Goal: Transaction & Acquisition: Purchase product/service

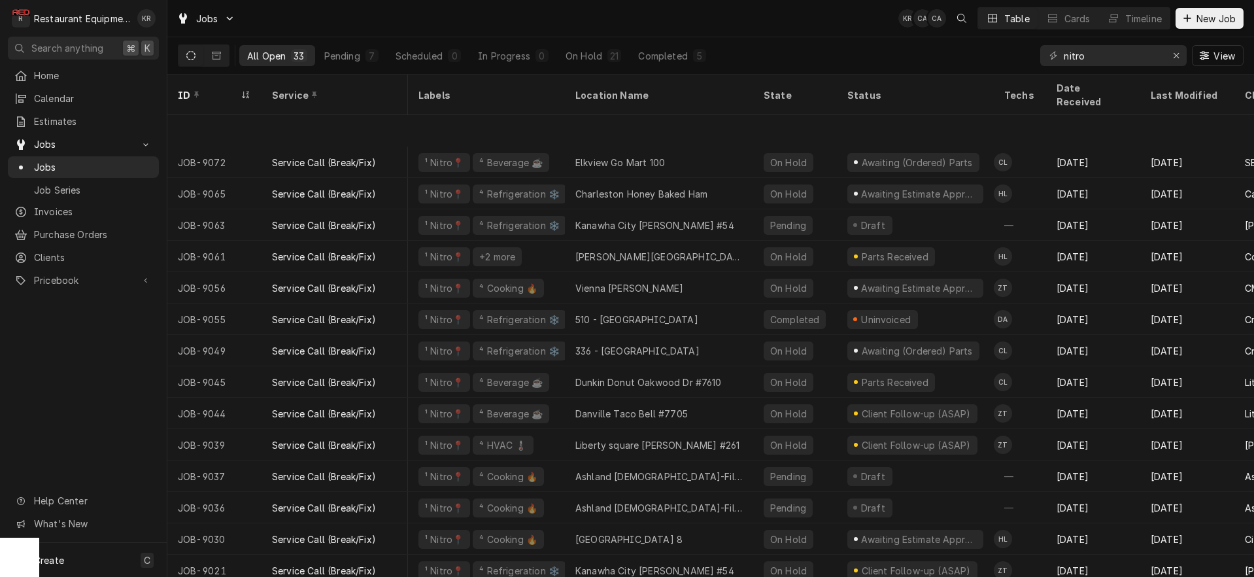
scroll to position [78, 5]
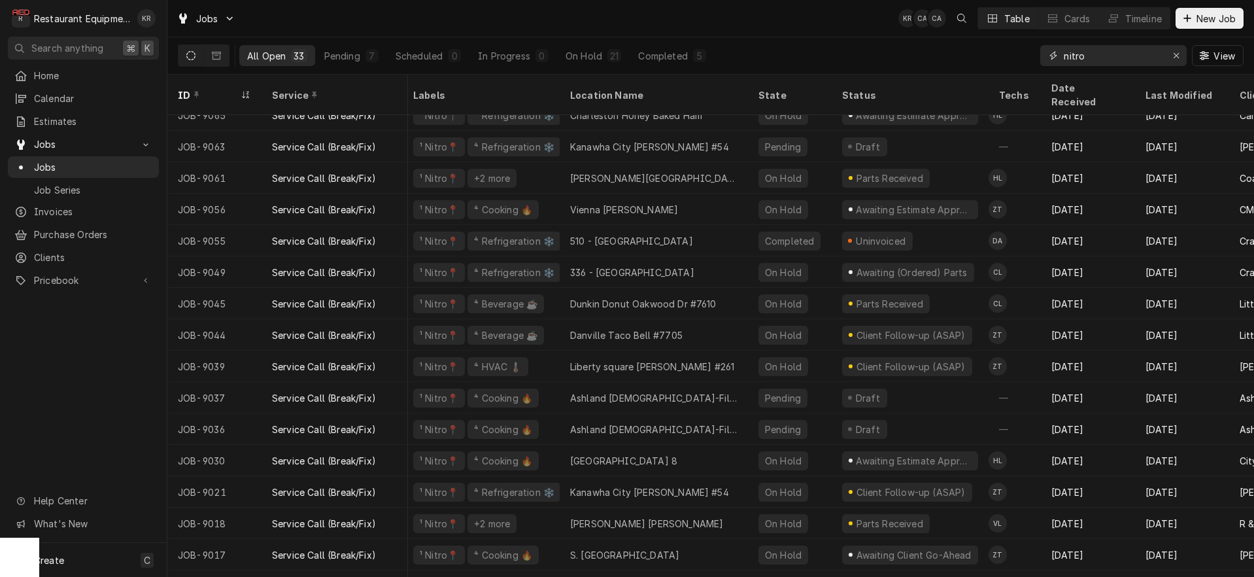
drag, startPoint x: 1098, startPoint y: 54, endPoint x: 1054, endPoint y: 52, distance: 44.5
click at [1064, 52] on input "nitro" at bounding box center [1113, 55] width 98 height 21
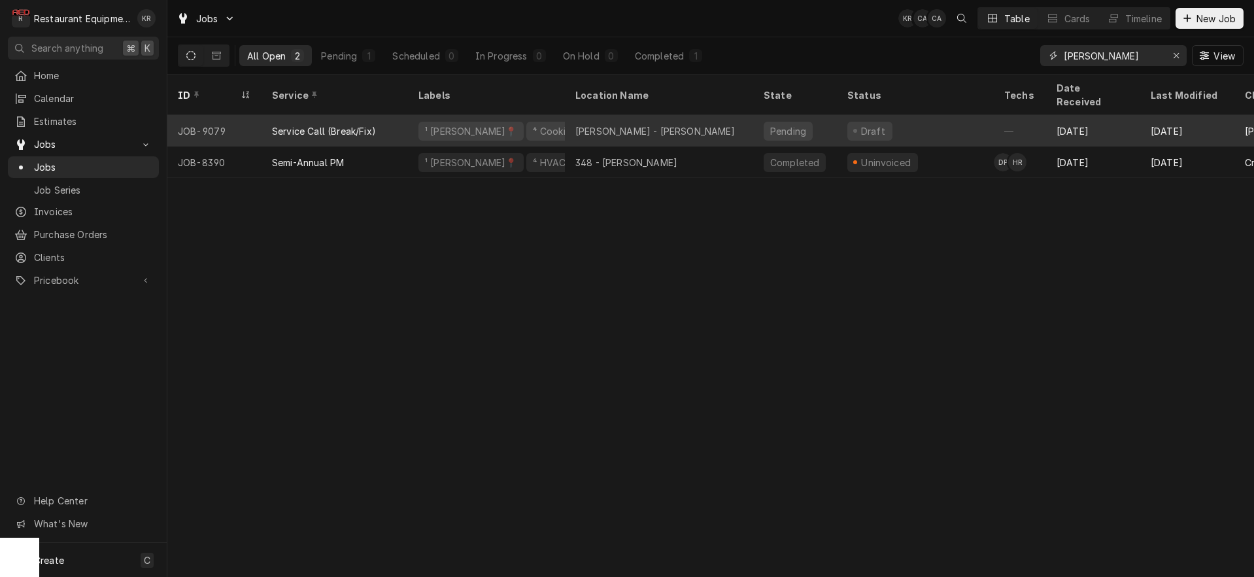
type input "harper"
click at [623, 124] on div "Harper Rd - McDonald's" at bounding box center [655, 131] width 160 height 14
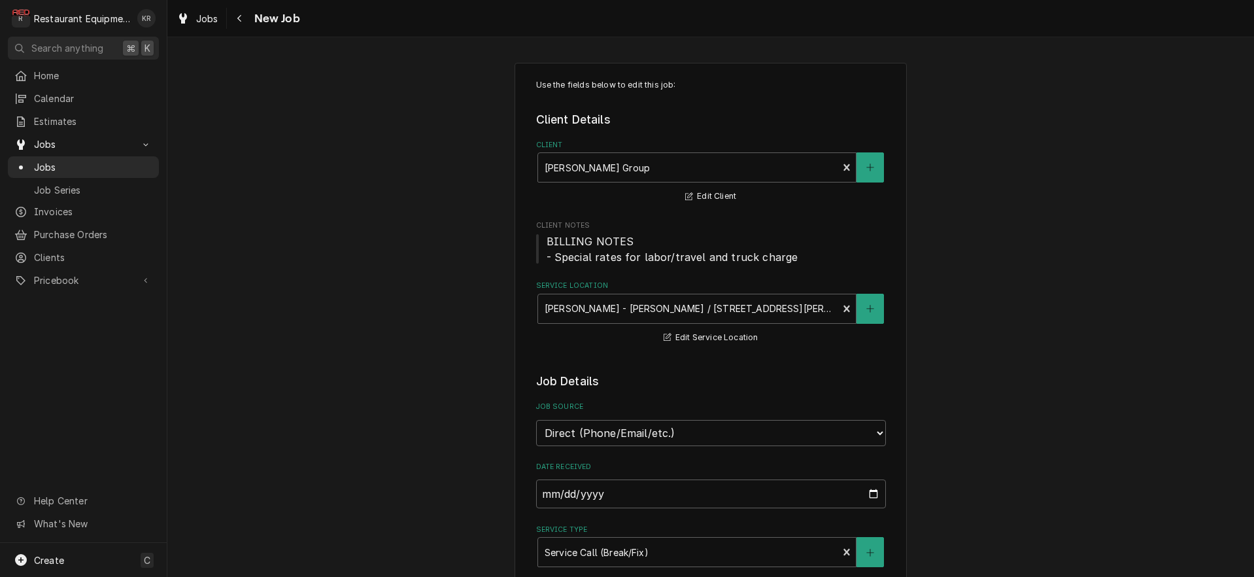
type textarea "x"
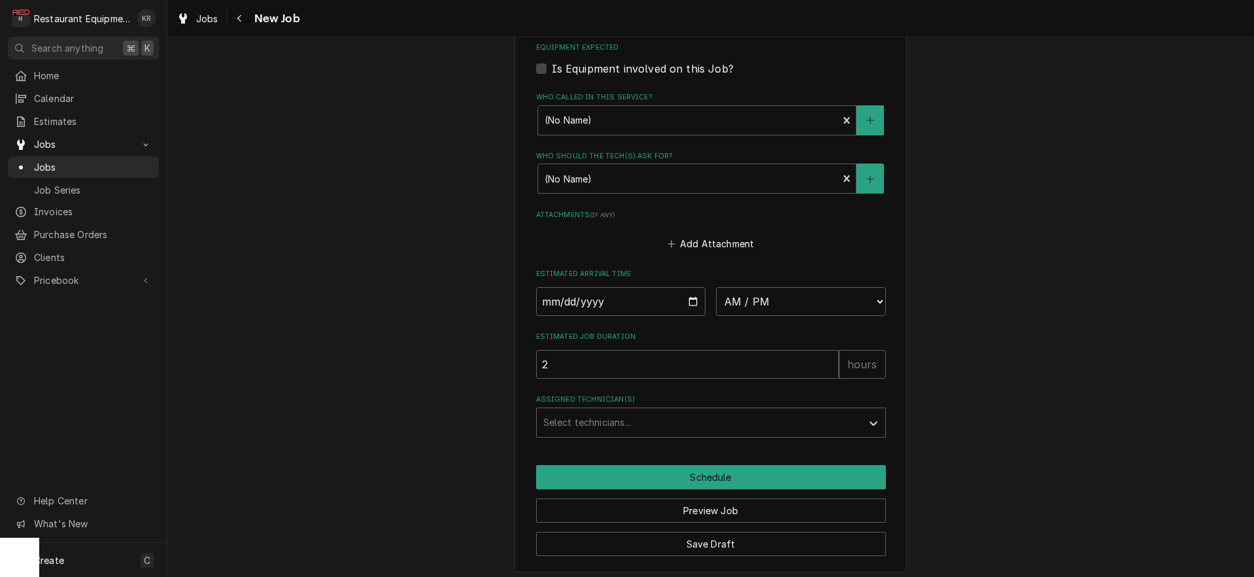
scroll to position [934, 0]
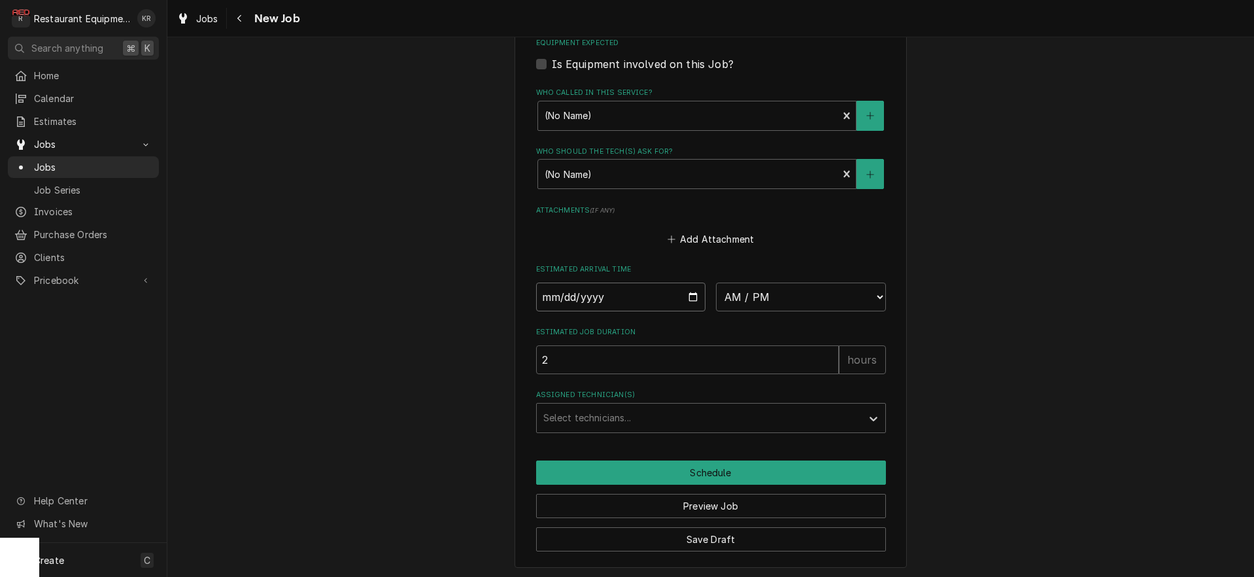
click at [684, 292] on input "Date" at bounding box center [621, 296] width 170 height 29
click at [688, 301] on input "Date" at bounding box center [621, 296] width 170 height 29
click at [689, 299] on input "Date" at bounding box center [621, 296] width 170 height 29
type input "2025-10-01"
type textarea "x"
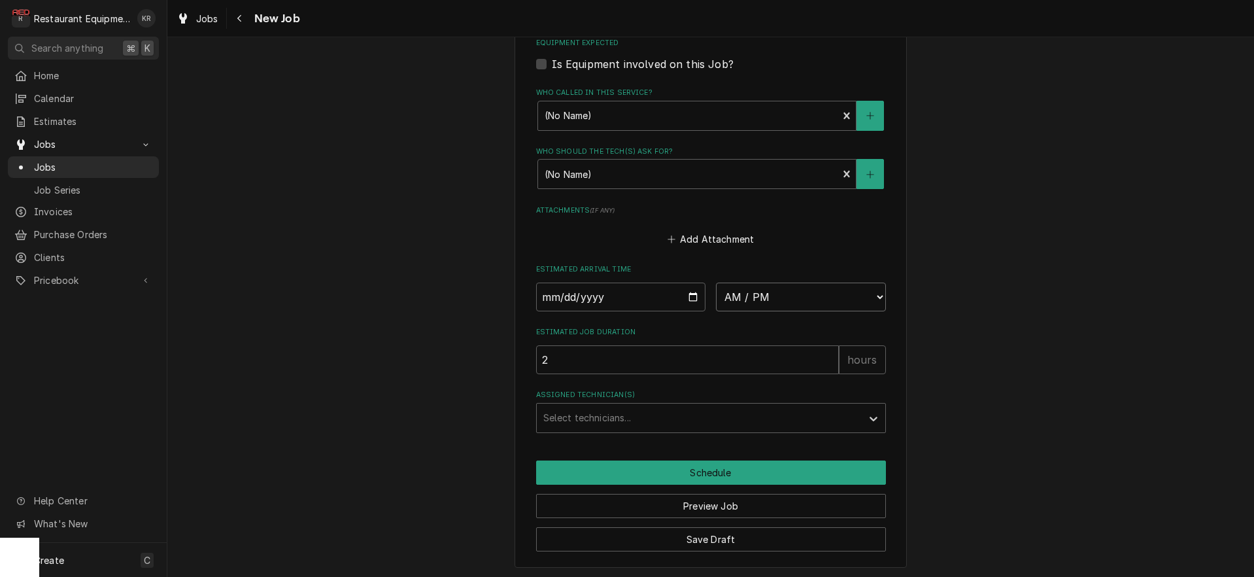
click at [716, 282] on select "AM / PM 6:00 AM 6:15 AM 6:30 AM 6:45 AM 7:00 AM 7:15 AM 7:30 AM 7:45 AM 8:00 AM…" at bounding box center [801, 296] width 170 height 29
select select "08:15:00"
click option "8:15 AM" at bounding box center [0, 0] width 0 height 0
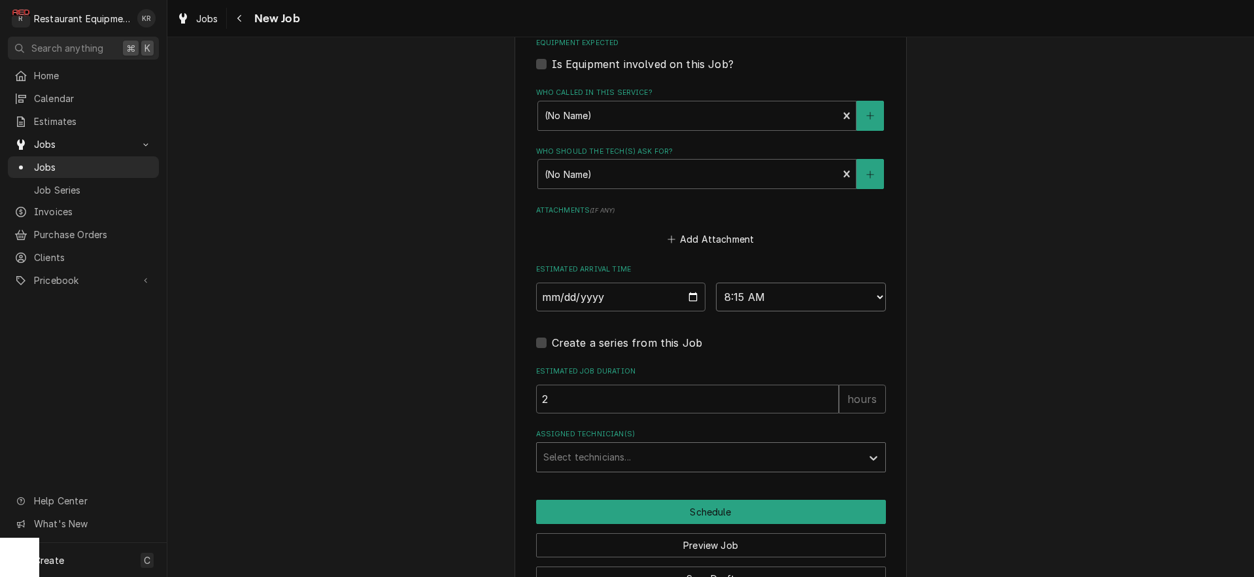
type textarea "x"
click at [569, 454] on div "Assigned Technician(s)" at bounding box center [699, 457] width 312 height 24
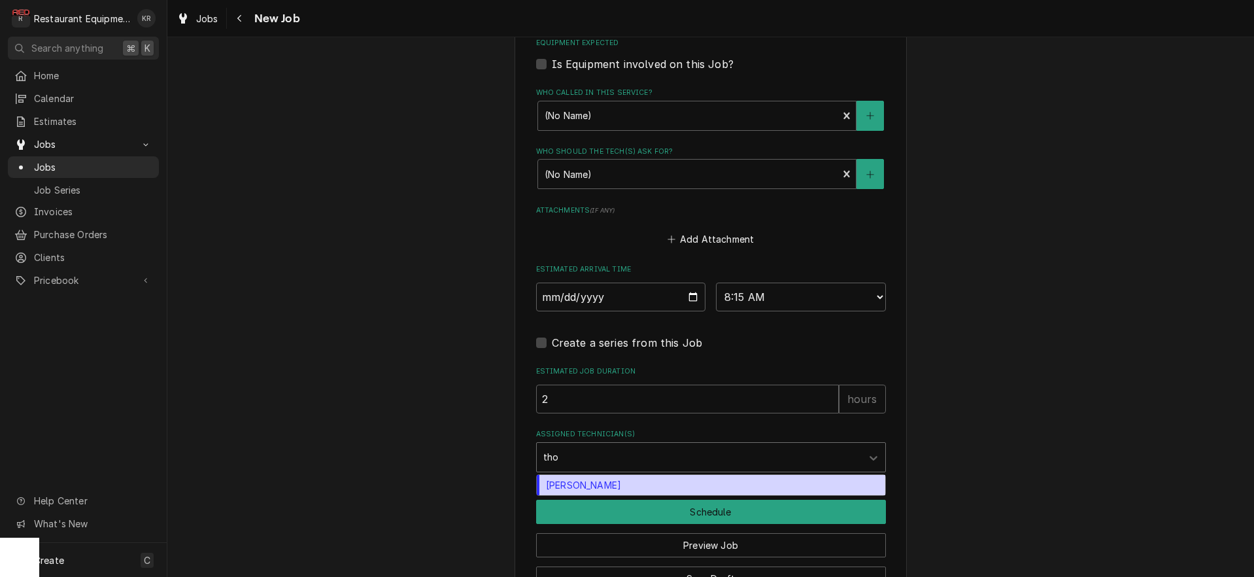
type input "thom"
click at [582, 484] on div "Thomas Ross" at bounding box center [711, 484] width 348 height 20
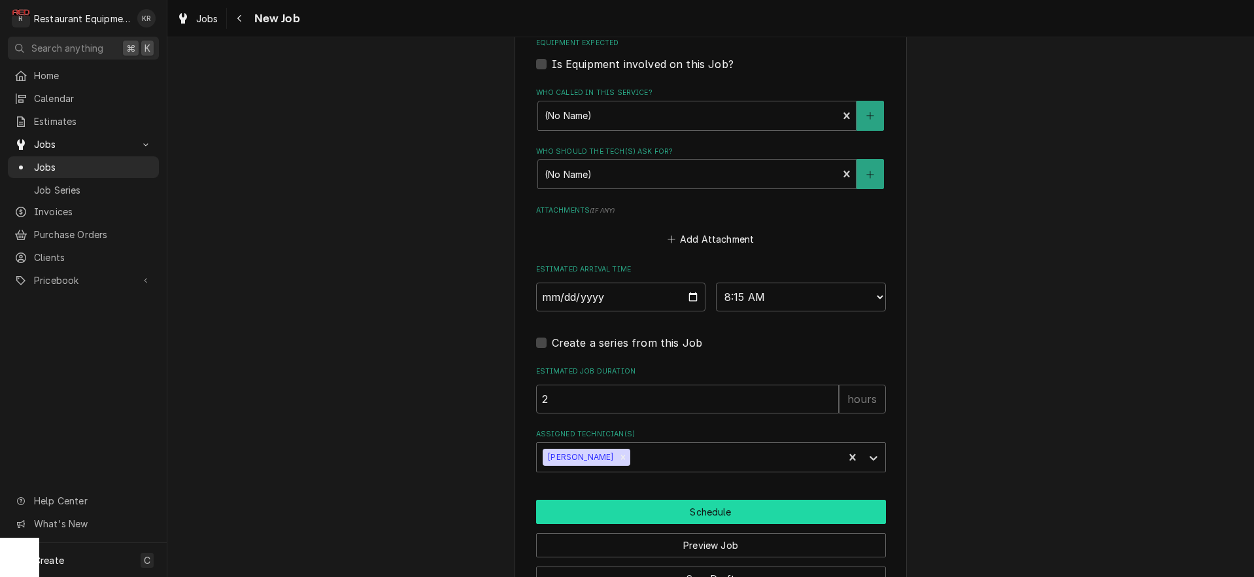
click at [585, 501] on button "Schedule" at bounding box center [711, 511] width 350 height 24
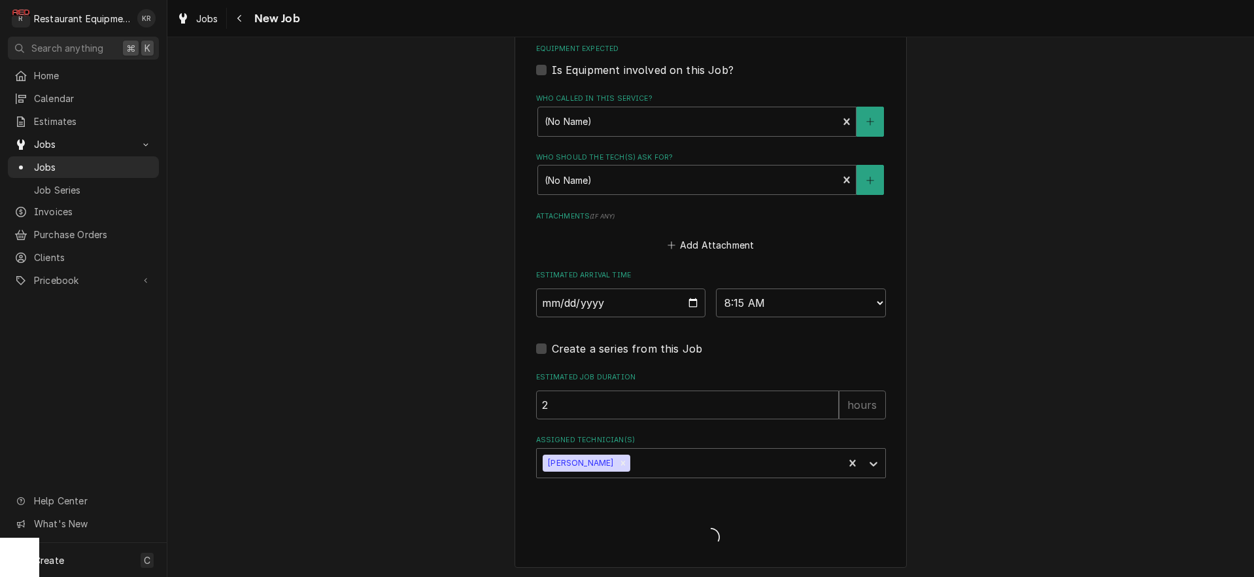
type textarea "x"
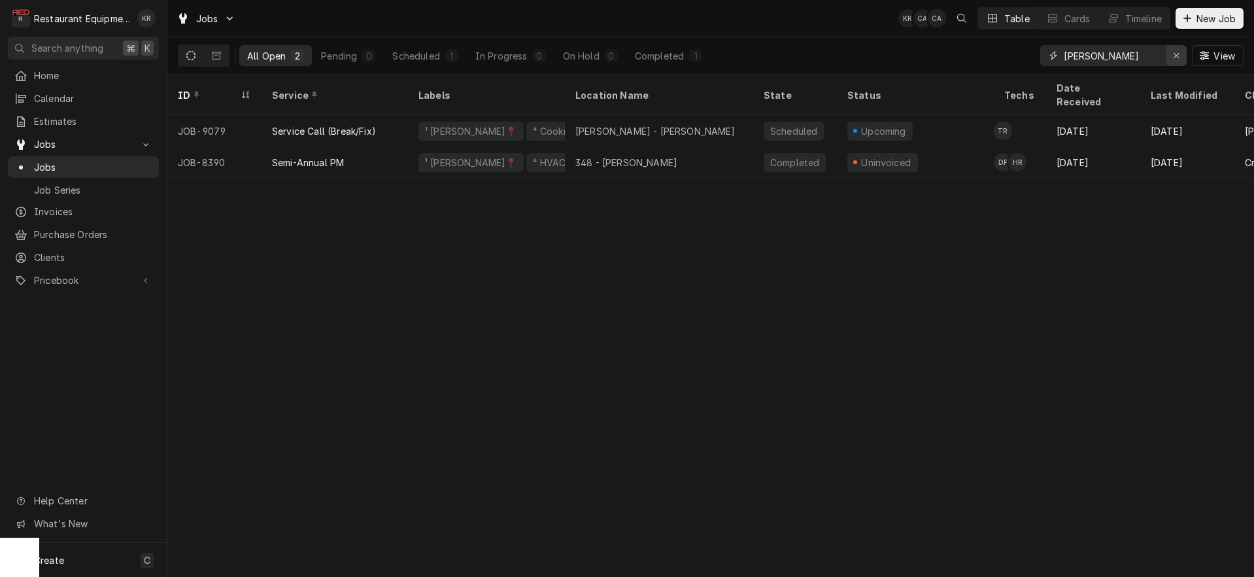
click at [1183, 48] on button "Erase input" at bounding box center [1176, 55] width 21 height 21
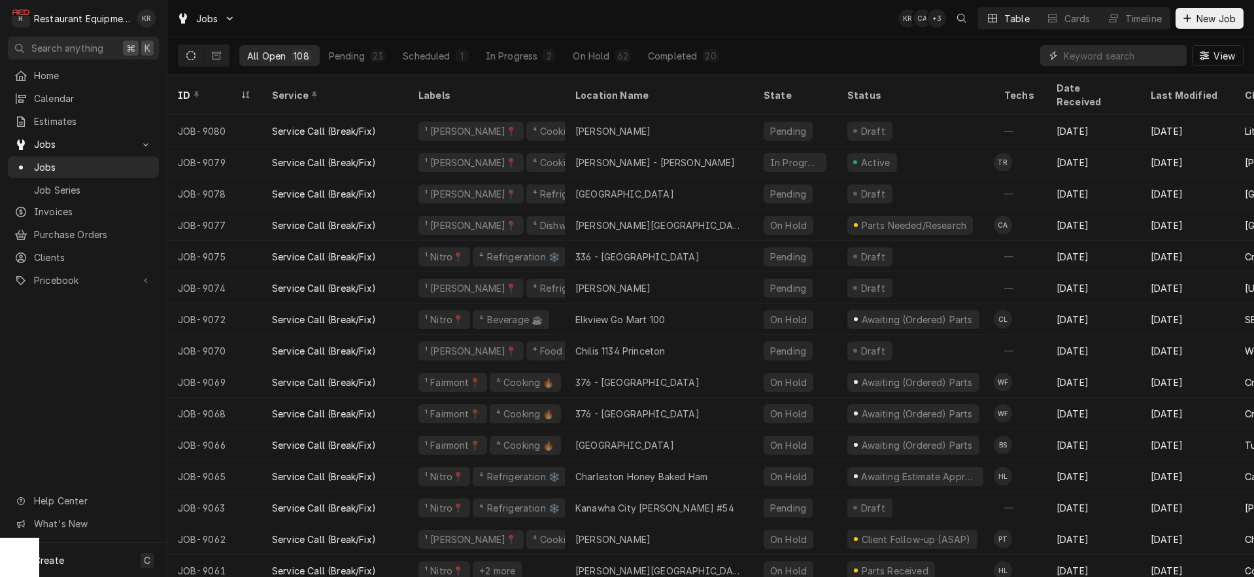
click at [1120, 60] on input "Dynamic Content Wrapper" at bounding box center [1122, 55] width 116 height 21
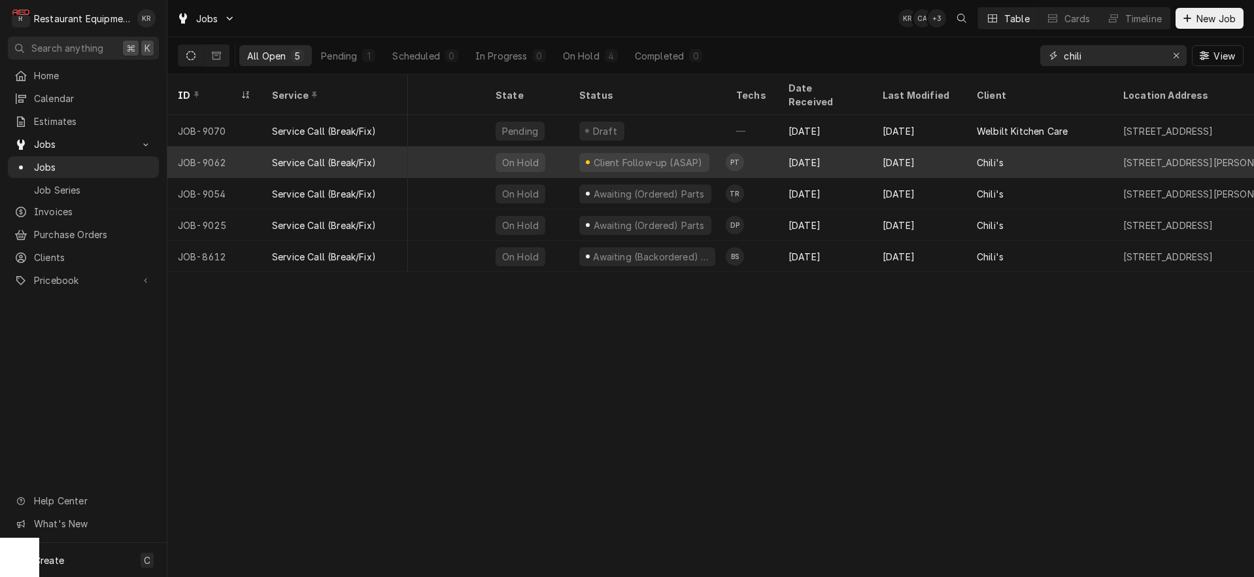
scroll to position [0, 269]
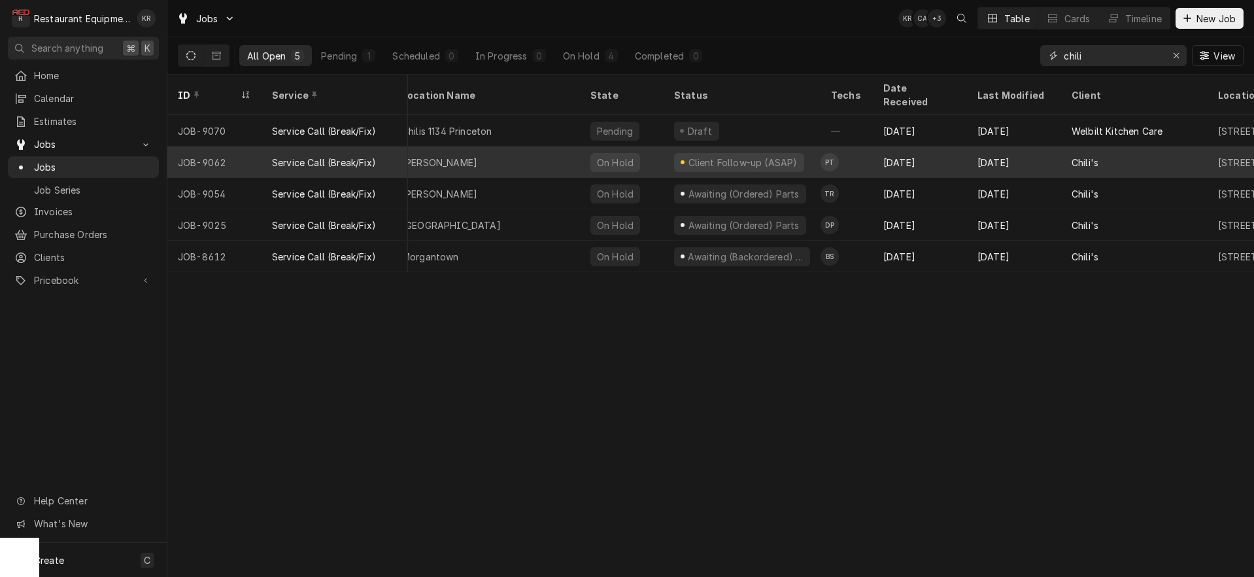
type input "chili"
click at [784, 153] on div "Client Follow-up (ASAP)" at bounding box center [739, 162] width 130 height 19
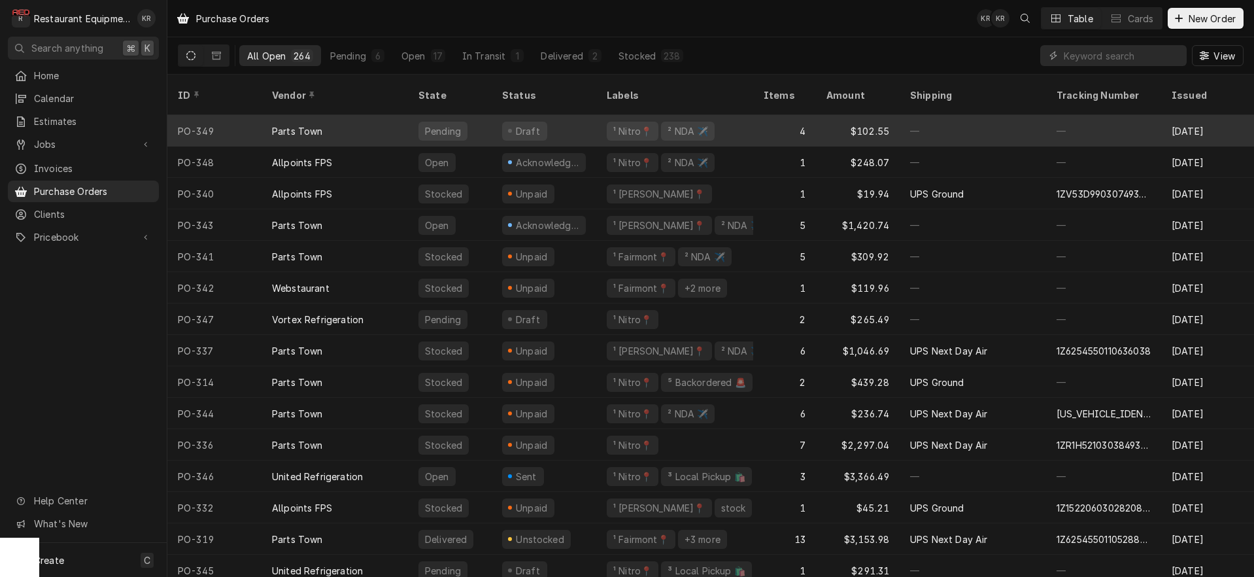
click at [522, 124] on div "Draft" at bounding box center [528, 131] width 28 height 14
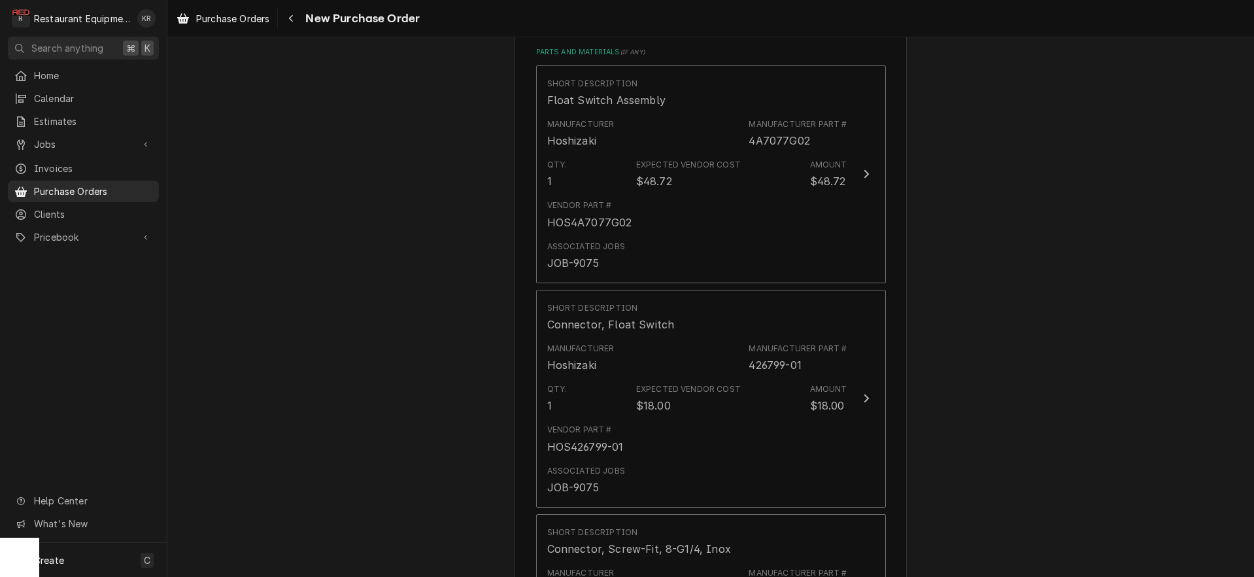
scroll to position [531, 0]
click at [257, 18] on span "Purchase Orders" at bounding box center [232, 19] width 73 height 14
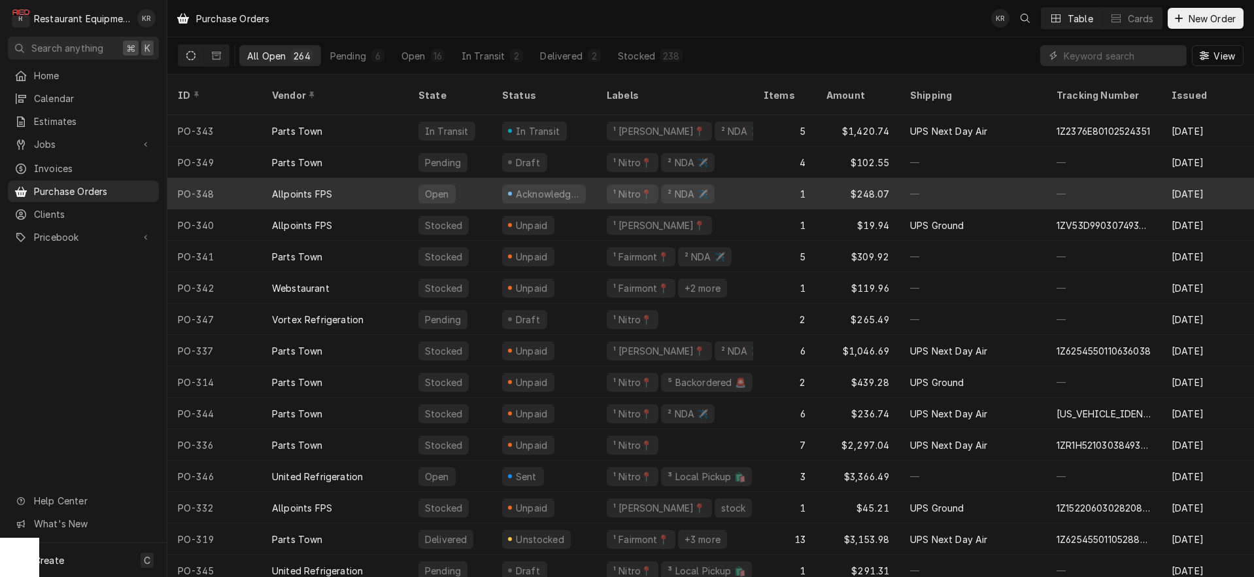
click at [431, 187] on div "Open" at bounding box center [437, 194] width 27 height 14
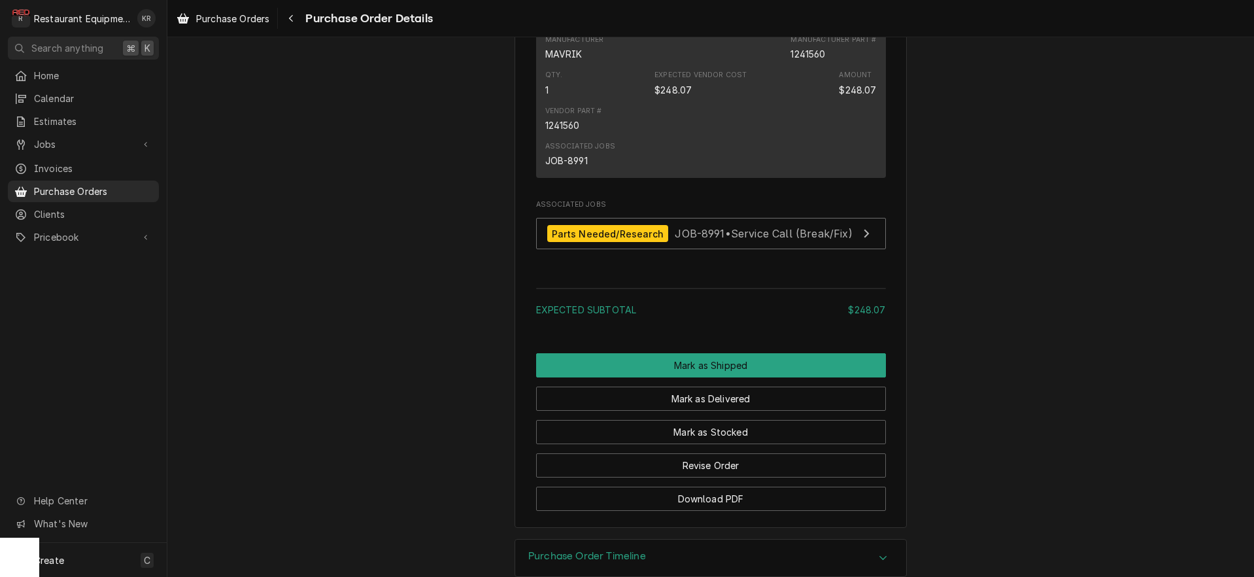
scroll to position [926, 0]
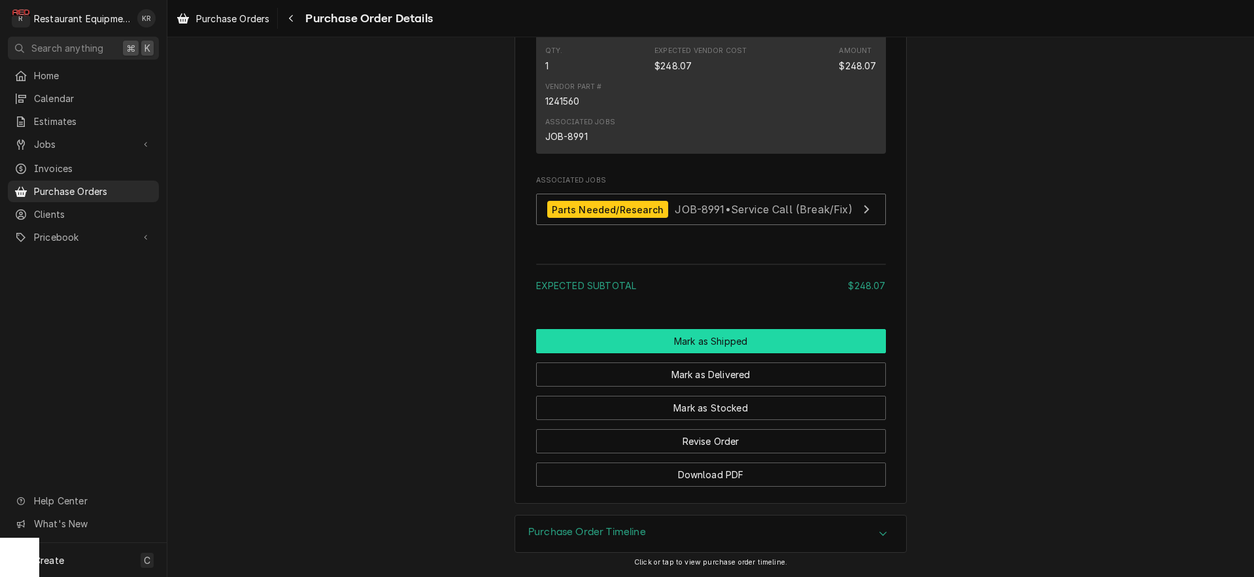
click at [728, 343] on button "Mark as Shipped" at bounding box center [711, 341] width 350 height 24
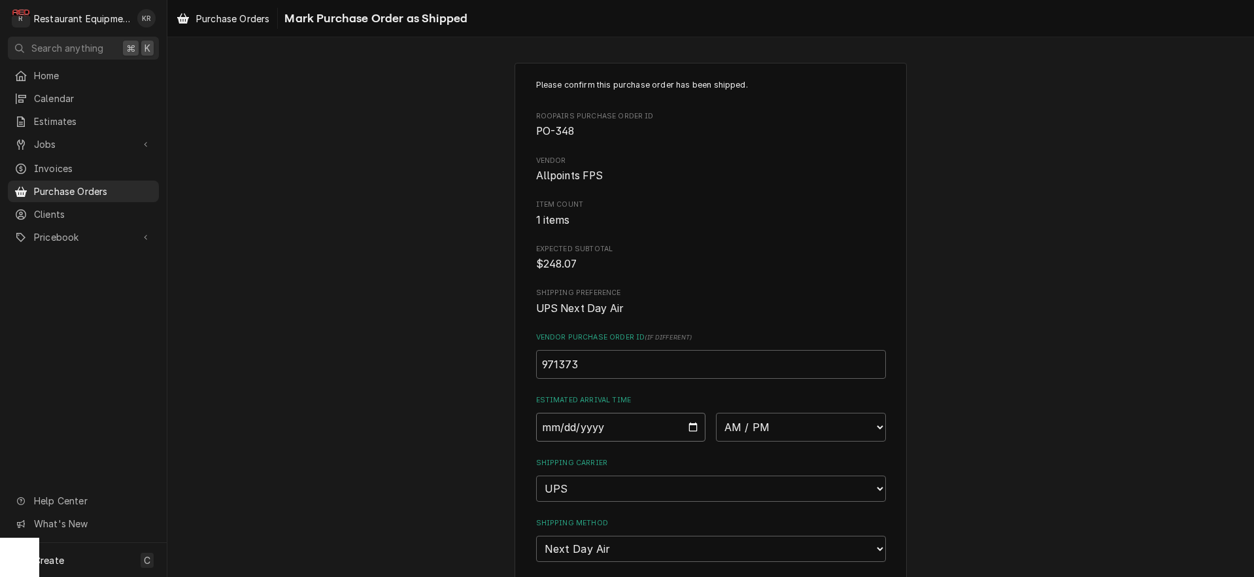
click at [698, 430] on input "Date" at bounding box center [621, 427] width 170 height 29
click at [688, 422] on input "Date" at bounding box center [621, 427] width 170 height 29
type input "2025-10-02"
type textarea "x"
click at [716, 413] on select "AM / PM 6:00 AM 6:15 AM 6:30 AM 6:45 AM 7:00 AM 7:15 AM 7:30 AM 7:45 AM 8:00 AM…" at bounding box center [801, 427] width 170 height 29
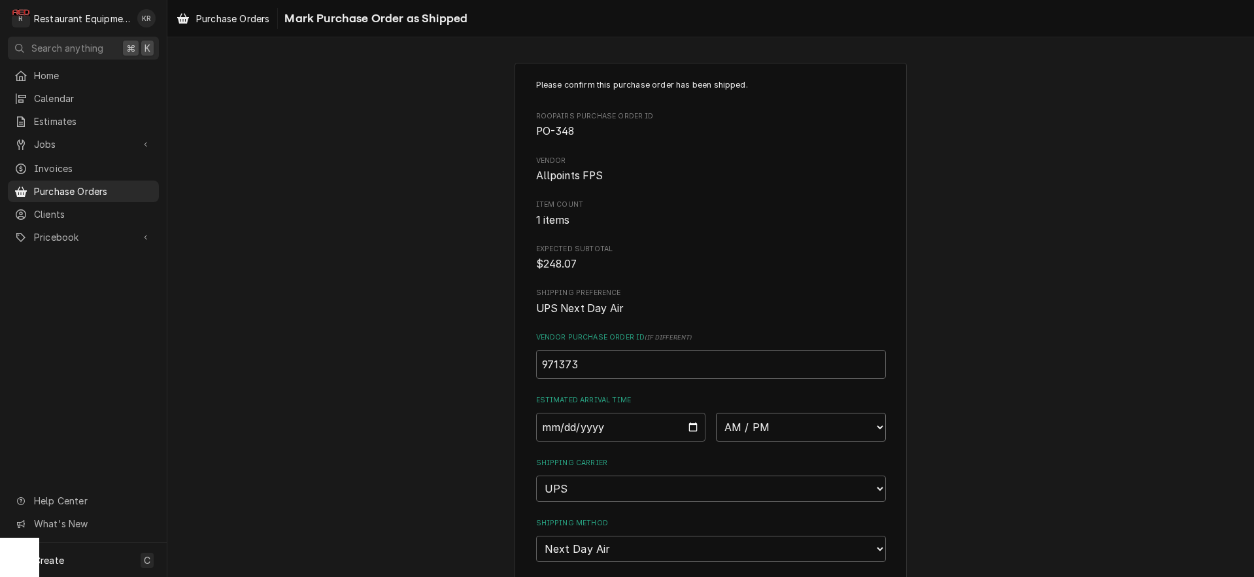
select select "10:30:00"
click option "10:30 AM" at bounding box center [0, 0] width 0 height 0
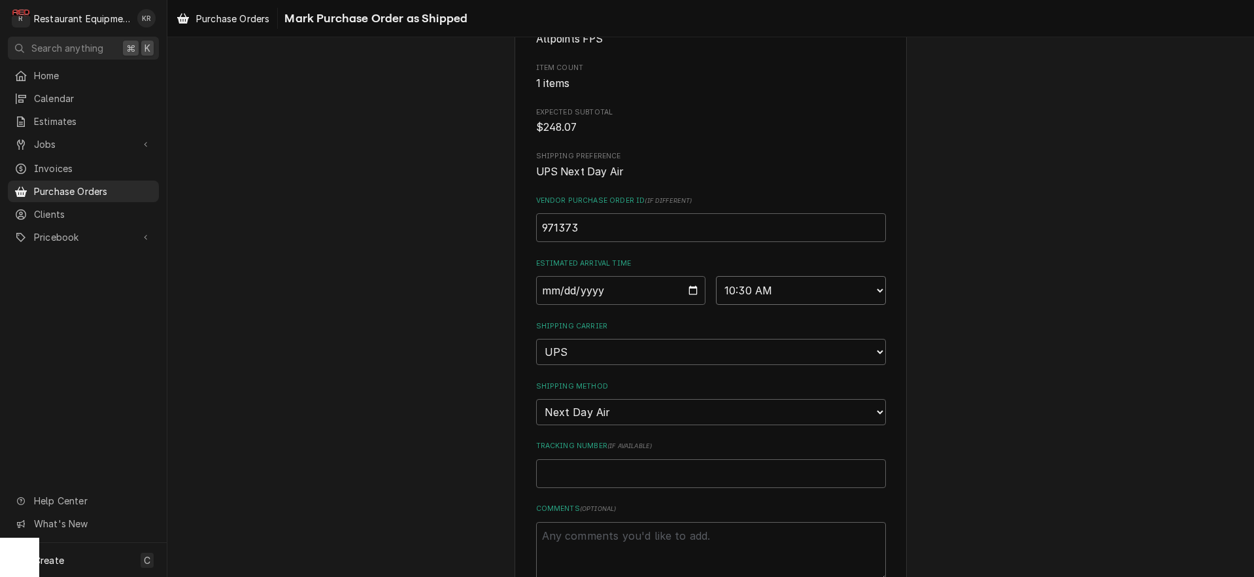
scroll to position [218, 0]
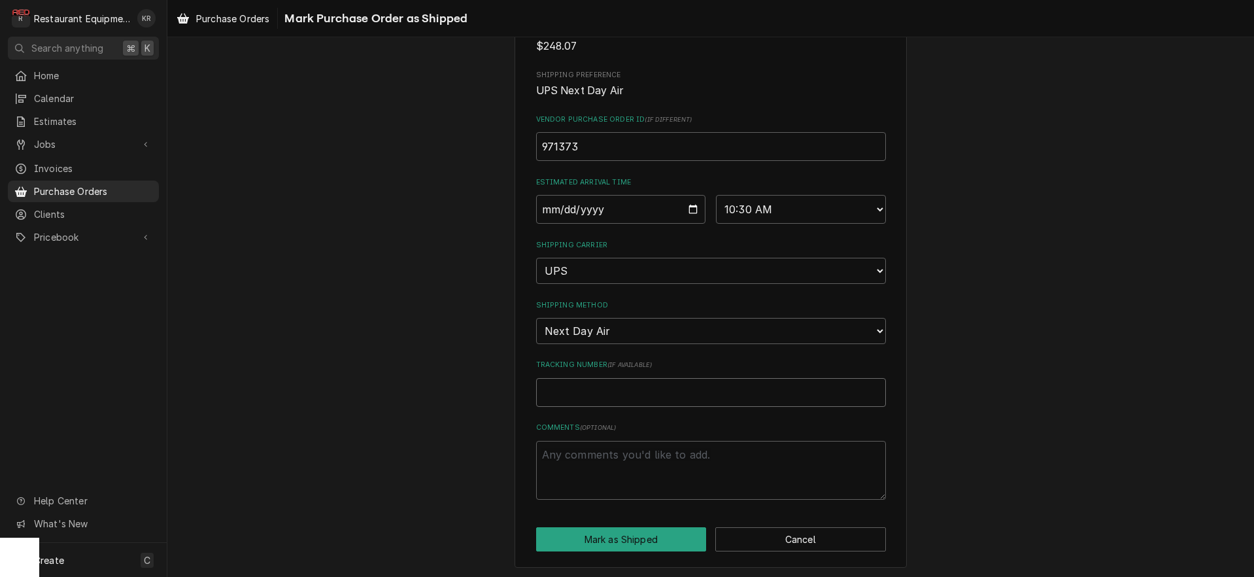
click at [599, 394] on input "Tracking Number ( if available )" at bounding box center [711, 392] width 350 height 29
paste input "1Z1522060302867611"
type textarea "x"
type input "1Z1522060302867611"
click at [620, 535] on button "Mark as Shipped" at bounding box center [621, 539] width 171 height 24
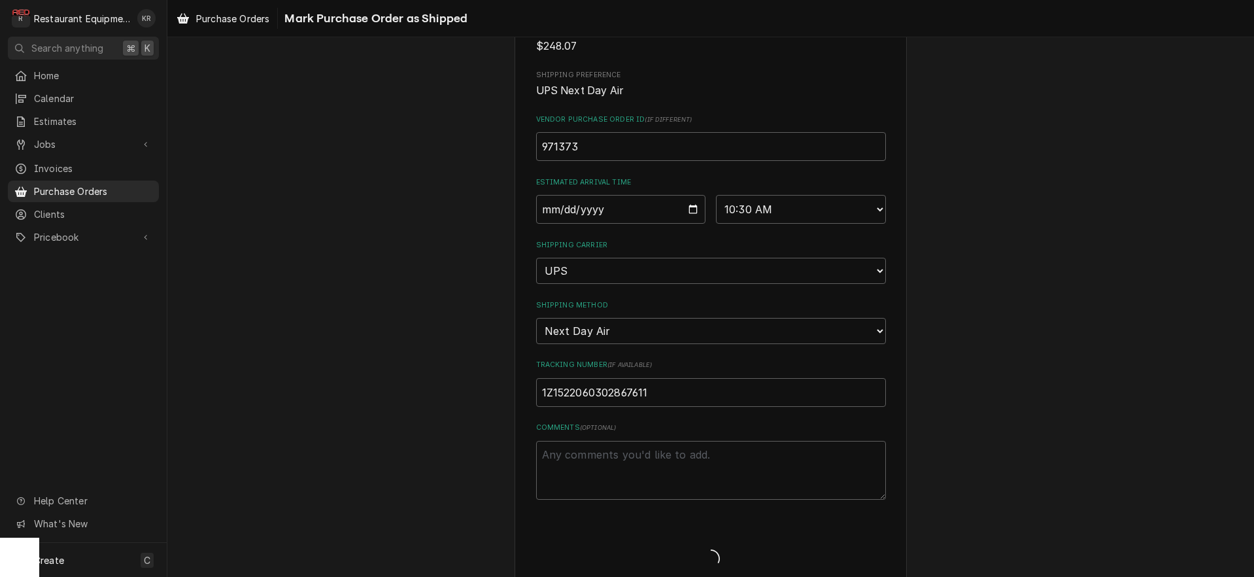
scroll to position [216, 0]
type textarea "x"
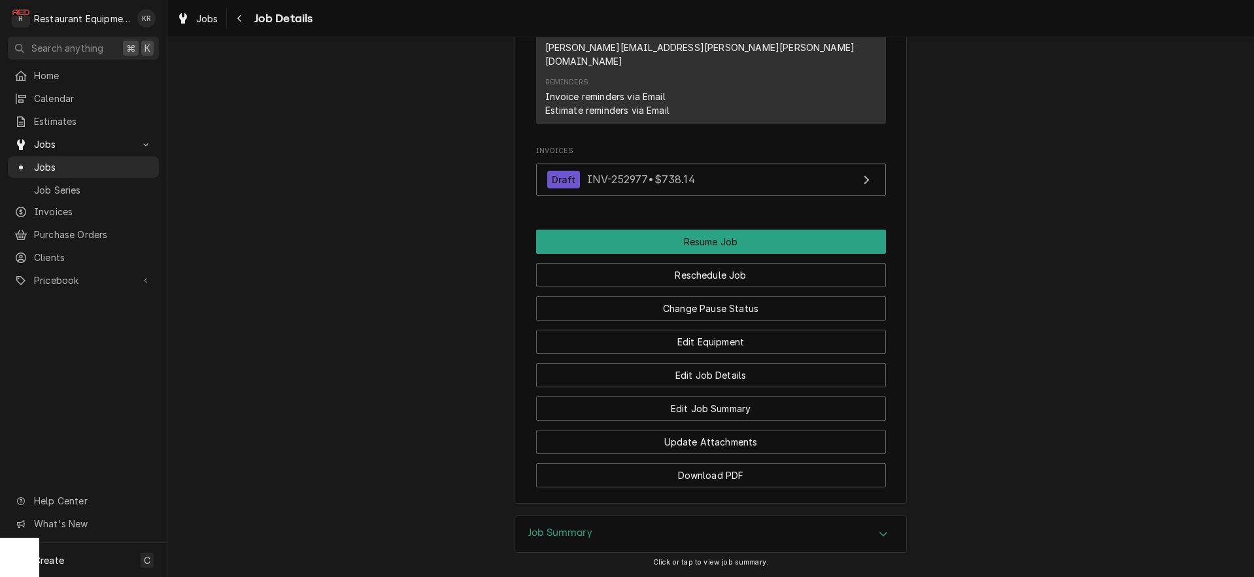
scroll to position [1597, 0]
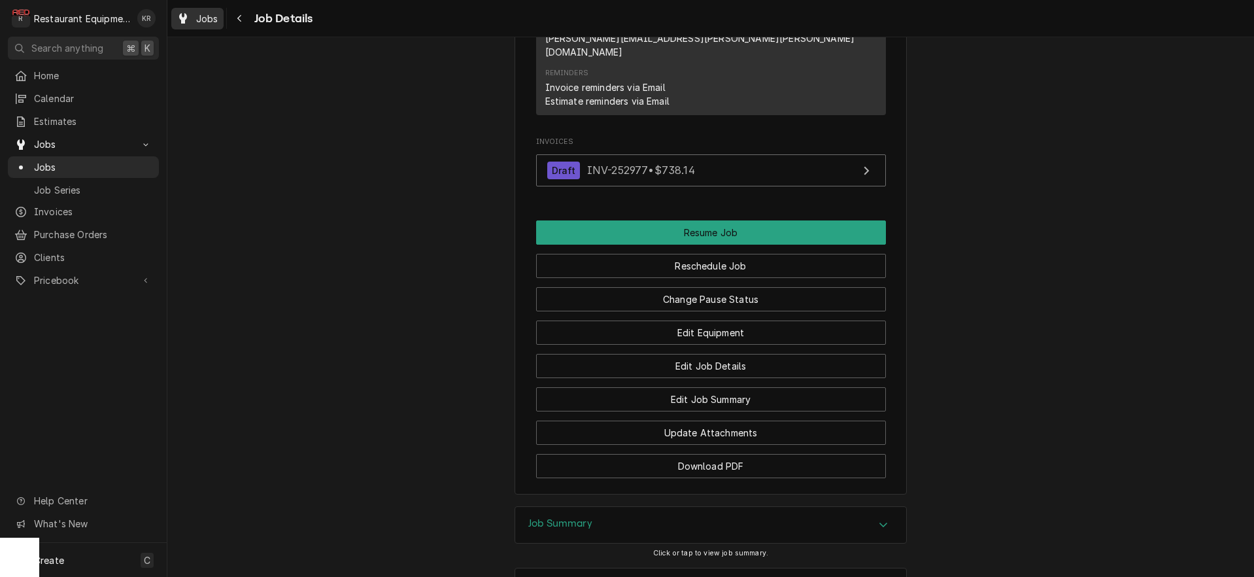
click at [221, 18] on link "Jobs" at bounding box center [197, 19] width 52 height 22
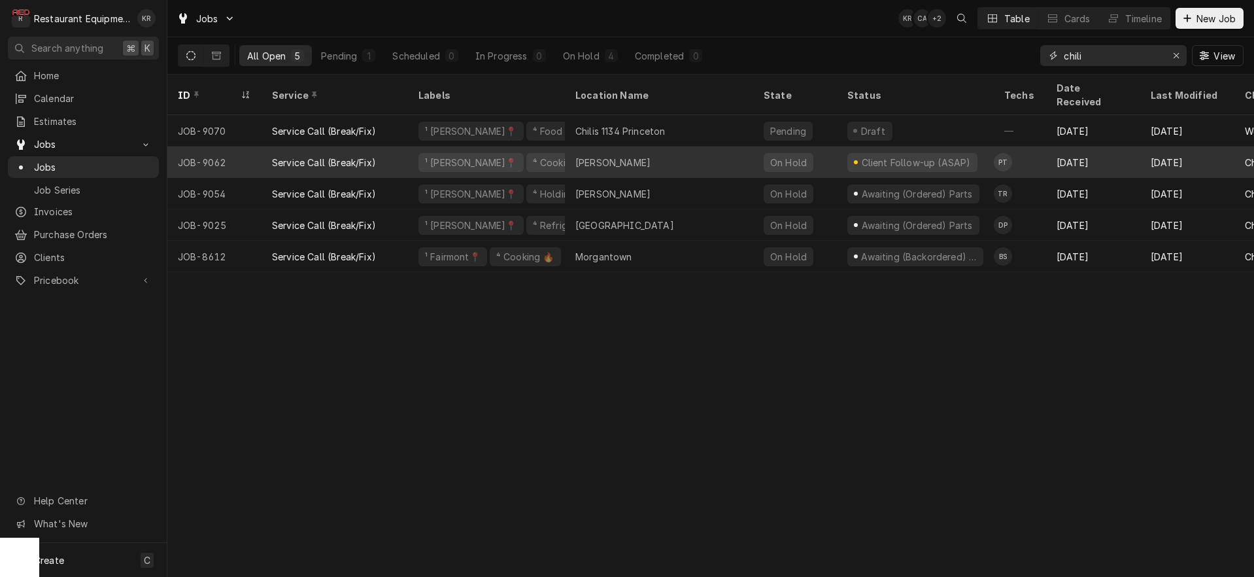
drag, startPoint x: 21, startPoint y: 227, endPoint x: 170, endPoint y: 151, distance: 167.2
click at [1175, 57] on icon "Erase input" at bounding box center [1176, 55] width 7 height 9
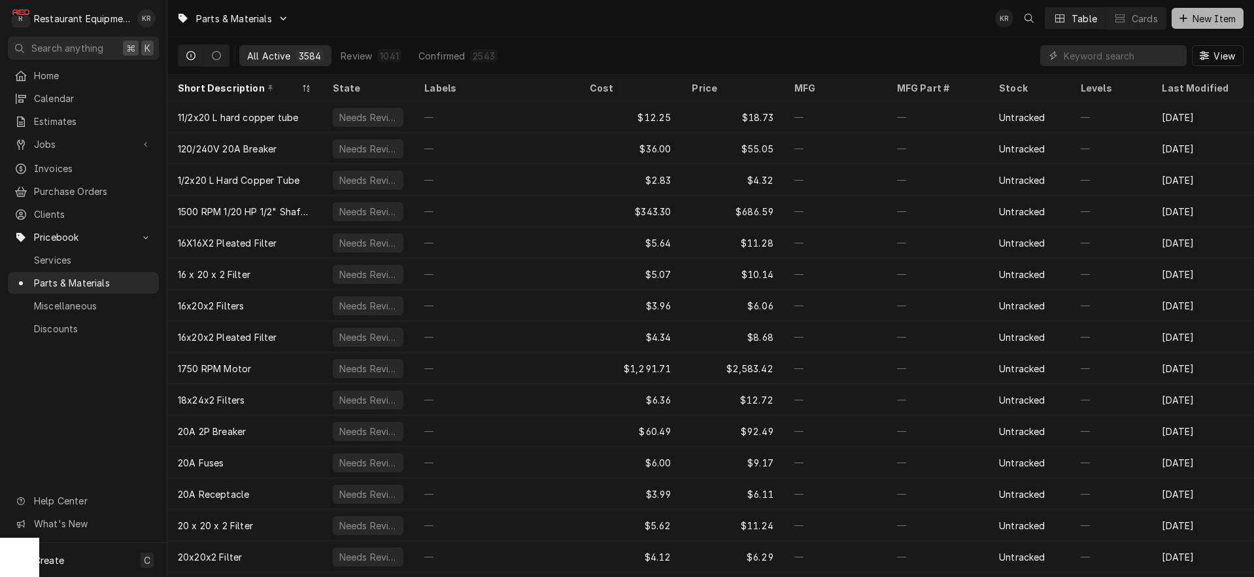
click at [1196, 15] on span "New Item" at bounding box center [1214, 19] width 48 height 14
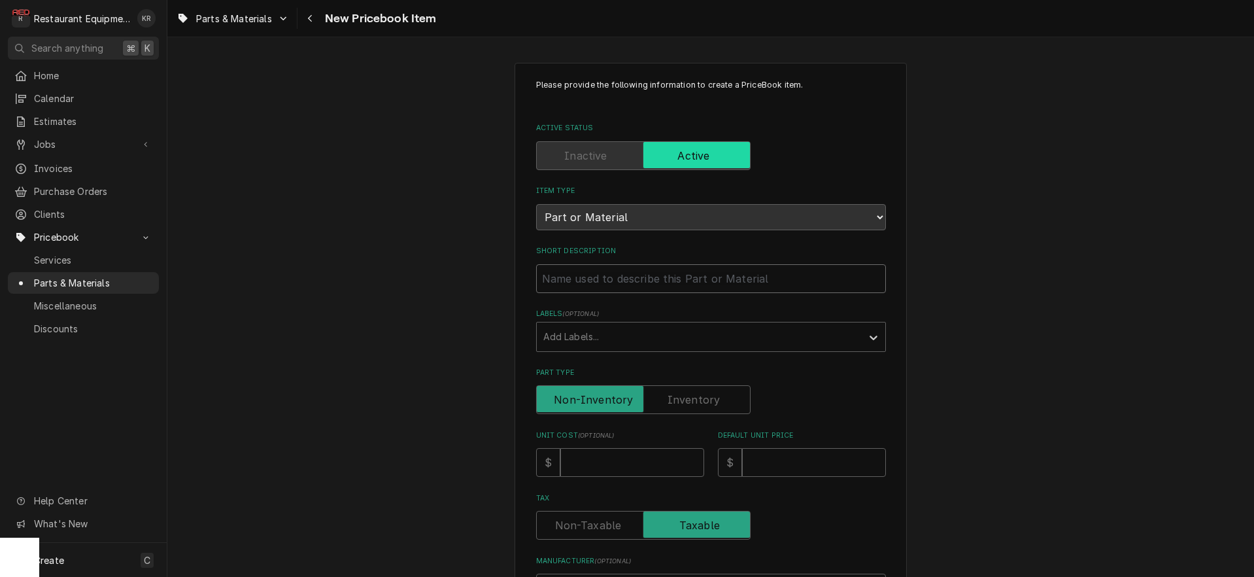
click at [651, 288] on input "Short Description" at bounding box center [711, 278] width 350 height 29
type input "D"
type textarea "x"
type input "Do"
type textarea "x"
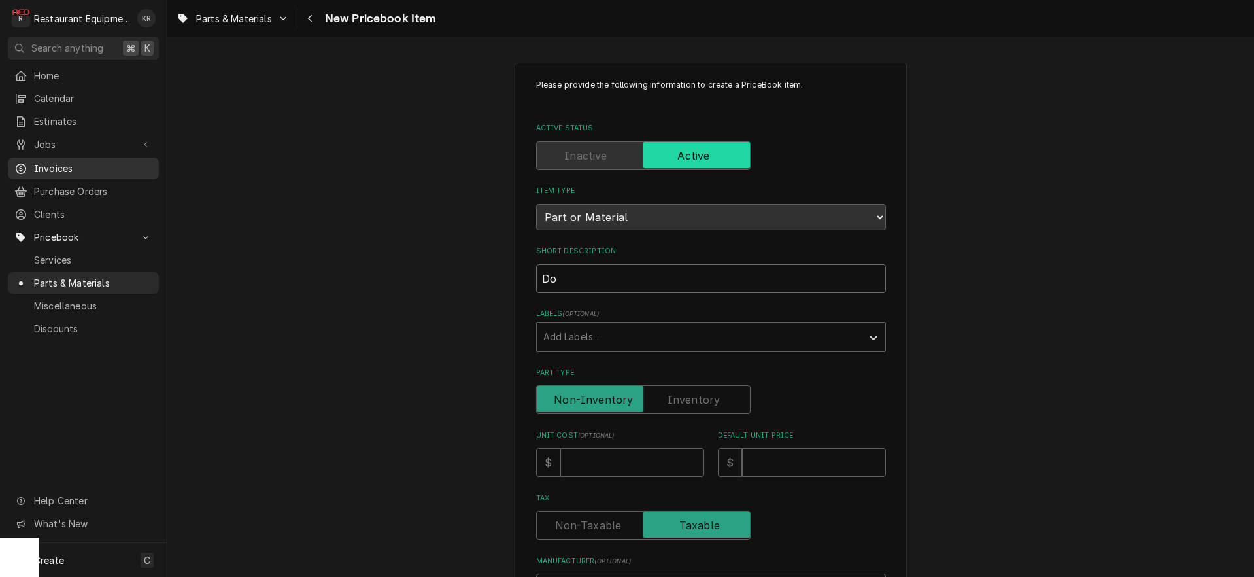
type input "Doo"
type textarea "x"
type input "Door"
type textarea "x"
type input "Door"
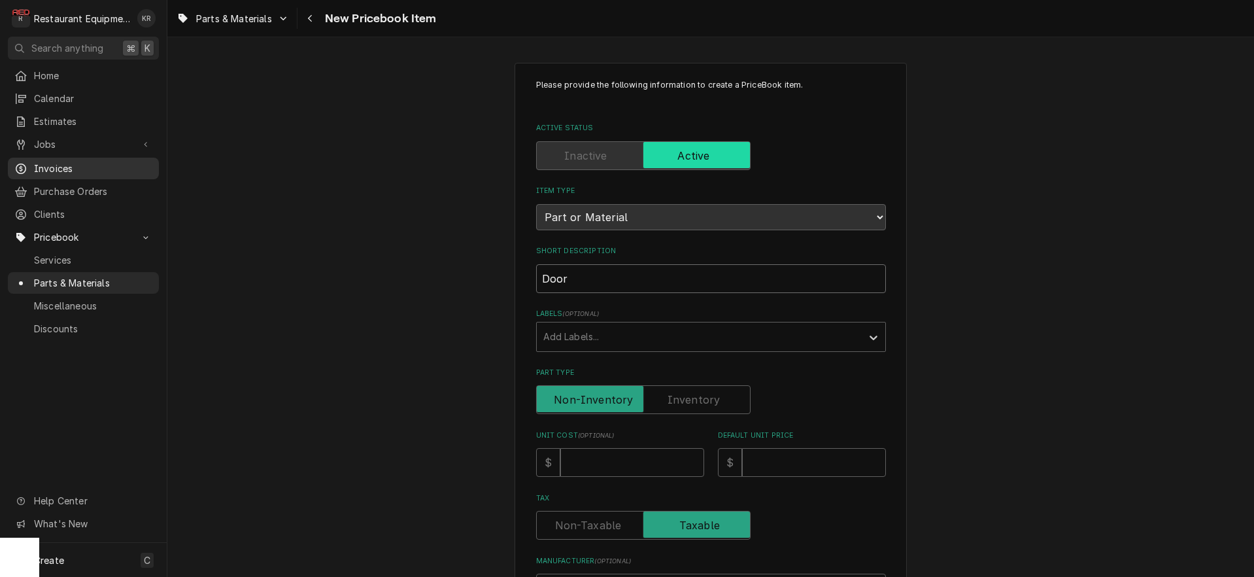
type textarea "x"
type input "Door S"
type textarea "x"
type input "Door Sw"
type textarea "x"
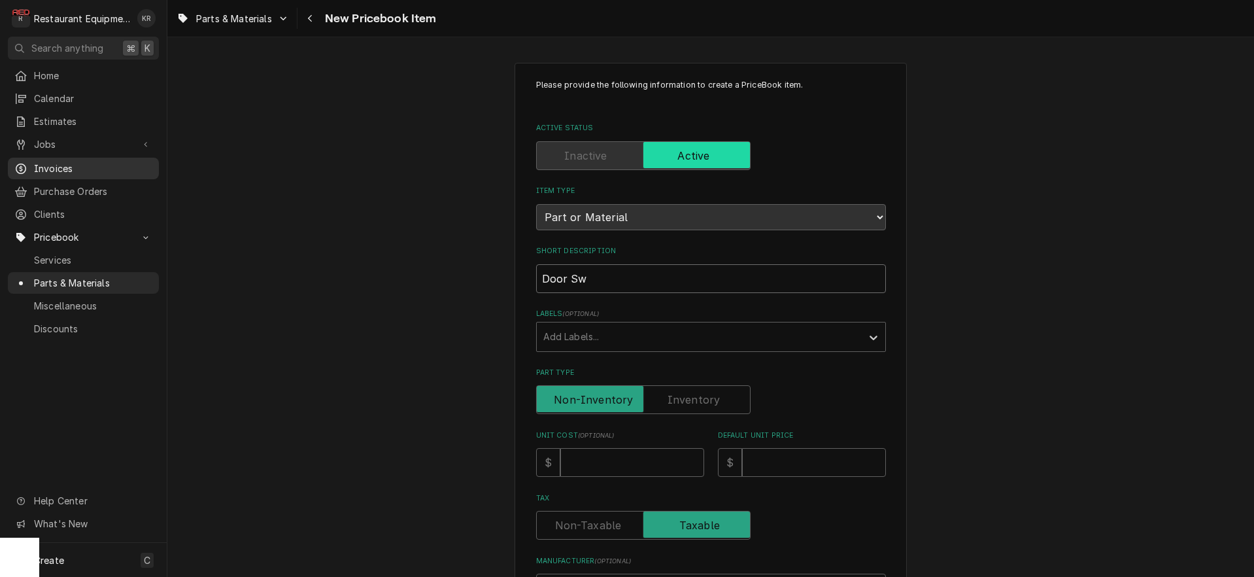
type input "Door Swi"
type textarea "x"
type input "Door Swit"
type textarea "x"
type input "Door Switc"
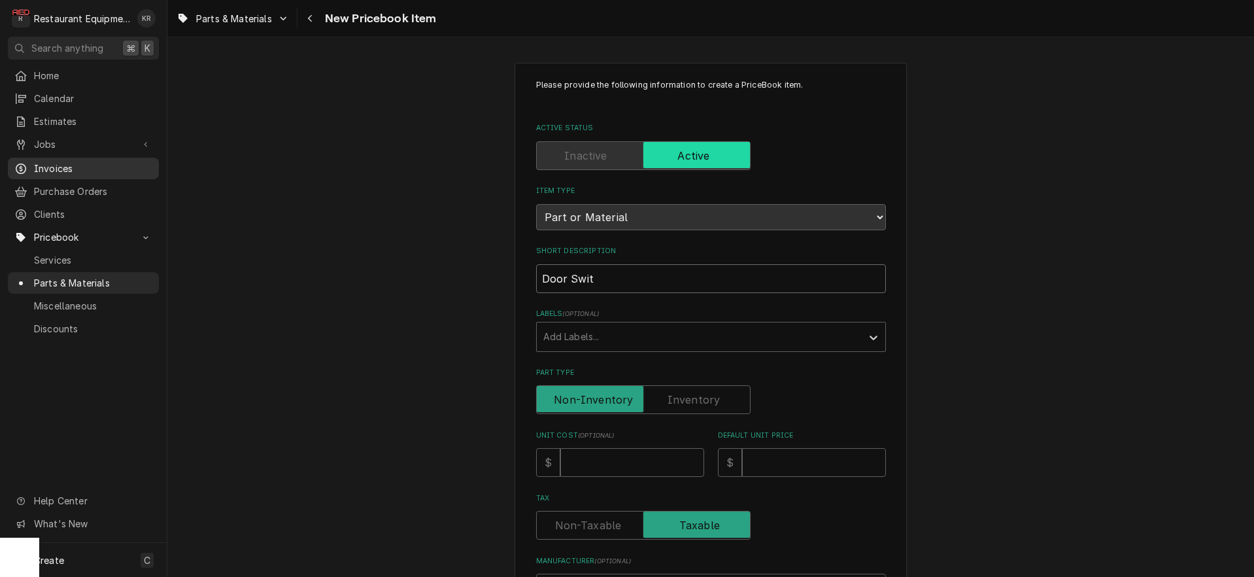
type textarea "x"
type input "Door Switch"
type textarea "x"
type input "Door Switch"
type input "1"
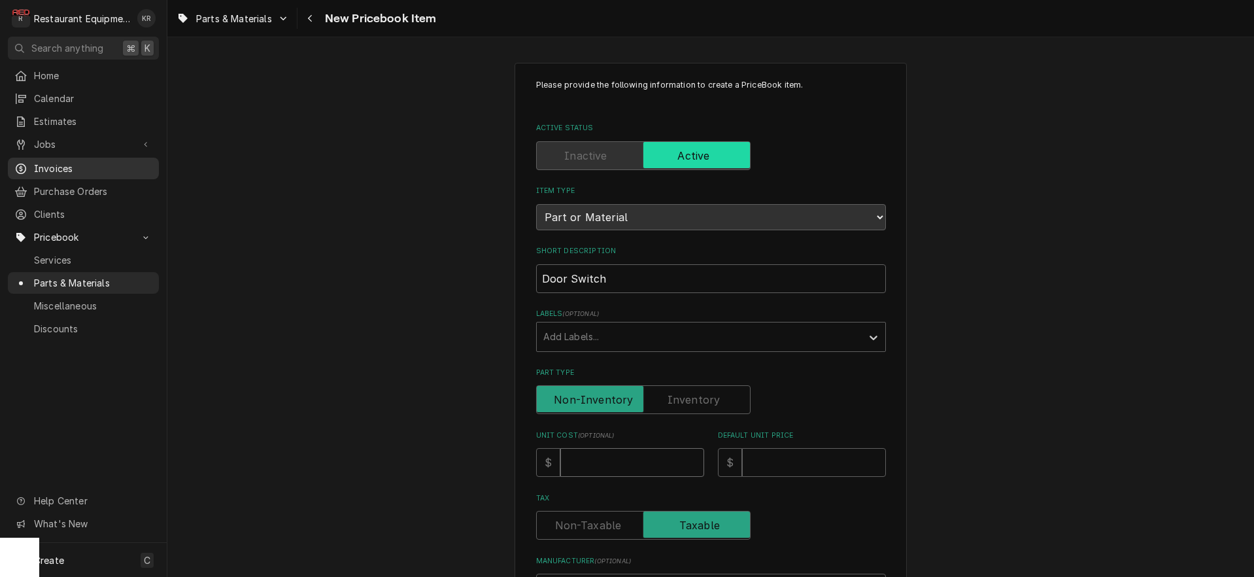
type textarea "x"
type input "12"
type textarea "x"
type input "127"
type textarea "x"
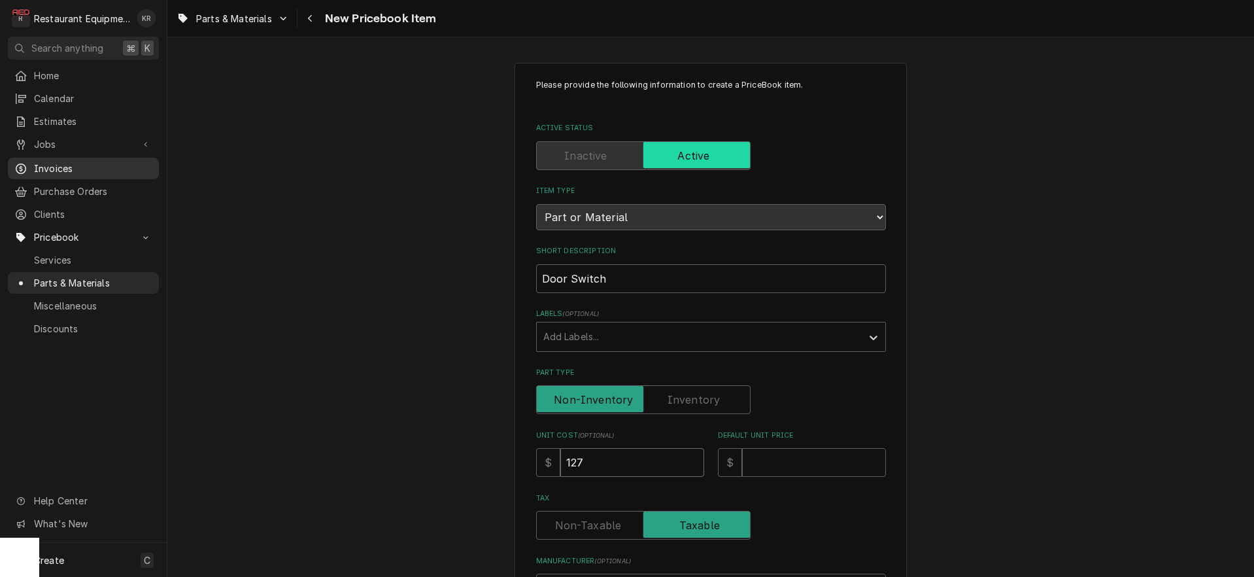
type input "127"
click at [765, 461] on input "Default Unit Price" at bounding box center [814, 462] width 144 height 29
type input "1"
type textarea "x"
type input "19"
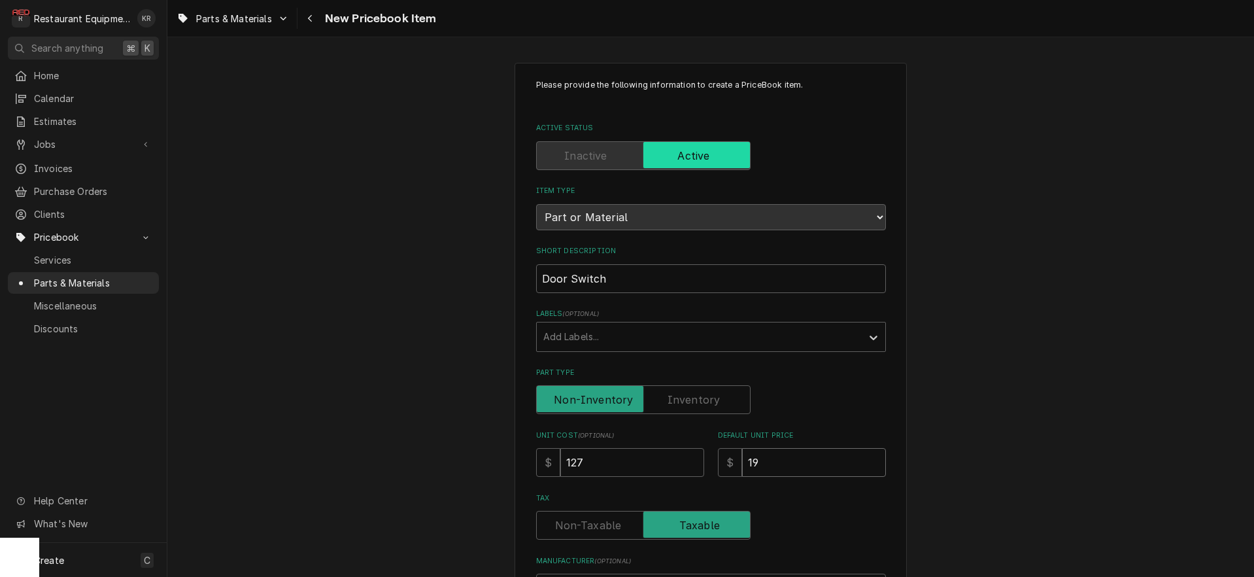
type textarea "x"
type input "194"
type textarea "x"
type input "194.1"
type textarea "x"
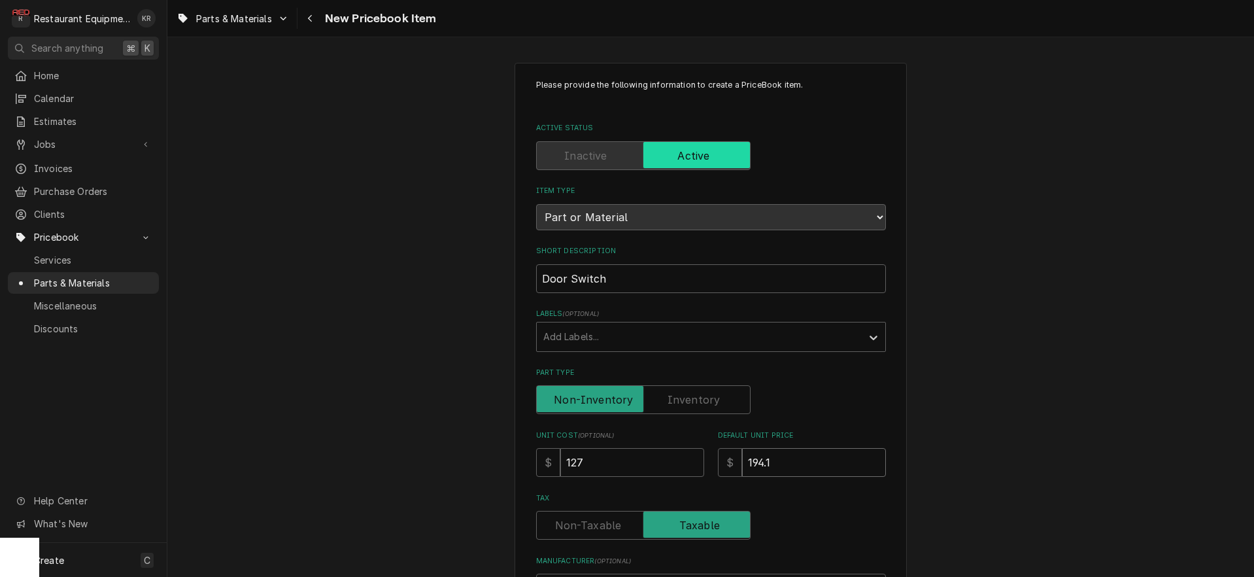
type input "194.18"
type textarea "x"
type input "194.18"
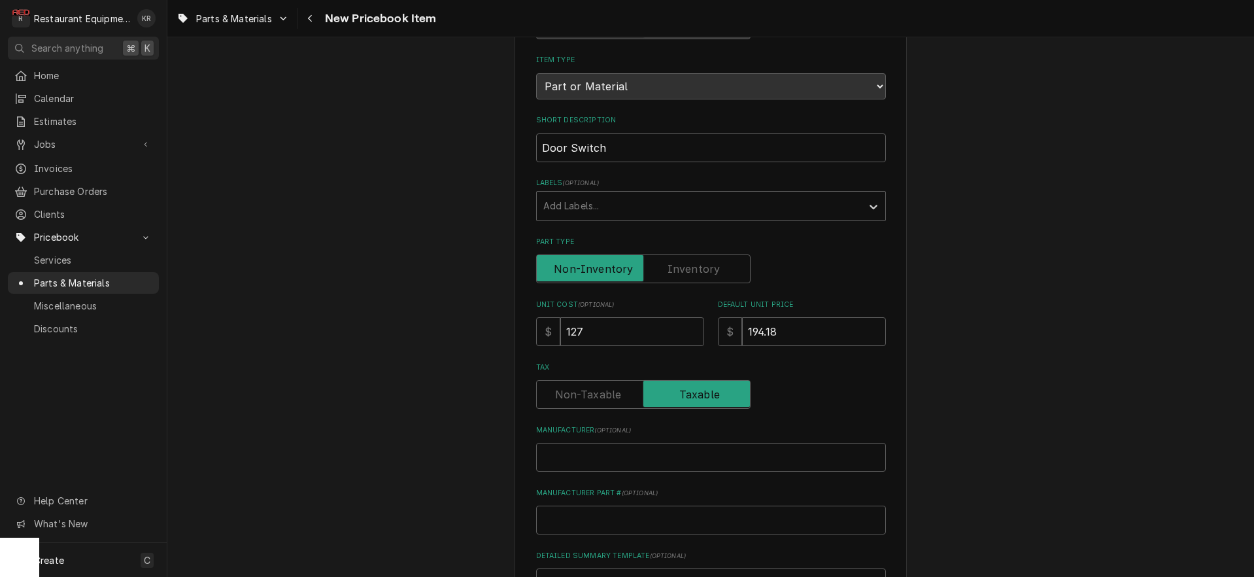
scroll to position [191, 0]
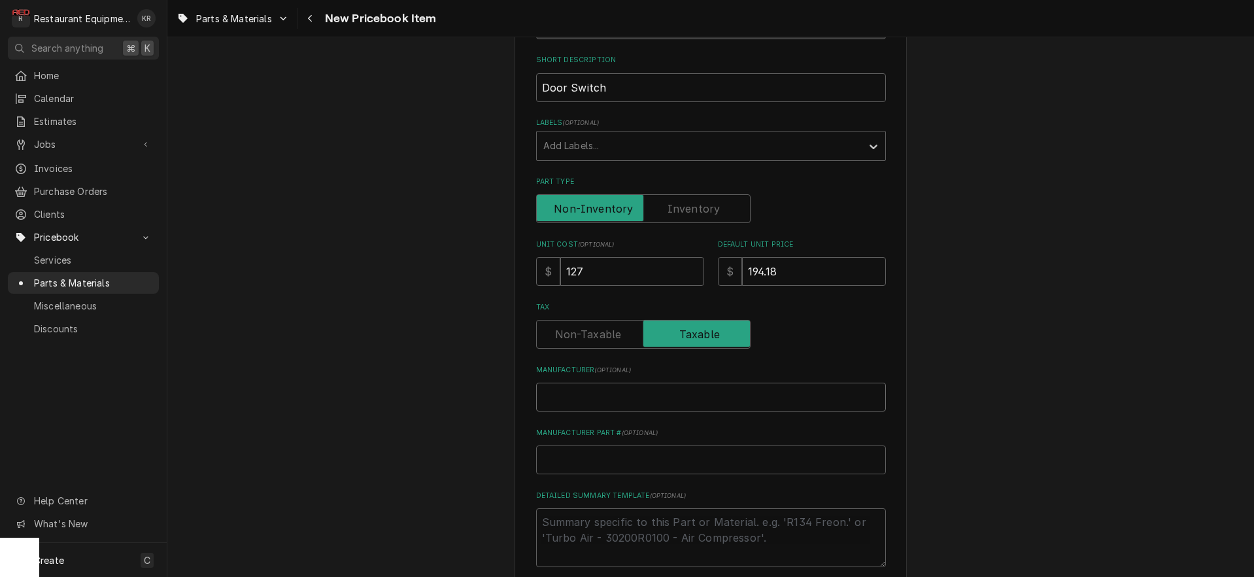
click at [594, 392] on input "Manufacturer ( optional )" at bounding box center [711, 396] width 350 height 29
type input "B"
type textarea "x"
type input "Be"
type textarea "x"
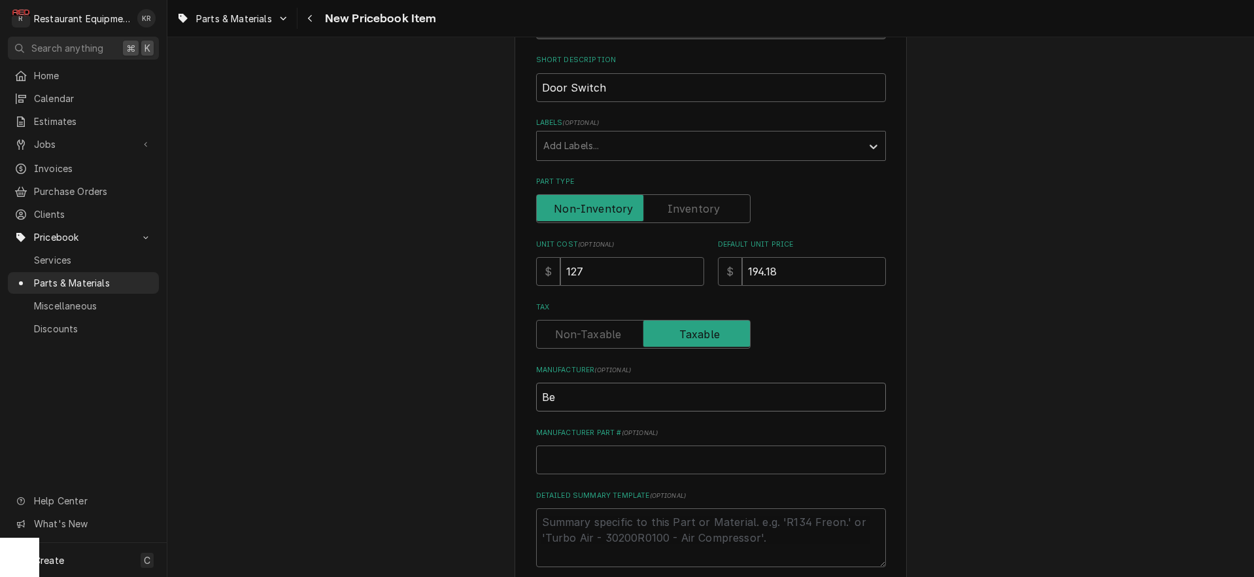
type input "Bel"
type textarea "x"
type input "Bels"
type textarea "x"
type input "Belsh"
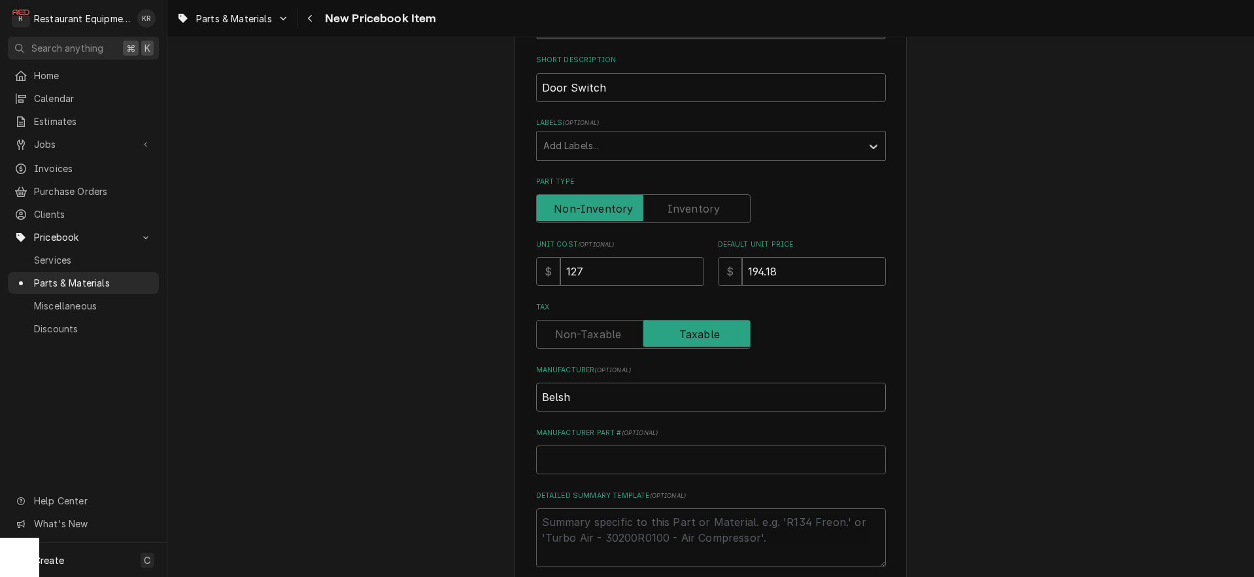
type textarea "x"
type input "Belsha"
type textarea "x"
type input "Belshaw"
type textarea "x"
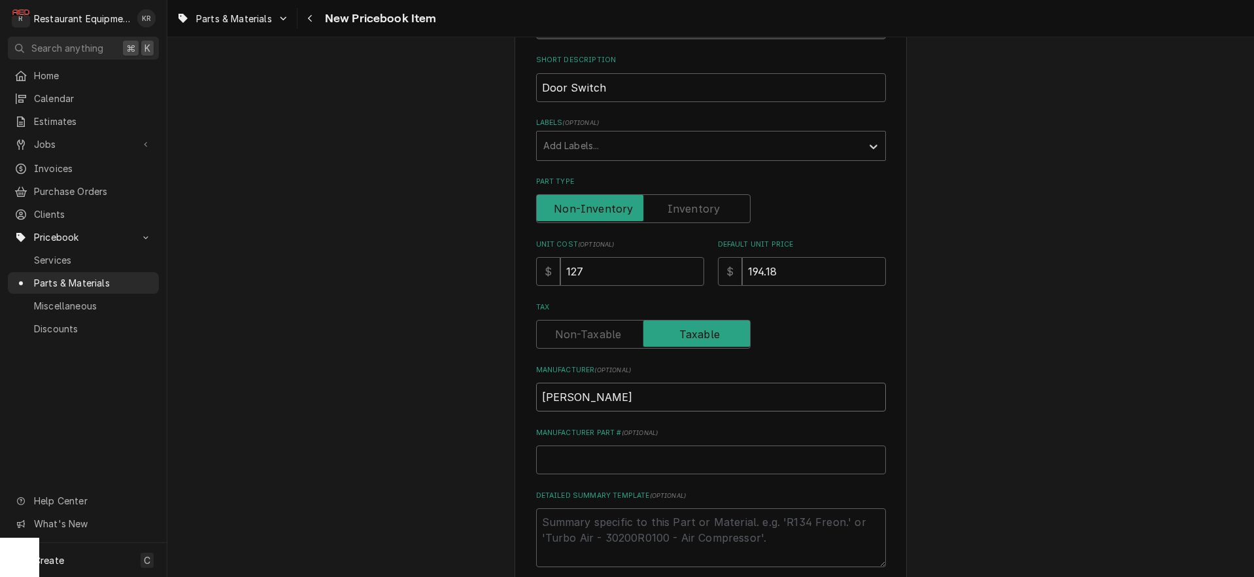
type input "Belshaw"
type input "M"
type textarea "x"
type input "Mm"
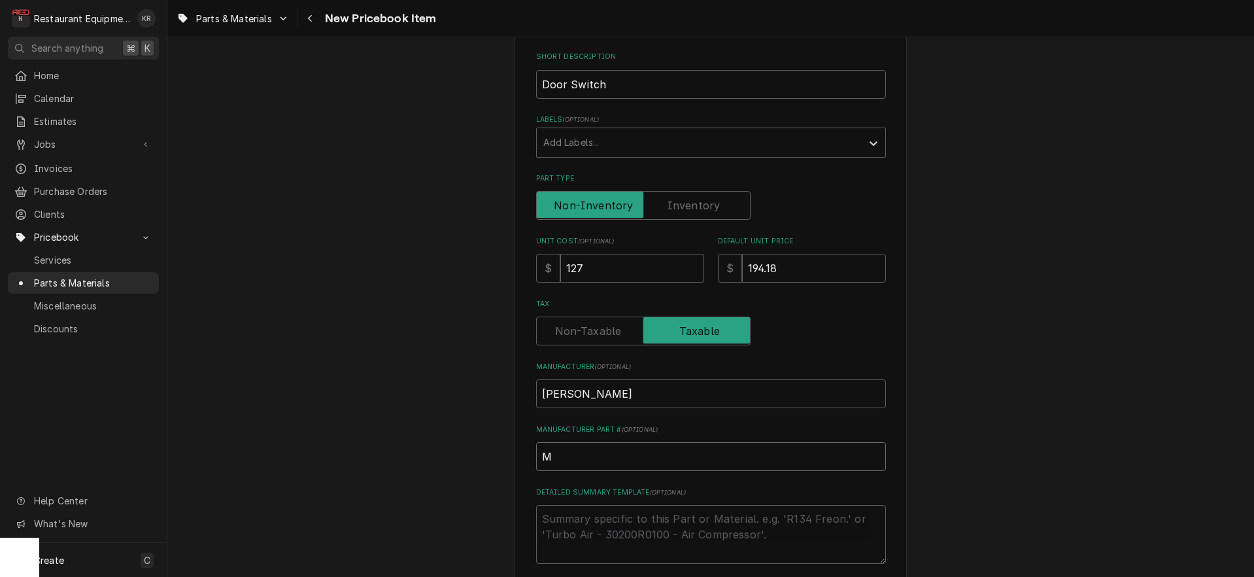
type textarea "x"
type input "Mm1"
type textarea "x"
type input "Mm15"
type textarea "x"
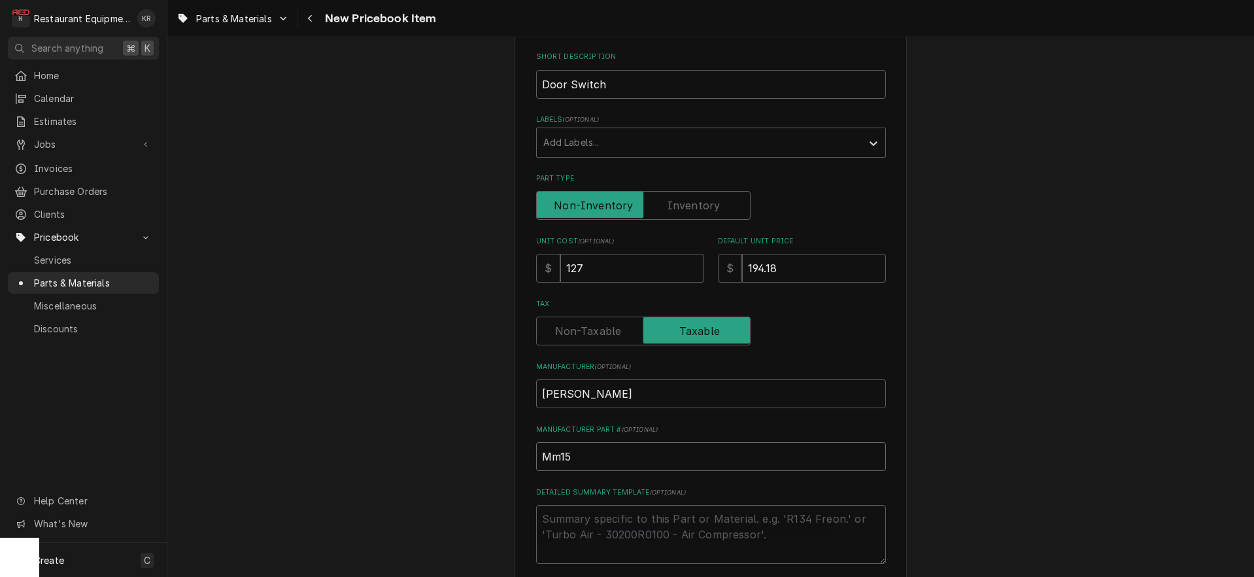
type input "Mm158"
type textarea "x"
type input "Mm158-"
type textarea "x"
type input "Mm158-K"
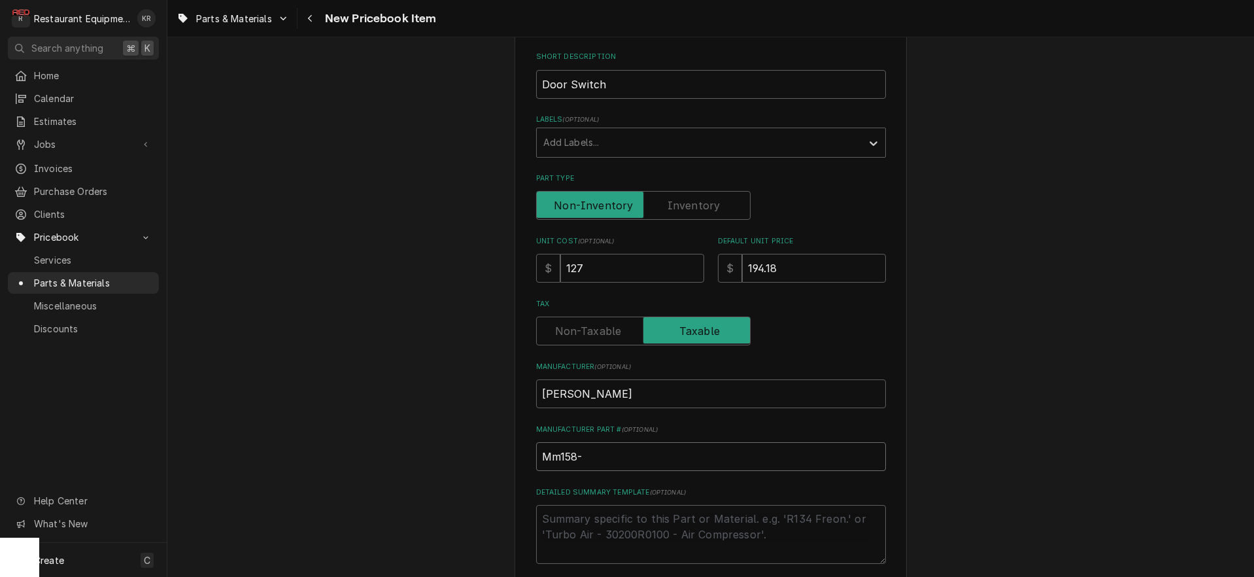
type textarea "x"
type input "Mm158-"
type textarea "x"
type input "Mm158-k"
type textarea "x"
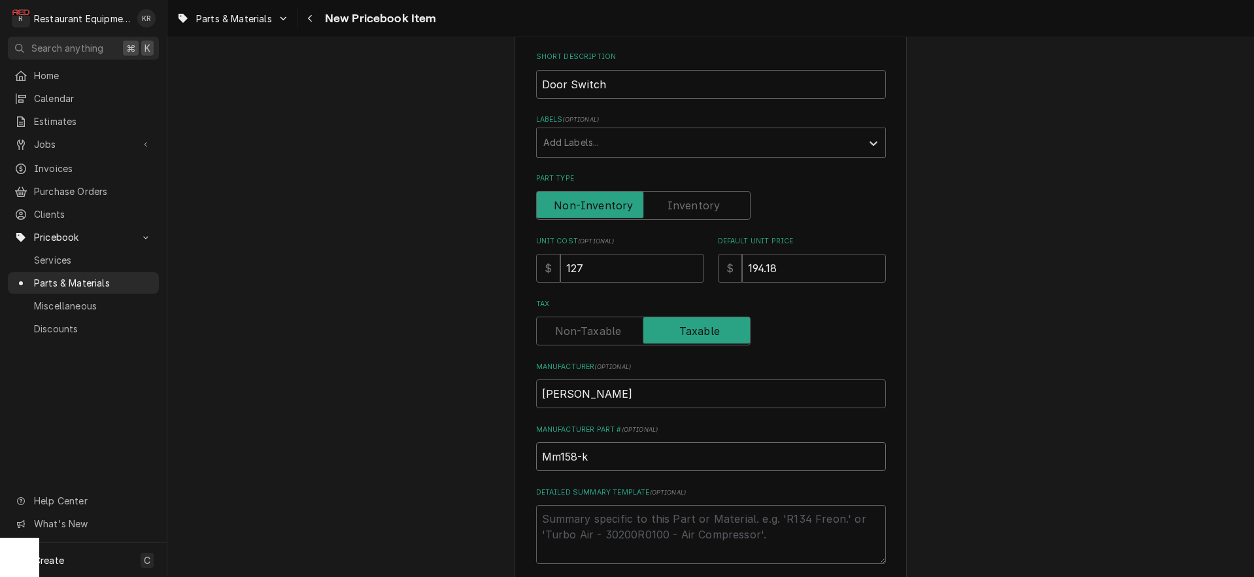
type input "Mm158-ks"
type textarea "x"
type input "Mm158-kse"
type textarea "x"
type input "Mm158-kse0"
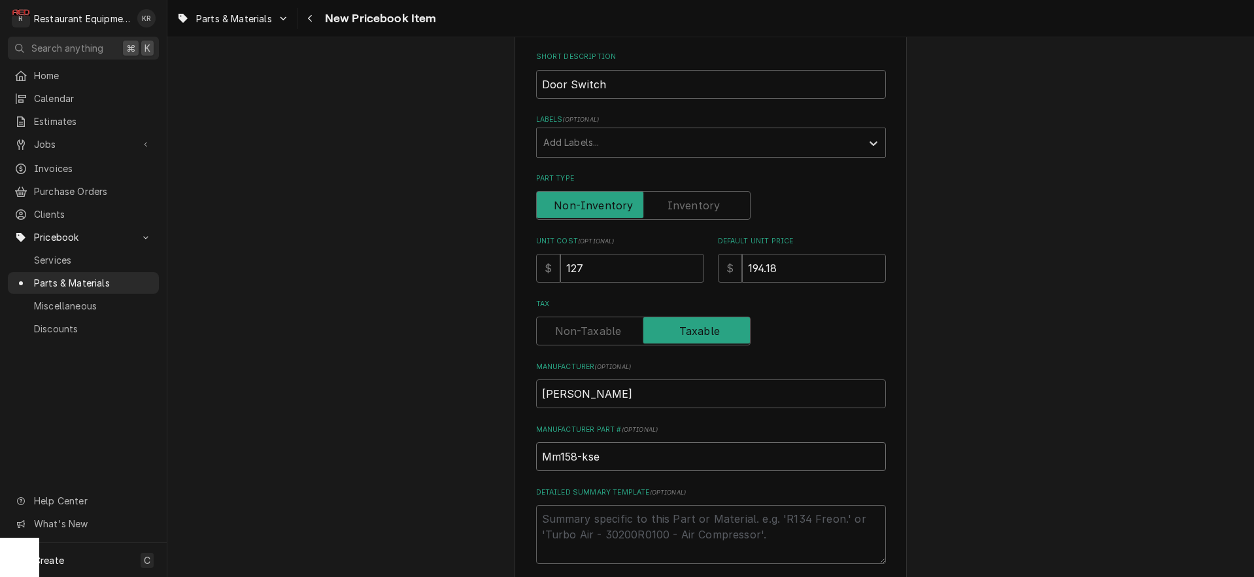
type textarea "x"
type input "Mm158-kse00"
type textarea "x"
type input "Mm158-kse001"
type textarea "x"
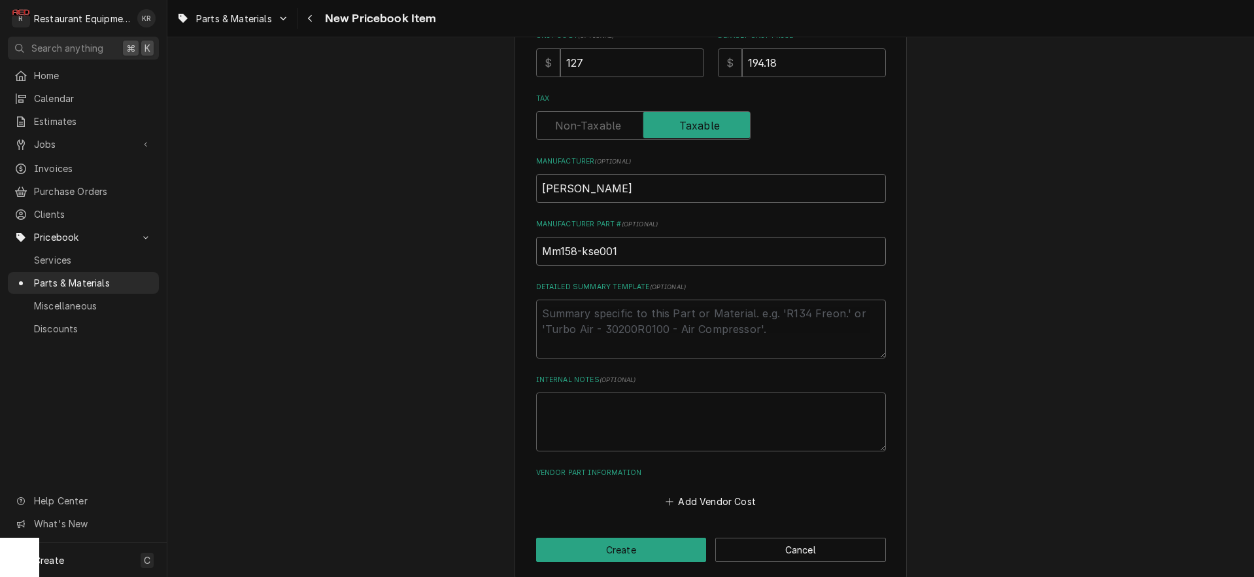
scroll to position [412, 0]
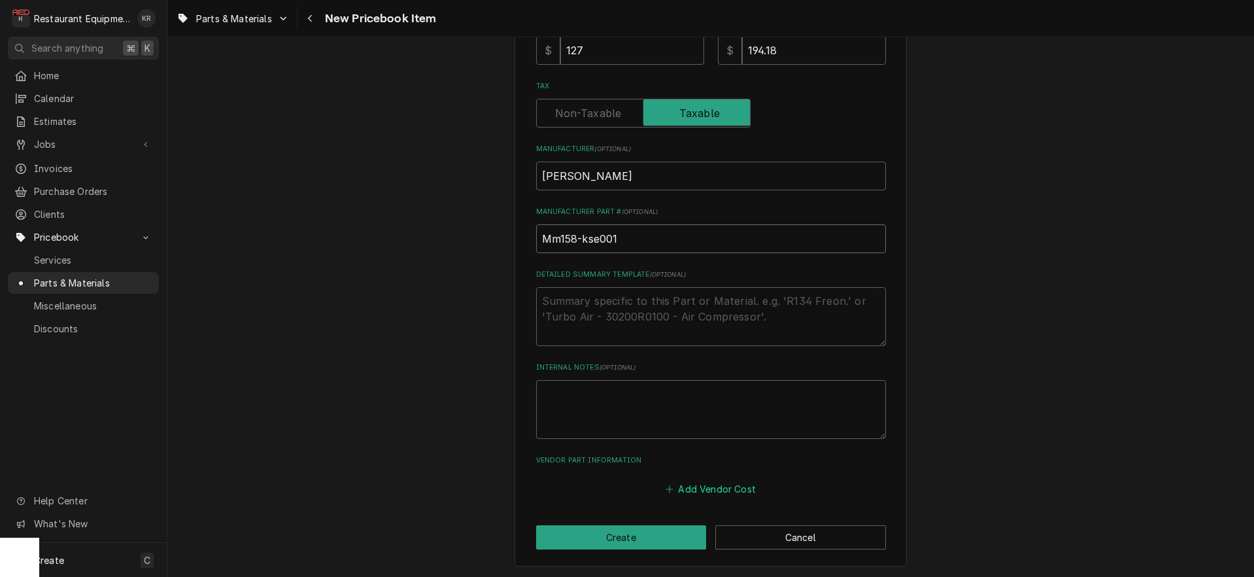
type input "Mm158-kse001"
click at [699, 480] on button "Add Vendor Cost" at bounding box center [711, 488] width 95 height 18
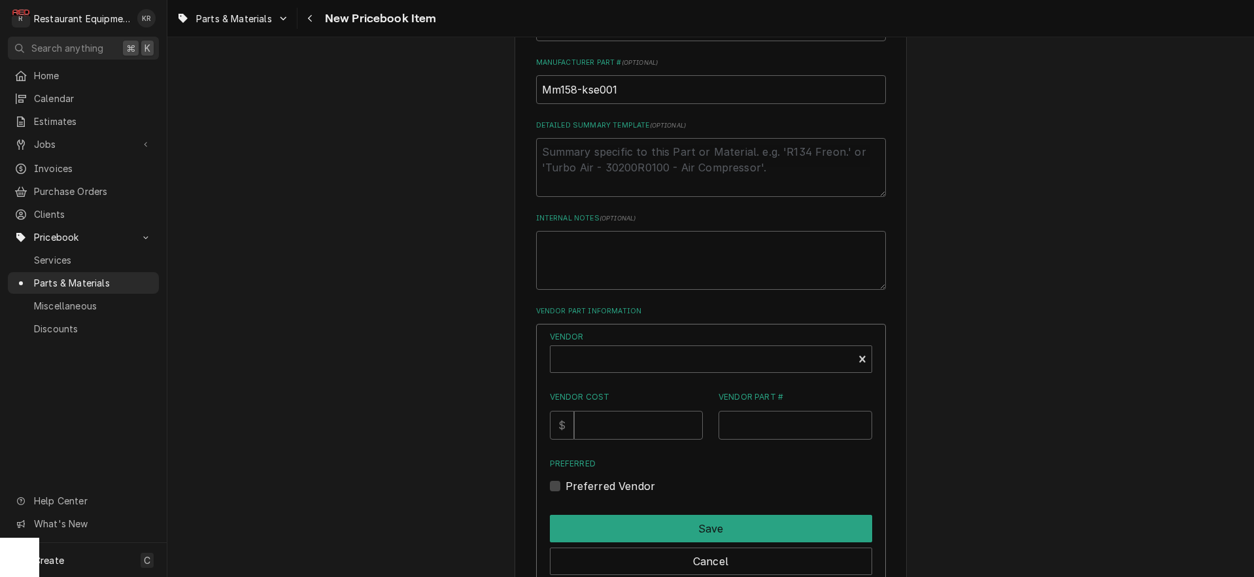
scroll to position [651, 0]
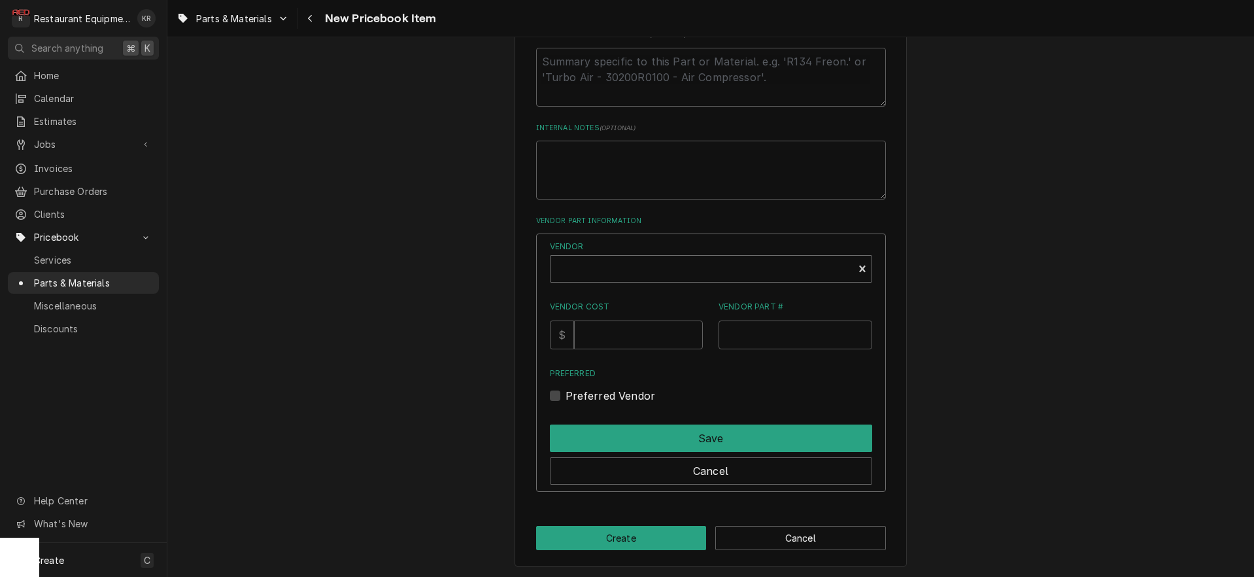
type textarea "x"
click at [615, 260] on div "Vendor" at bounding box center [702, 273] width 290 height 31
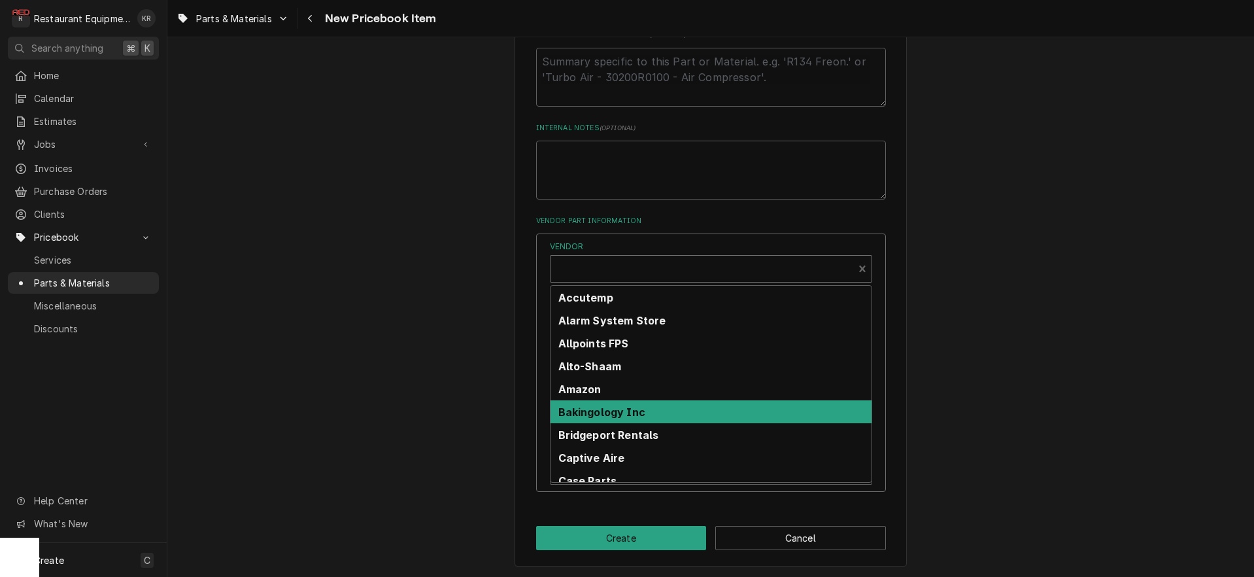
click at [620, 415] on strong "Bakingology Inc" at bounding box center [601, 411] width 87 height 13
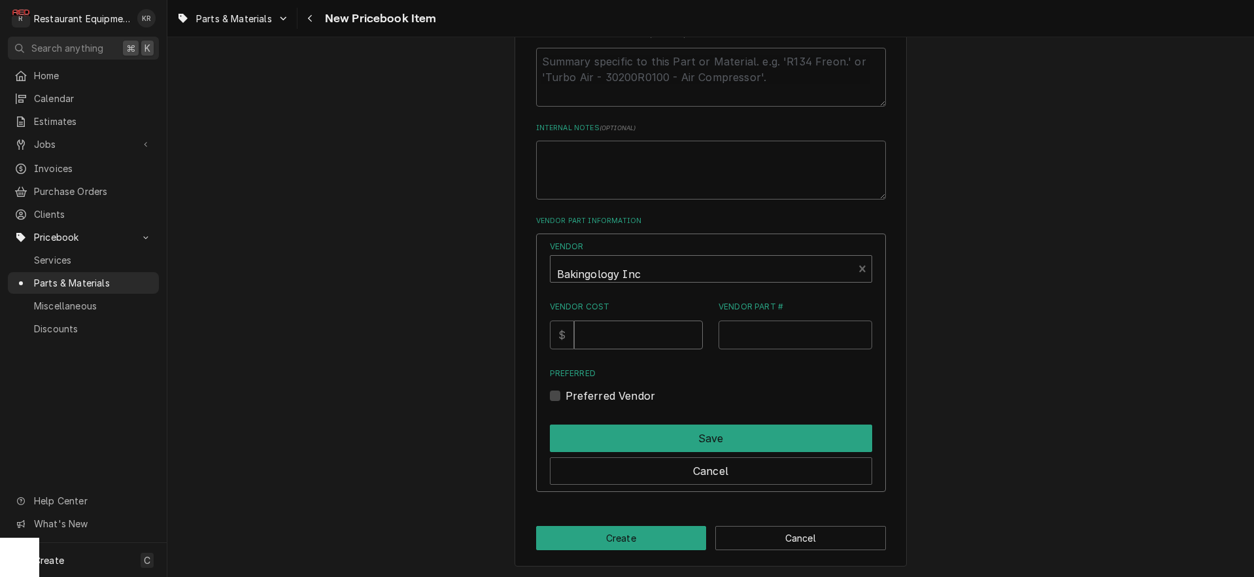
click at [662, 332] on input "Vendor Cost" at bounding box center [638, 334] width 129 height 29
type input "127"
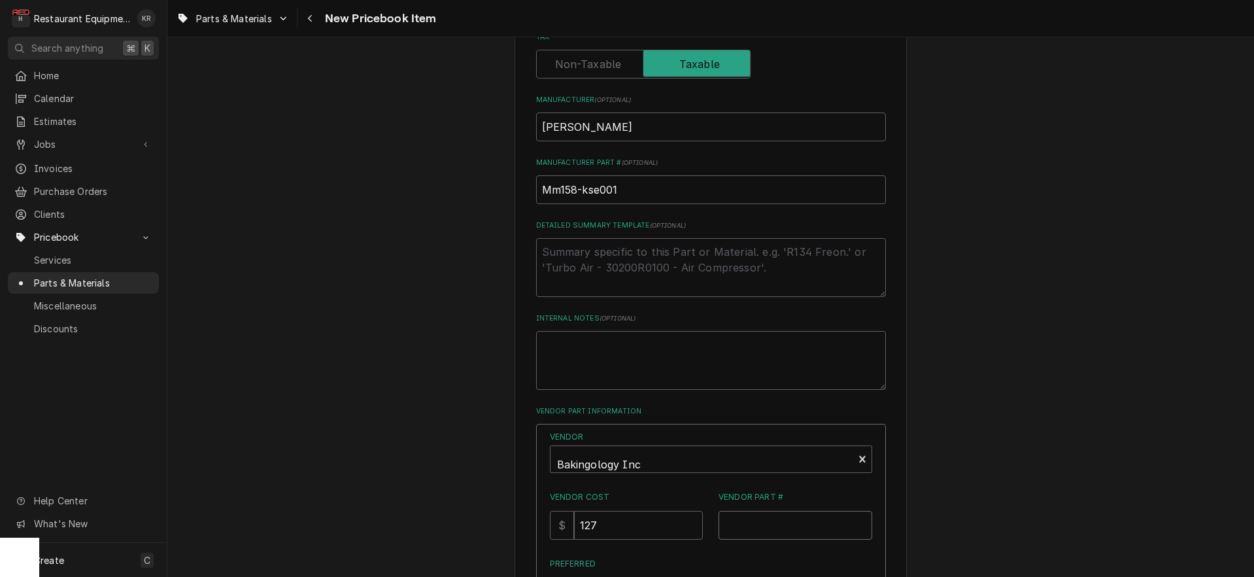
scroll to position [361, 0]
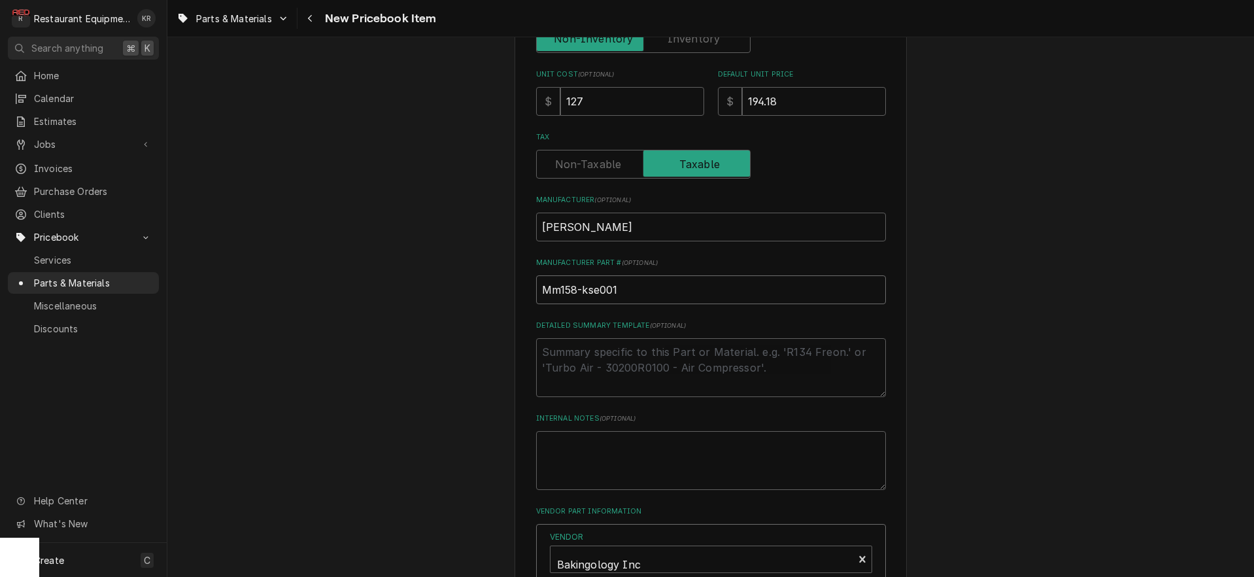
drag, startPoint x: 613, startPoint y: 289, endPoint x: 511, endPoint y: 286, distance: 102.0
click at [536, 287] on input "Mm158-kse001" at bounding box center [711, 289] width 350 height 29
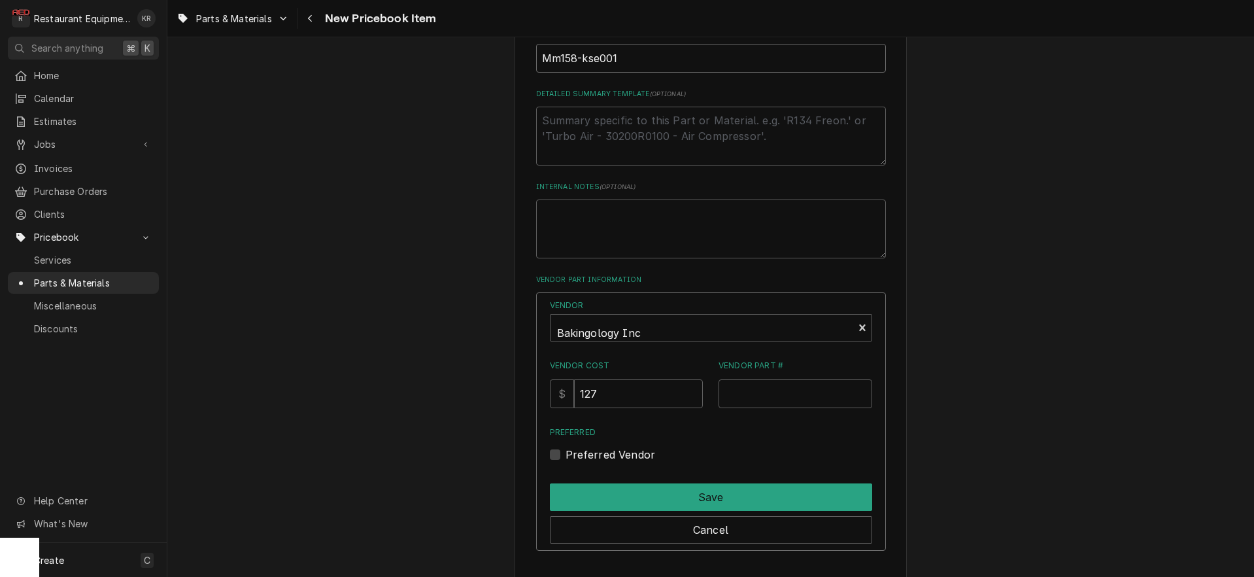
scroll to position [651, 0]
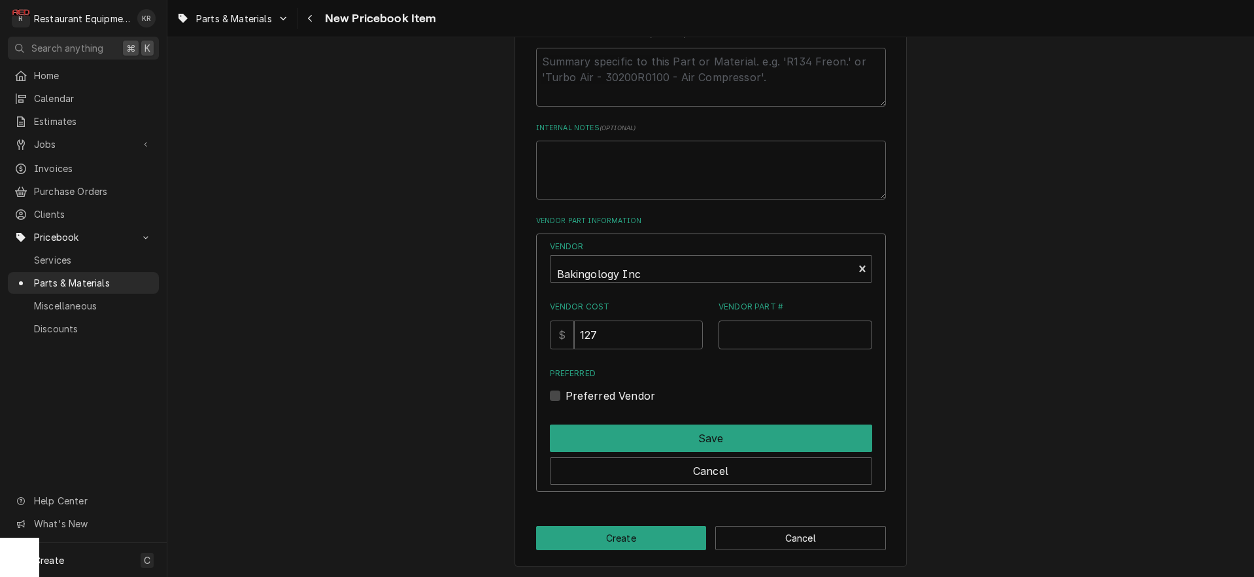
drag, startPoint x: 758, startPoint y: 328, endPoint x: 758, endPoint y: 335, distance: 7.2
click at [758, 330] on input "Vendor Part #" at bounding box center [795, 334] width 154 height 29
paste input "Mm158-kse001"
type input "Mm158-kse001"
click at [573, 396] on label "Preferred Vendor" at bounding box center [610, 396] width 90 height 16
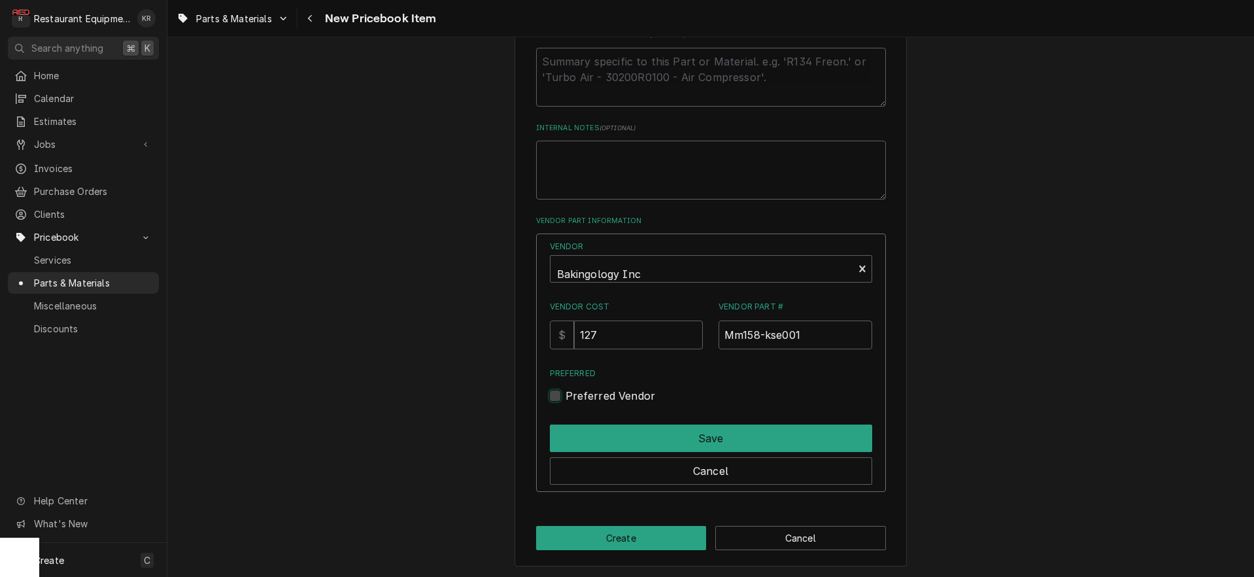
click at [573, 396] on input "Preferred" at bounding box center [726, 402] width 322 height 29
checkbox input "true"
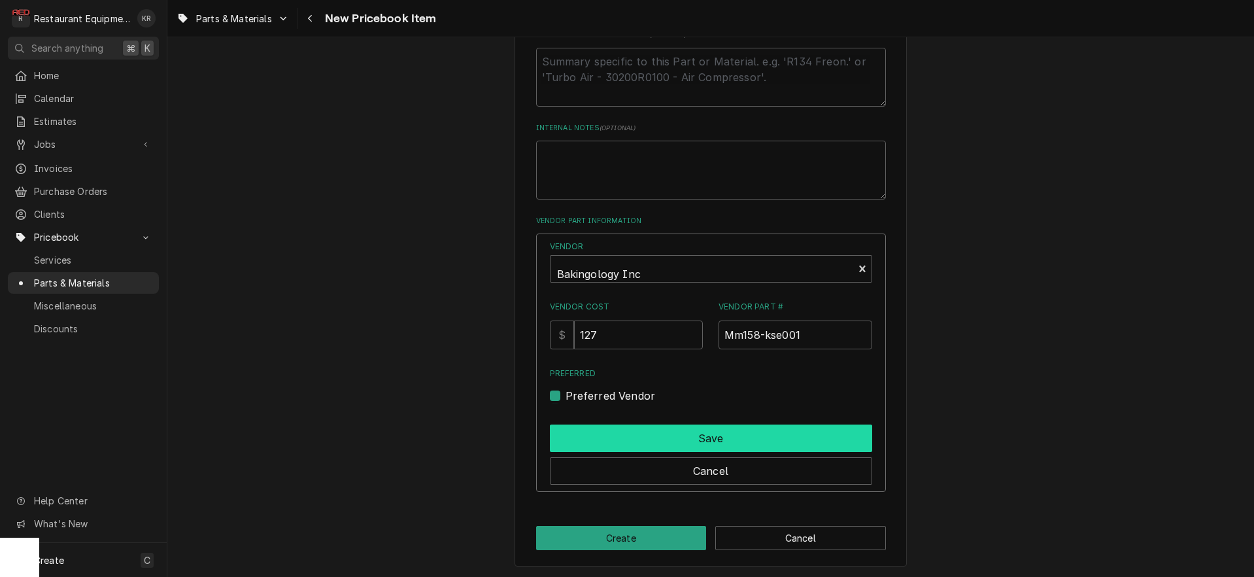
click at [582, 431] on button "Save" at bounding box center [711, 437] width 322 height 27
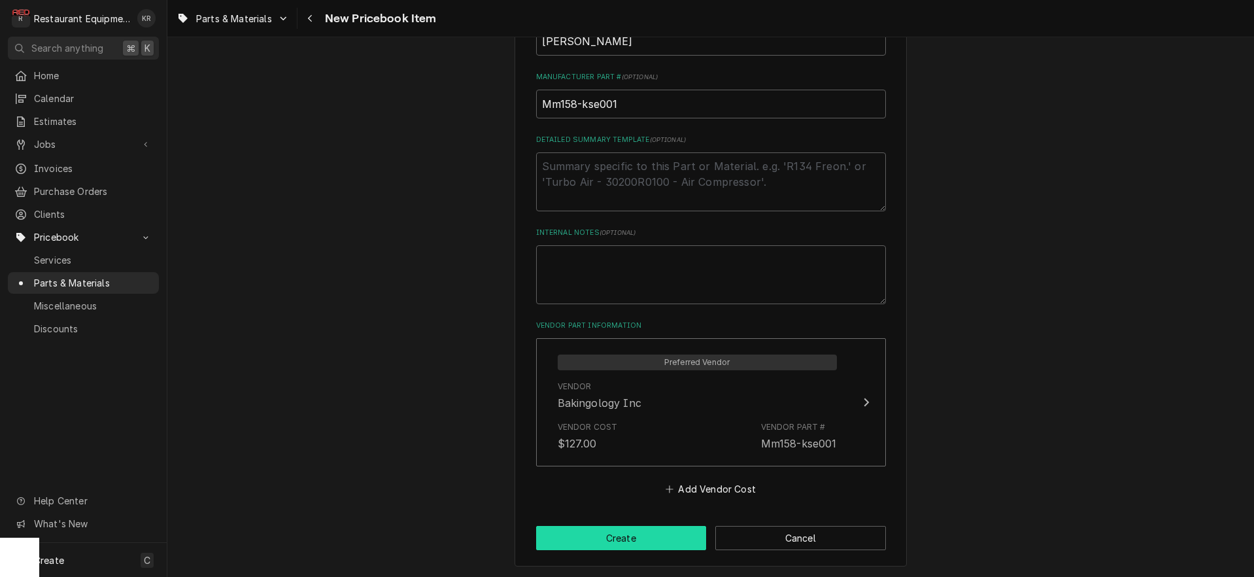
click at [586, 545] on button "Create" at bounding box center [621, 538] width 171 height 24
type textarea "x"
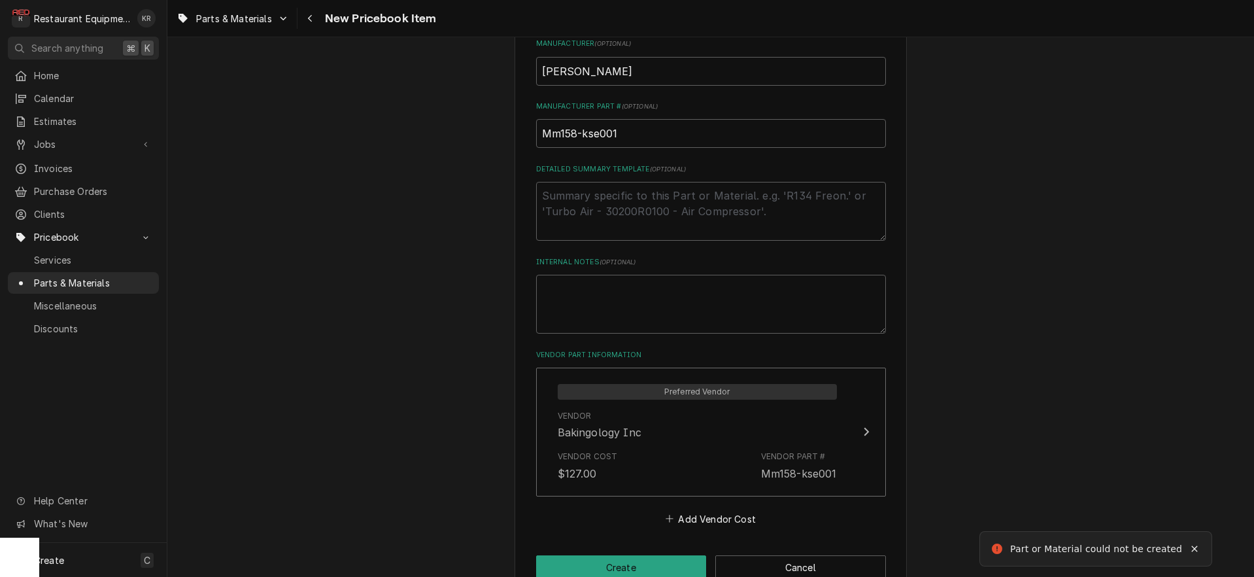
scroll to position [207, 0]
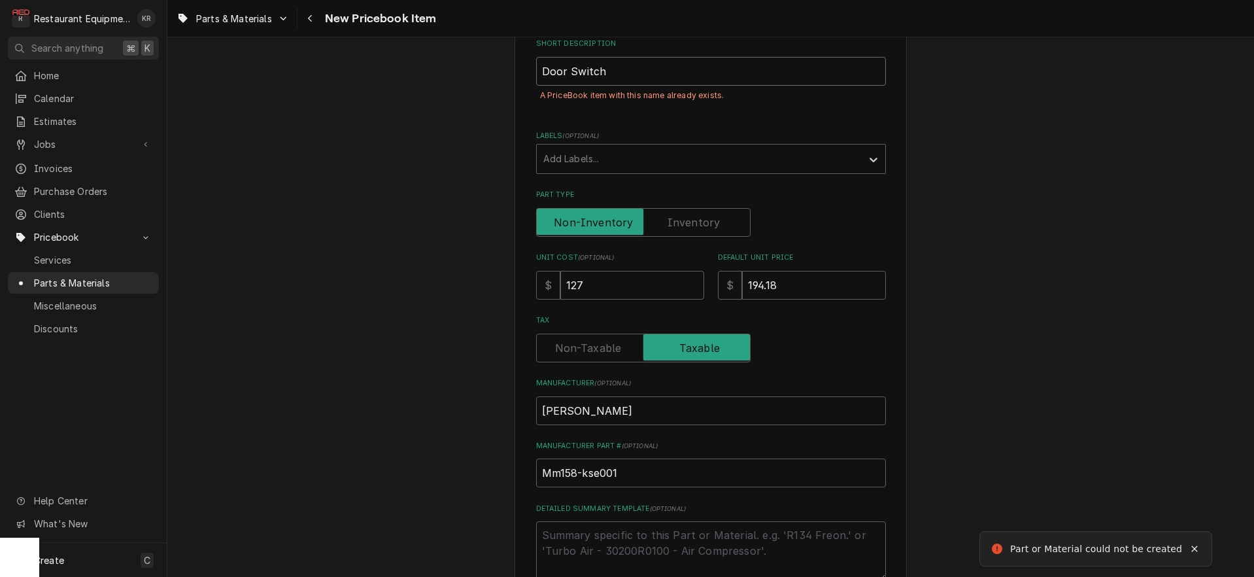
drag, startPoint x: 545, startPoint y: 71, endPoint x: 543, endPoint y: 78, distance: 7.5
click at [545, 71] on input "Door Switch" at bounding box center [711, 71] width 350 height 29
type input "BDoor Switch"
type textarea "x"
type input "BeDoor Switch"
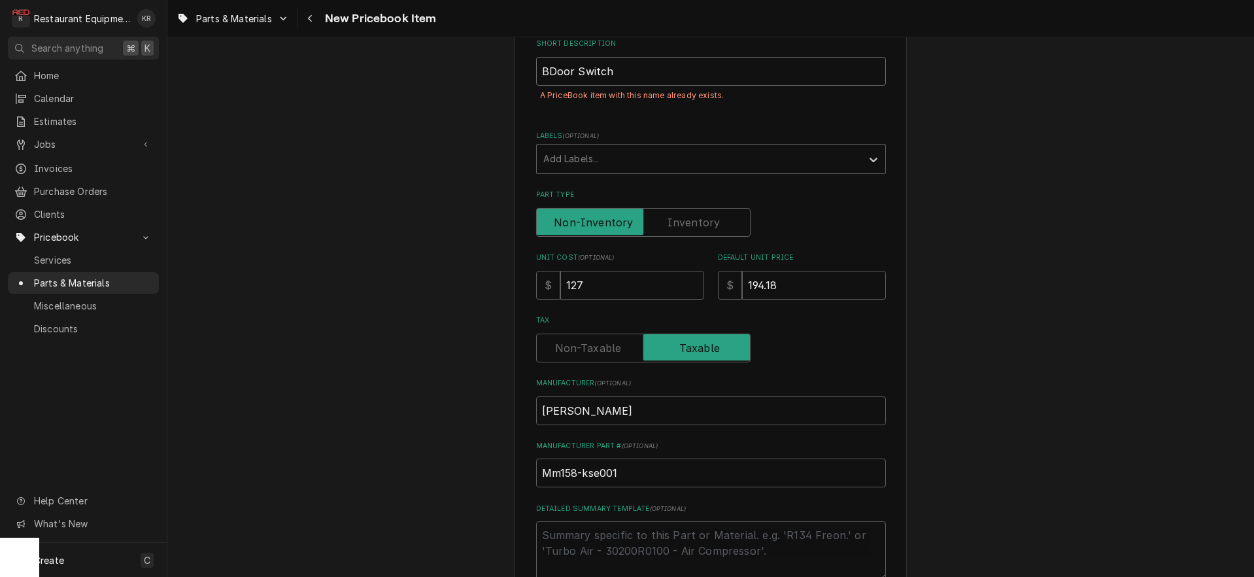
type textarea "x"
type input "BelDoor Switch"
type textarea "x"
type input "BelsDoor Switch"
type textarea "x"
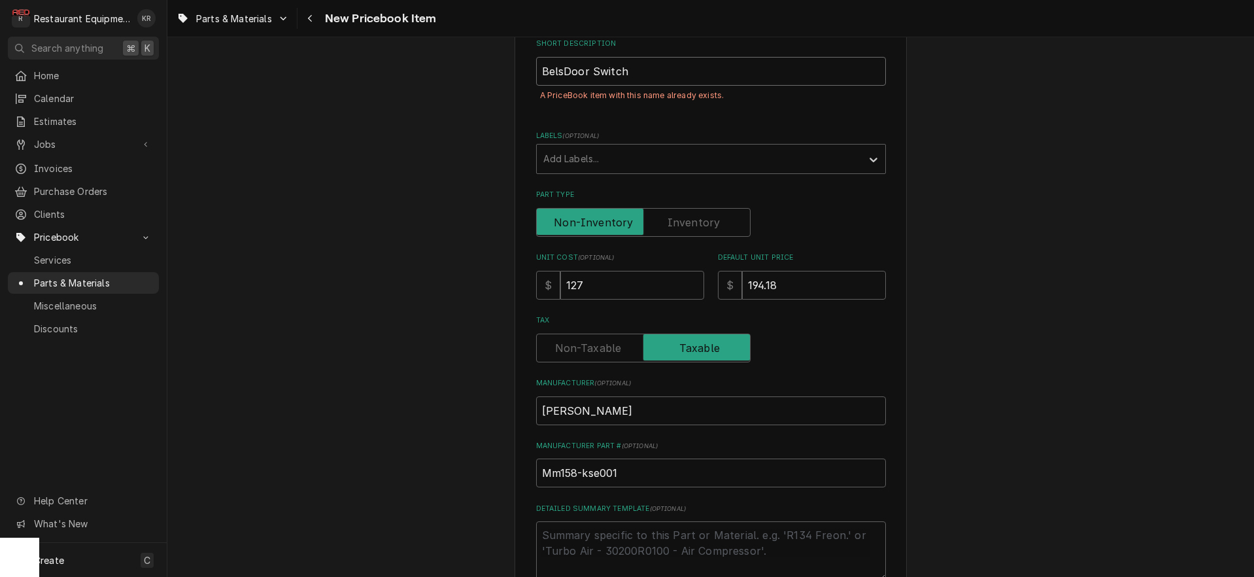
type input "BelshDoor Switch"
type textarea "x"
type input "BelshaDoor Switch"
type textarea "x"
type input "BelshawDoor Switch"
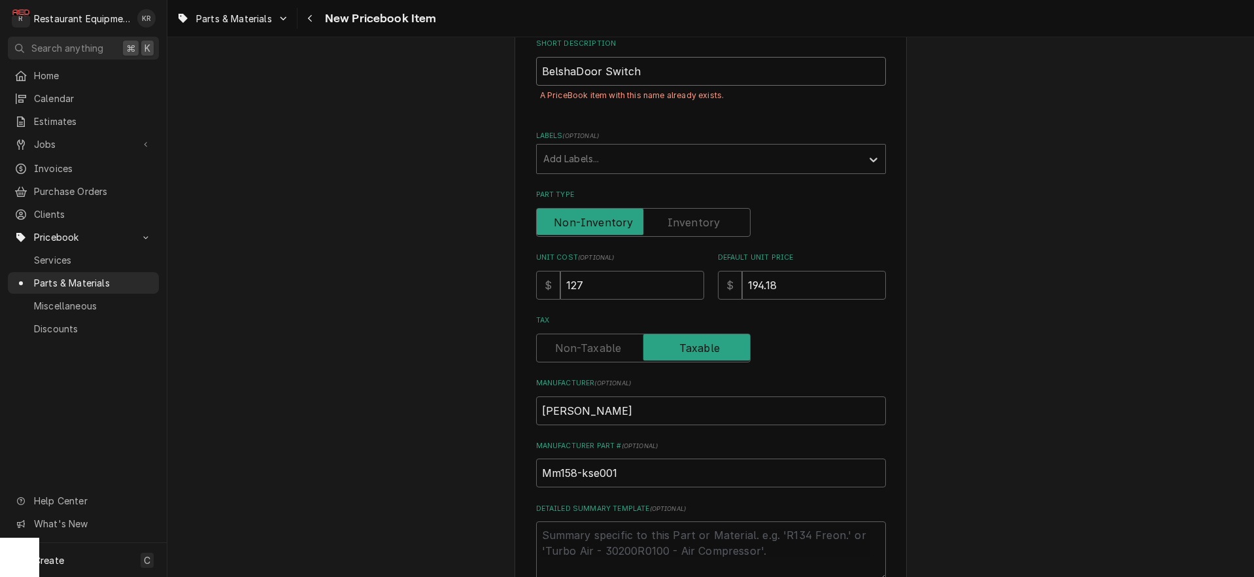
type textarea "x"
type input "Belshaw Door Switch"
type textarea "x"
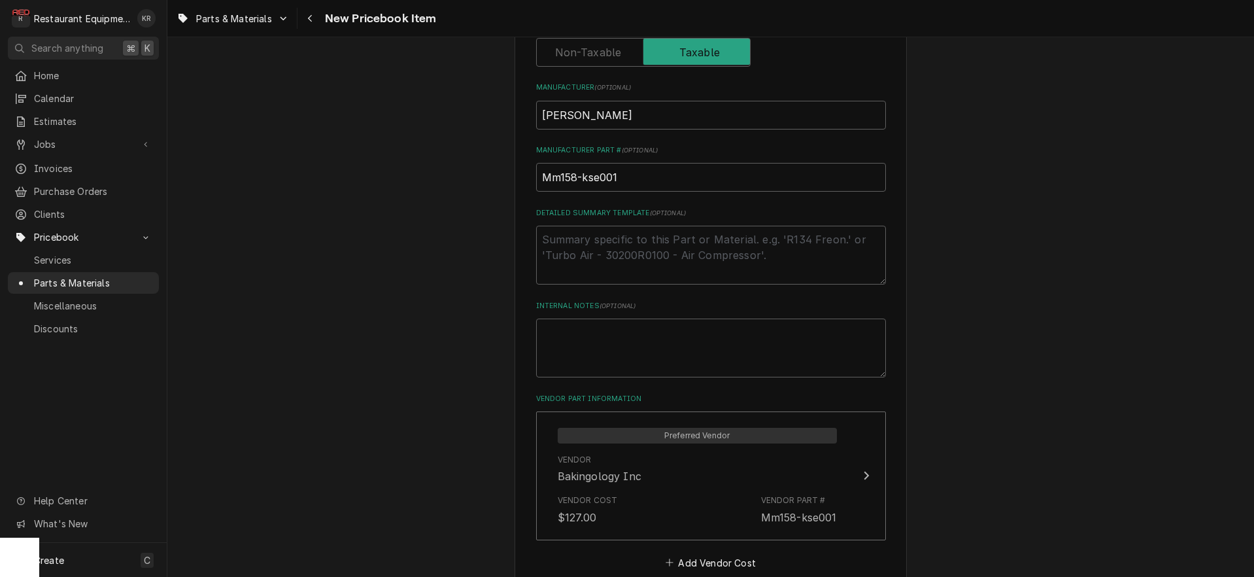
scroll to position [576, 0]
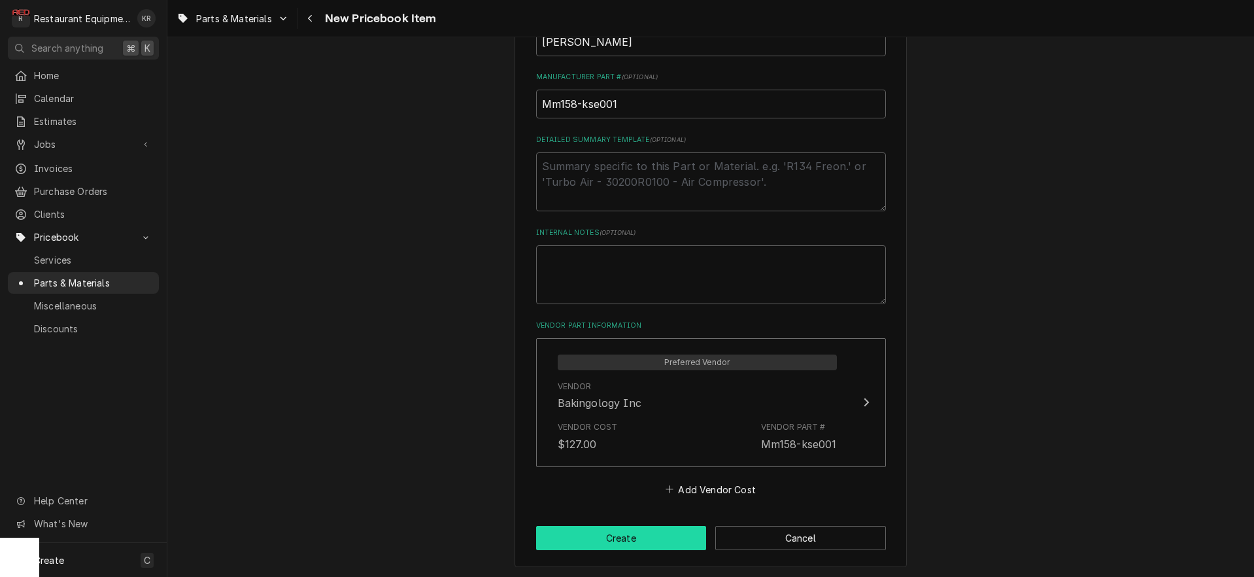
type input "Belshaw Door Switch"
click at [639, 534] on button "Create" at bounding box center [621, 538] width 171 height 24
type textarea "x"
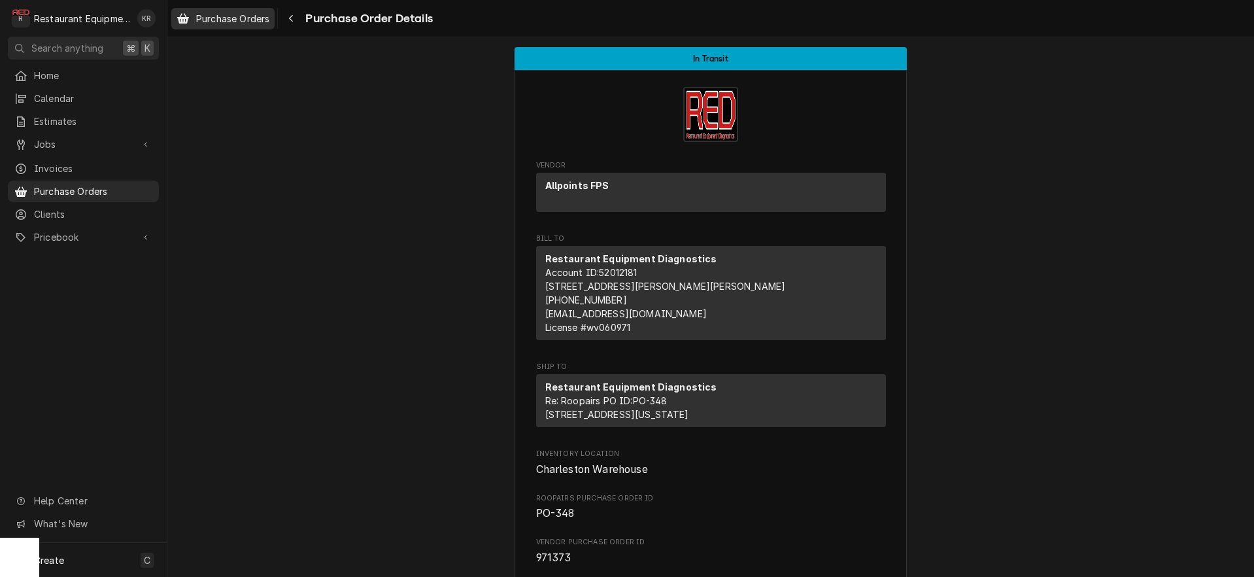
click at [237, 24] on div "Purchase Orders" at bounding box center [223, 18] width 98 height 16
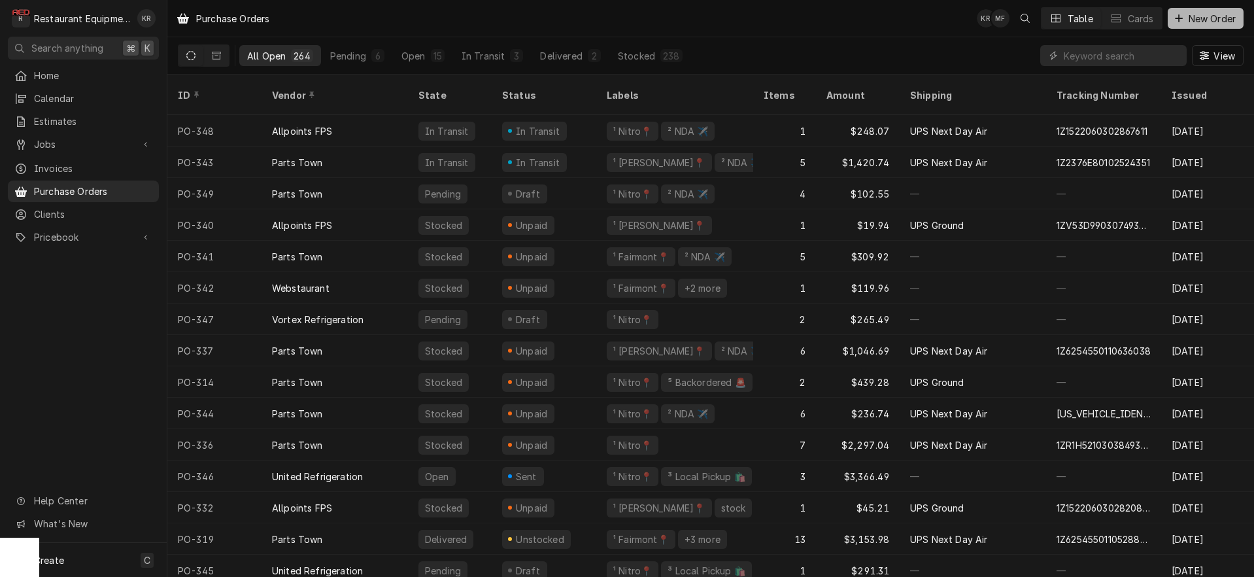
click at [1206, 20] on span "New Order" at bounding box center [1212, 19] width 52 height 14
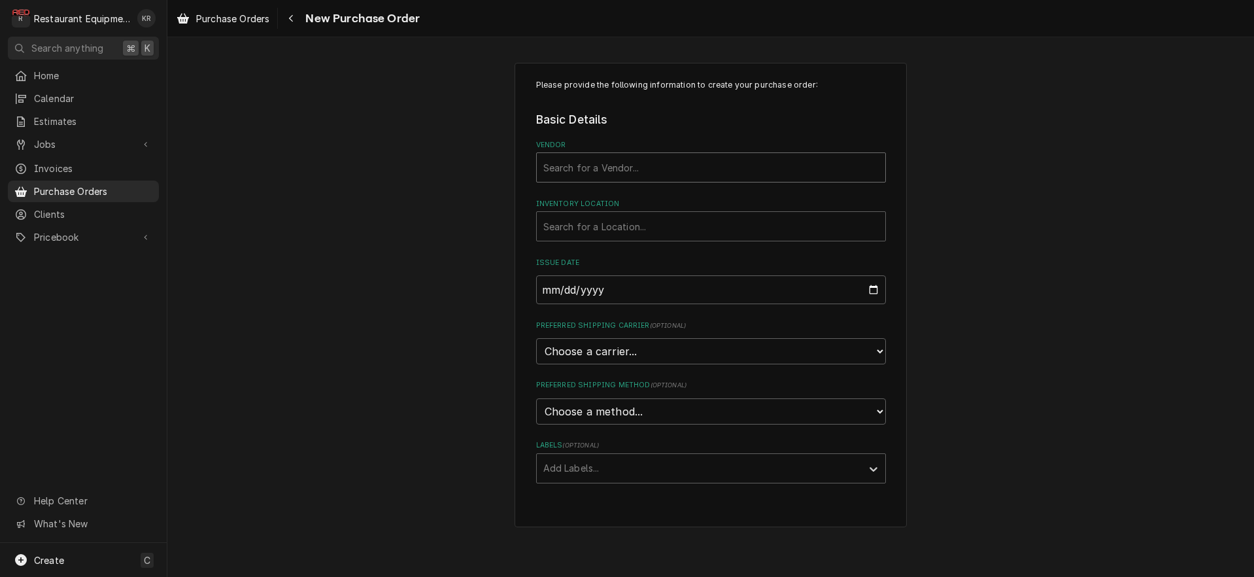
click at [619, 171] on div "Vendor" at bounding box center [710, 168] width 335 height 24
type input "bak"
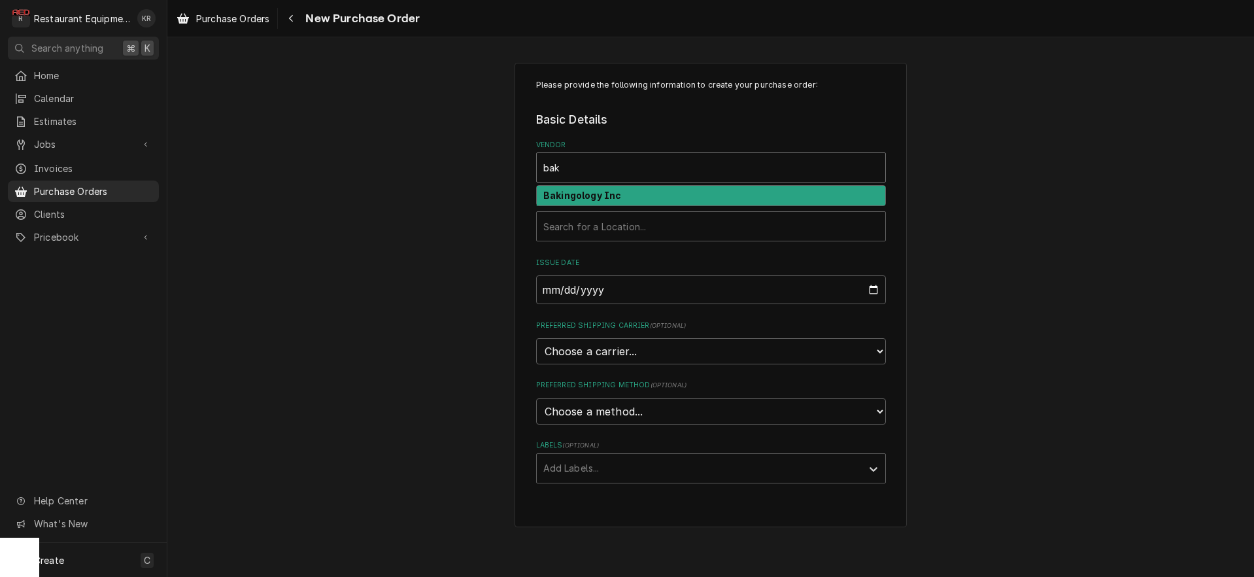
click at [613, 199] on strong "Bakingology Inc" at bounding box center [582, 195] width 78 height 11
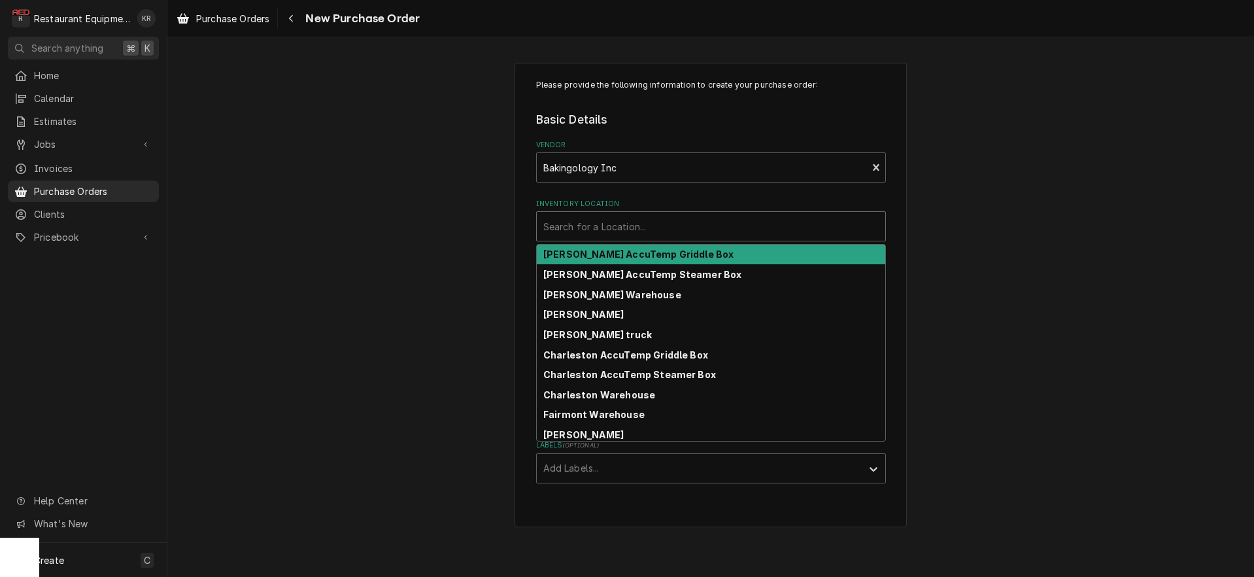
click at [613, 224] on div "Inventory Location" at bounding box center [710, 226] width 335 height 24
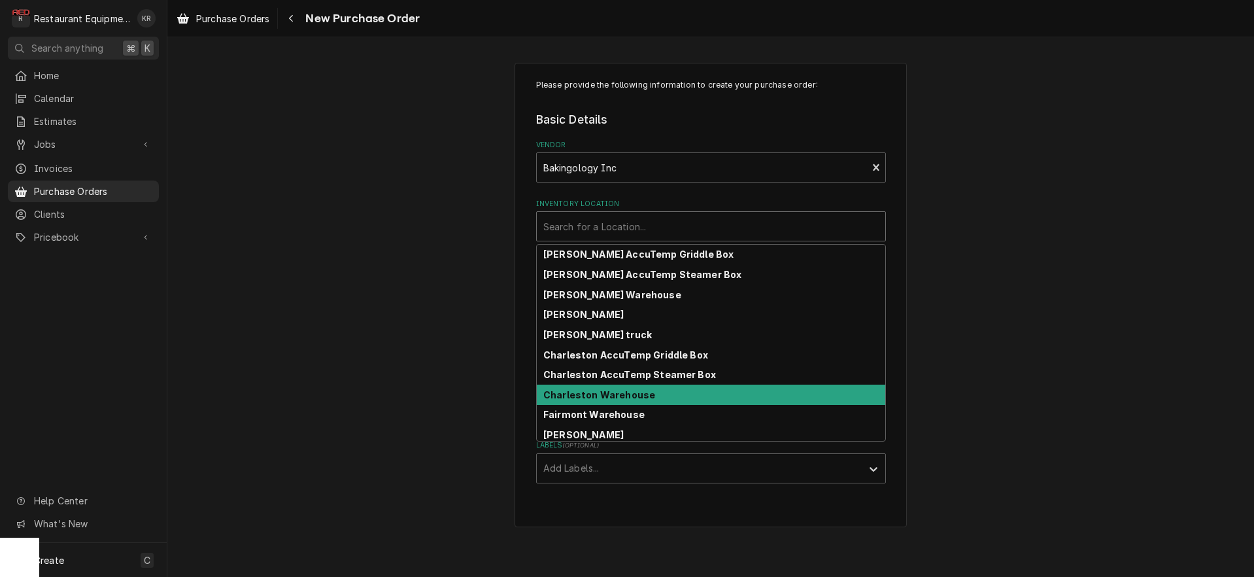
click at [618, 395] on strong "Charleston Warehouse" at bounding box center [599, 394] width 112 height 11
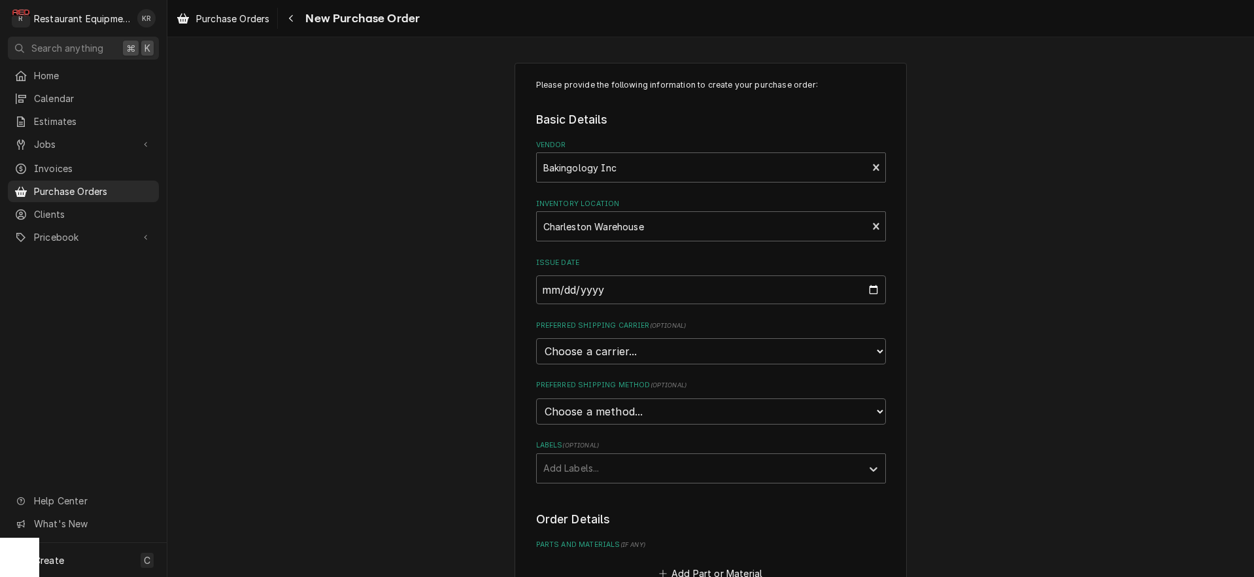
scroll to position [1, 0]
click at [536, 337] on select "Choose a carrier... U.S. Postal Service Stamps.com FedEx UPS DHL Express DHL EC…" at bounding box center [711, 350] width 350 height 26
select select "4"
click option "UPS" at bounding box center [0, 0] width 0 height 0
type textarea "x"
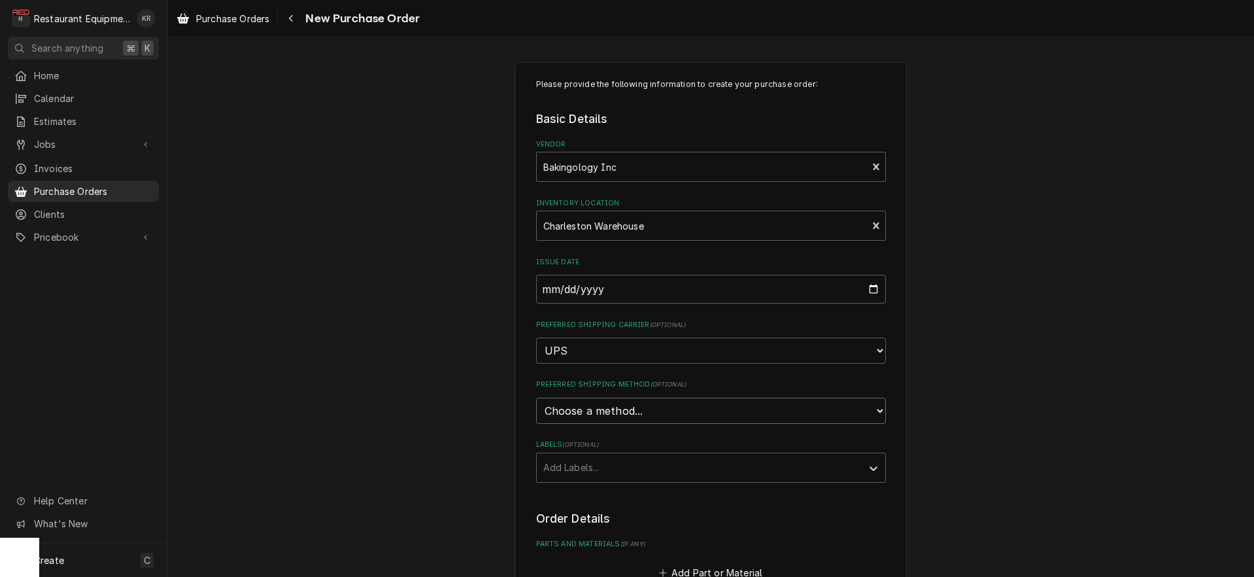
select select "4"
click option "2 Day Air" at bounding box center [0, 0] width 0 height 0
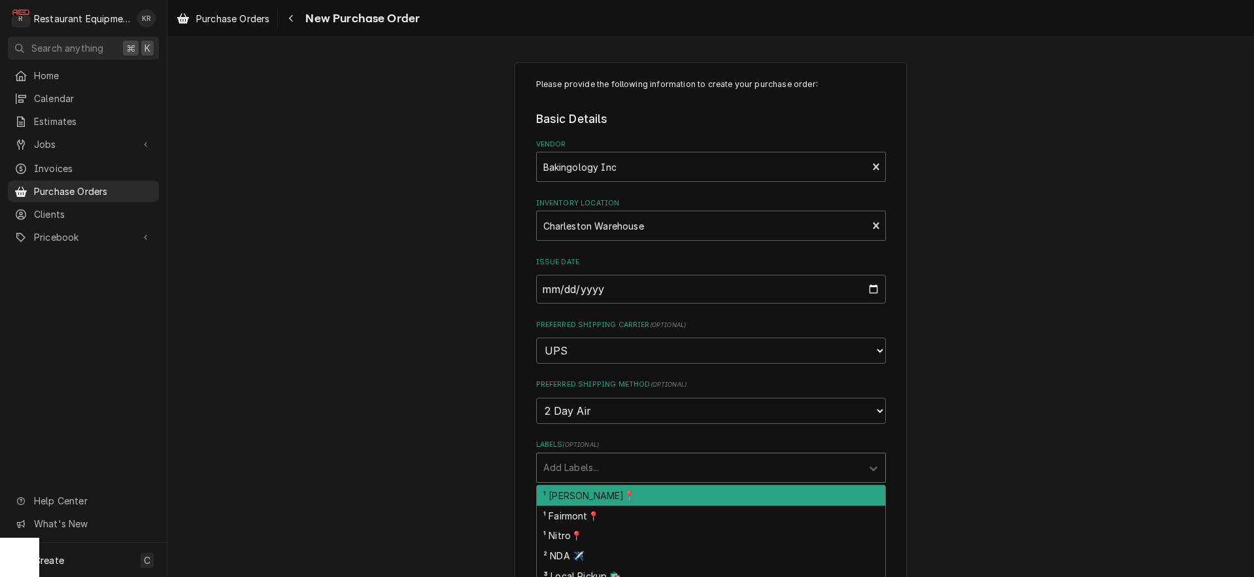
click at [626, 470] on div "Labels" at bounding box center [699, 468] width 312 height 24
click at [615, 488] on div "¹ [PERSON_NAME]📍" at bounding box center [711, 495] width 348 height 20
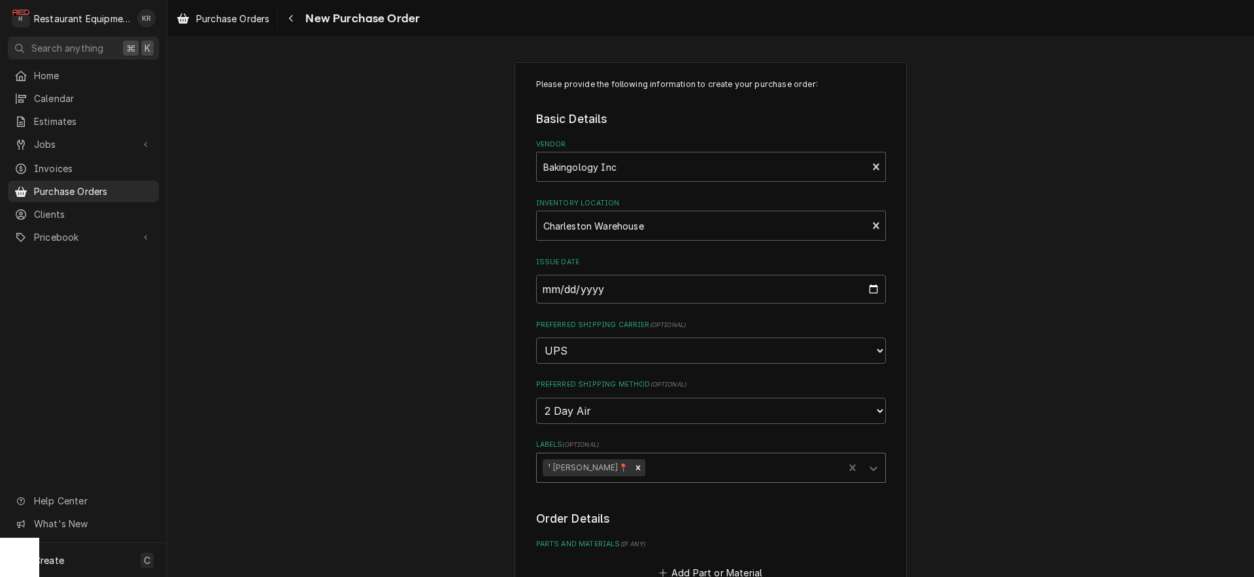
type textarea "x"
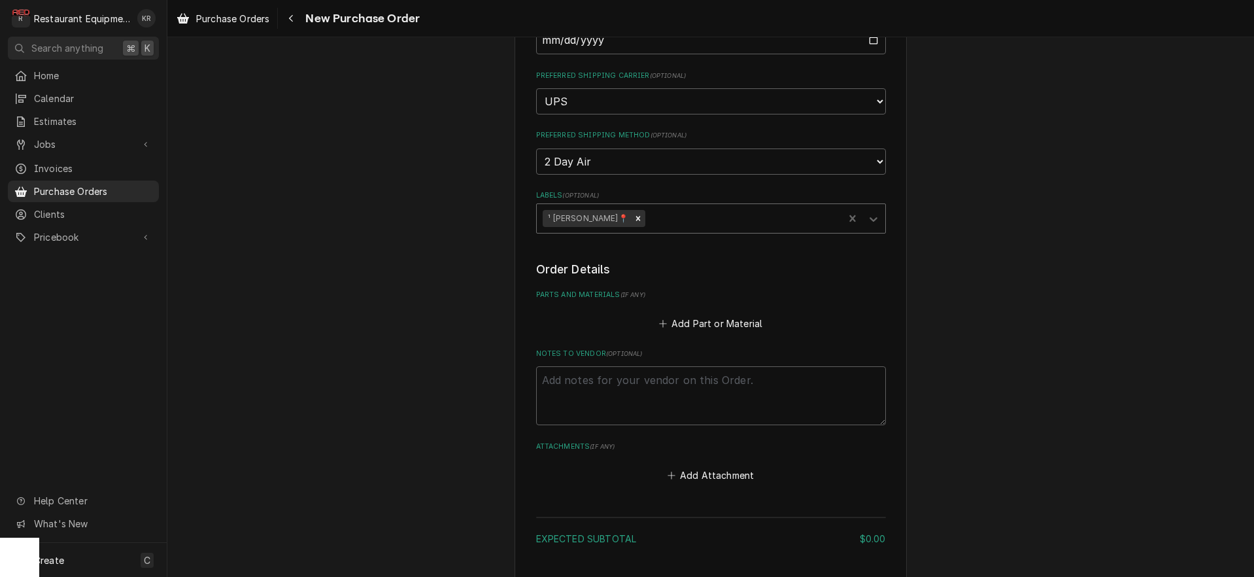
scroll to position [255, 0]
click at [721, 316] on button "Add Part or Material" at bounding box center [710, 318] width 108 height 18
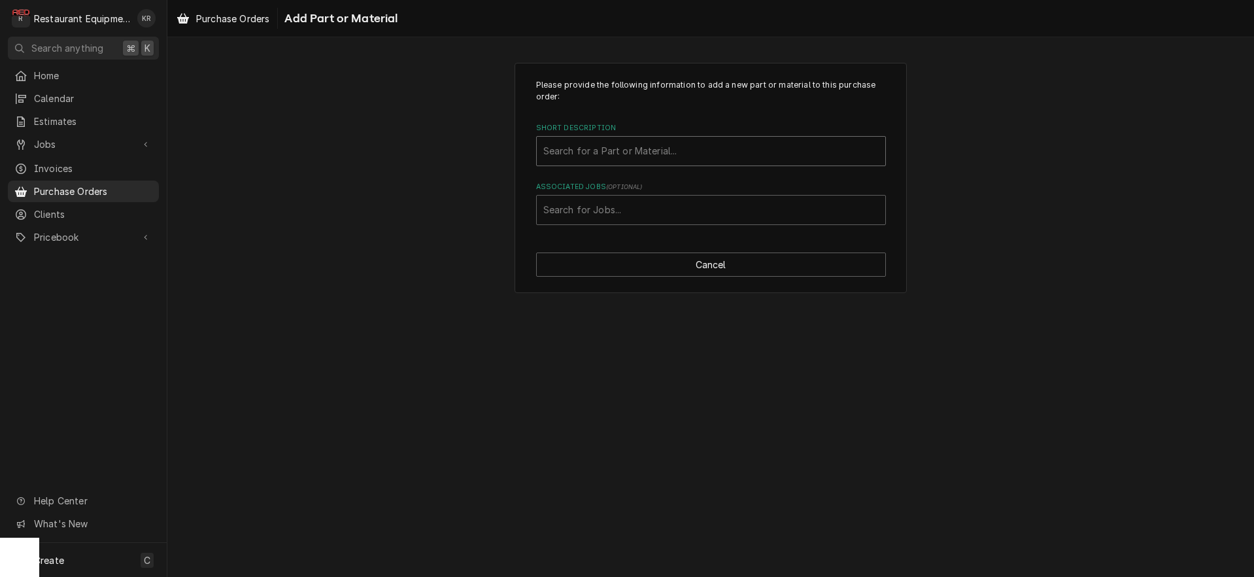
click at [629, 166] on div "Please provide the following information to add a new part or material to this …" at bounding box center [711, 152] width 350 height 146
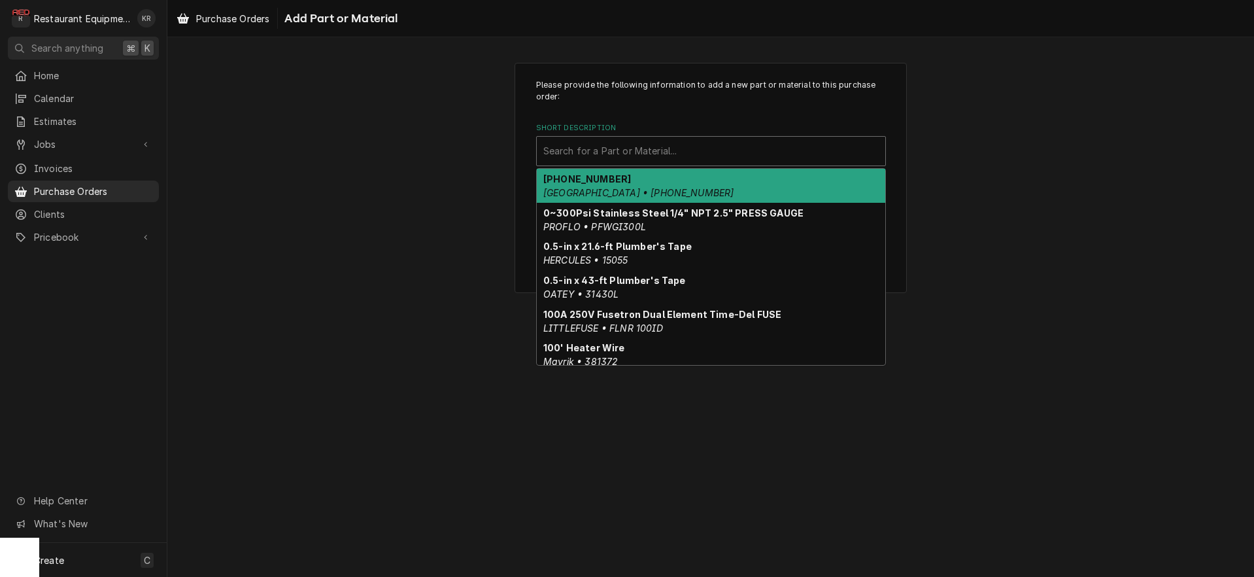
click at [629, 159] on div "Short Description" at bounding box center [710, 151] width 335 height 24
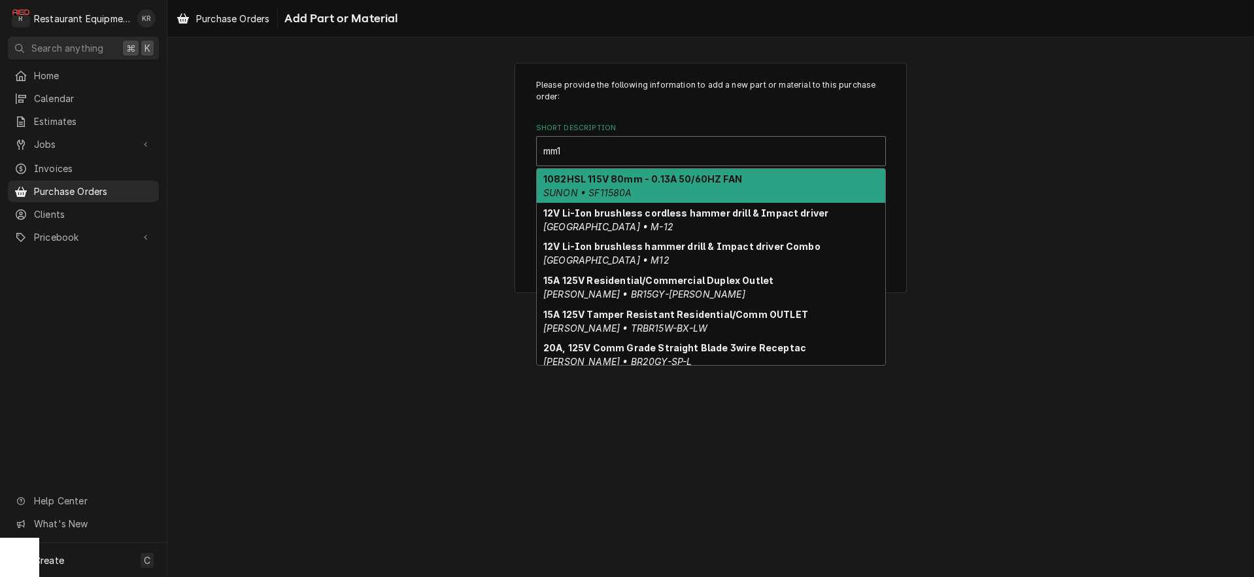
type input "mm158"
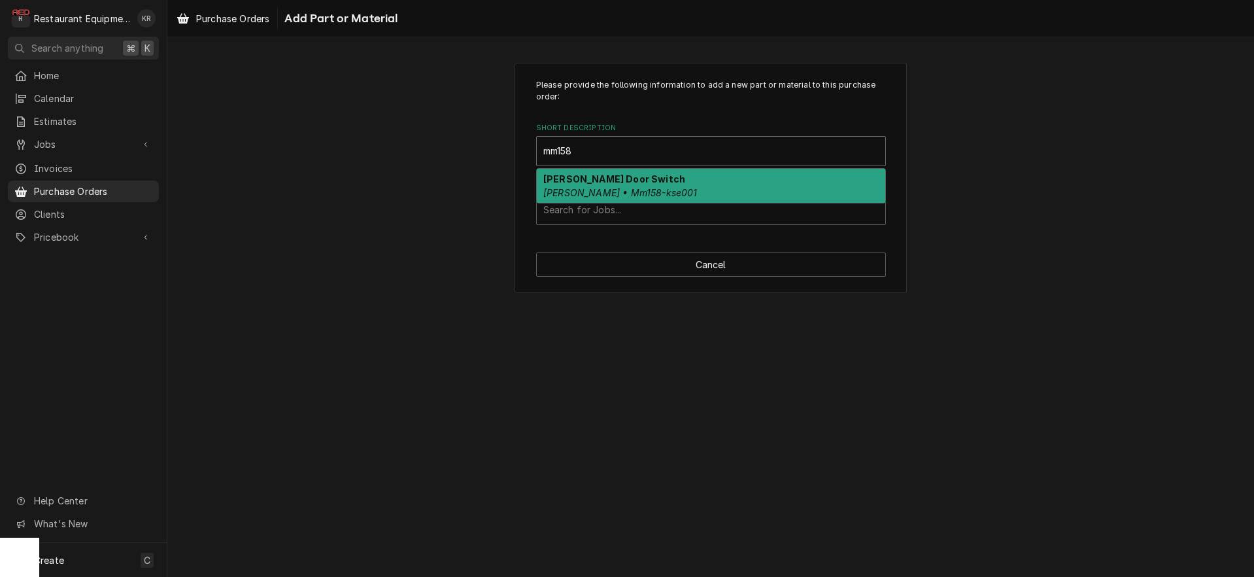
click at [586, 191] on em "Belshaw • Mm158-kse001" at bounding box center [620, 192] width 154 height 11
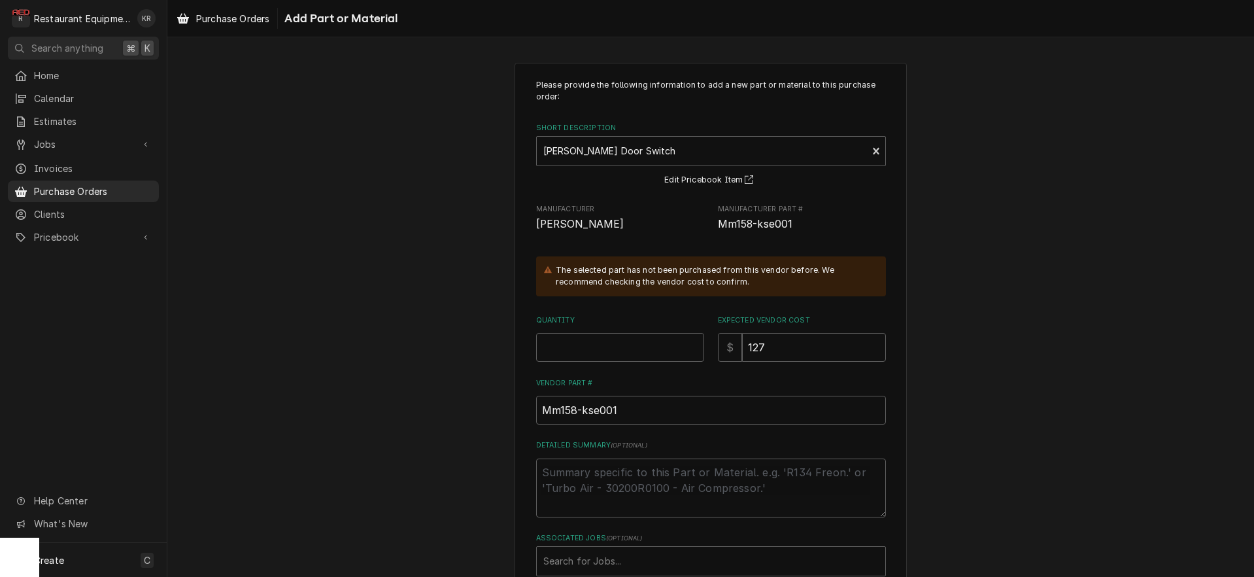
click at [588, 353] on input "Quantity" at bounding box center [620, 347] width 168 height 29
click at [588, 353] on input "Quantity" at bounding box center [620, 346] width 168 height 29
type textarea "x"
type input "1"
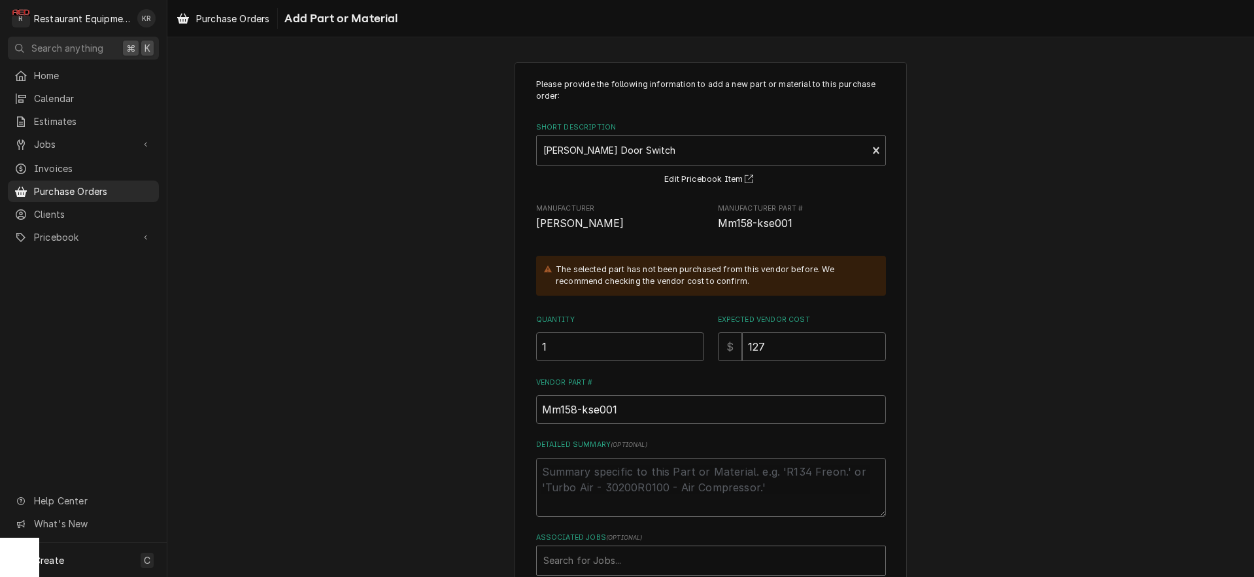
click at [615, 554] on div "Associated Jobs" at bounding box center [710, 560] width 335 height 24
type input "8951"
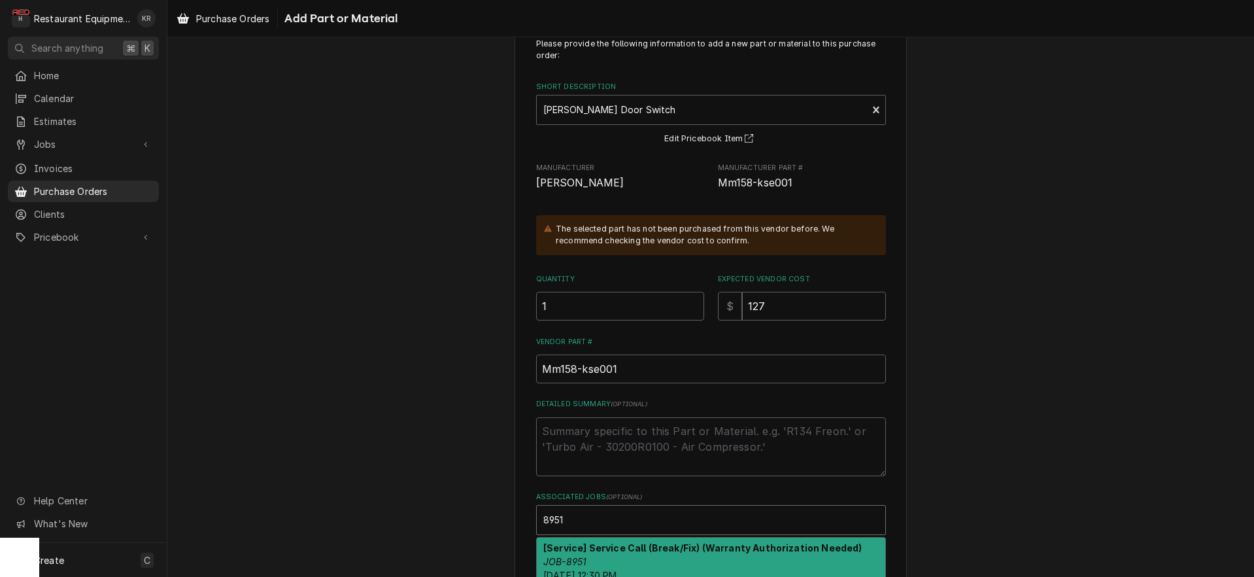
scroll to position [79, 0]
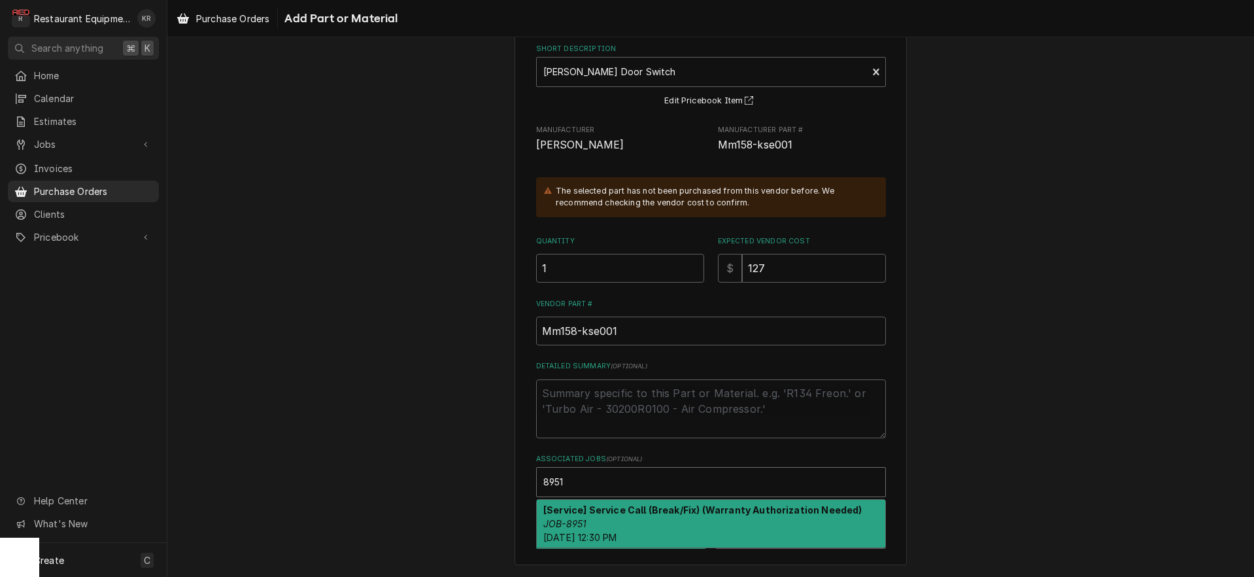
click at [607, 529] on div "[Service] Service Call (Break/Fix) (Warranty Authorization Needed) JOB-8951 Fri…" at bounding box center [711, 523] width 348 height 48
type textarea "x"
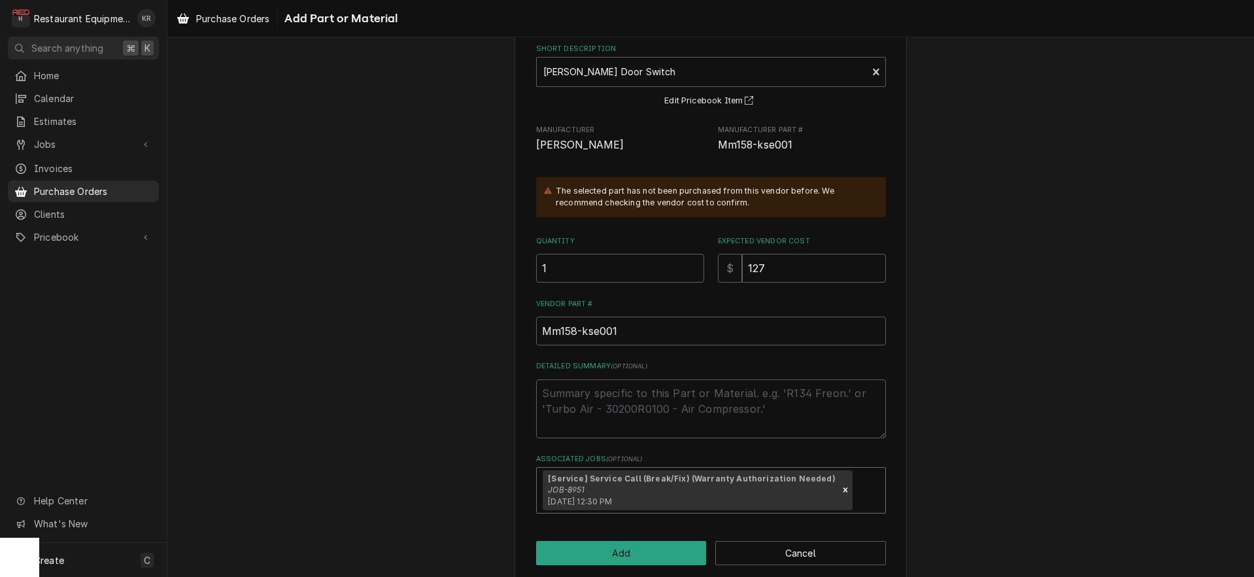
scroll to position [95, 0]
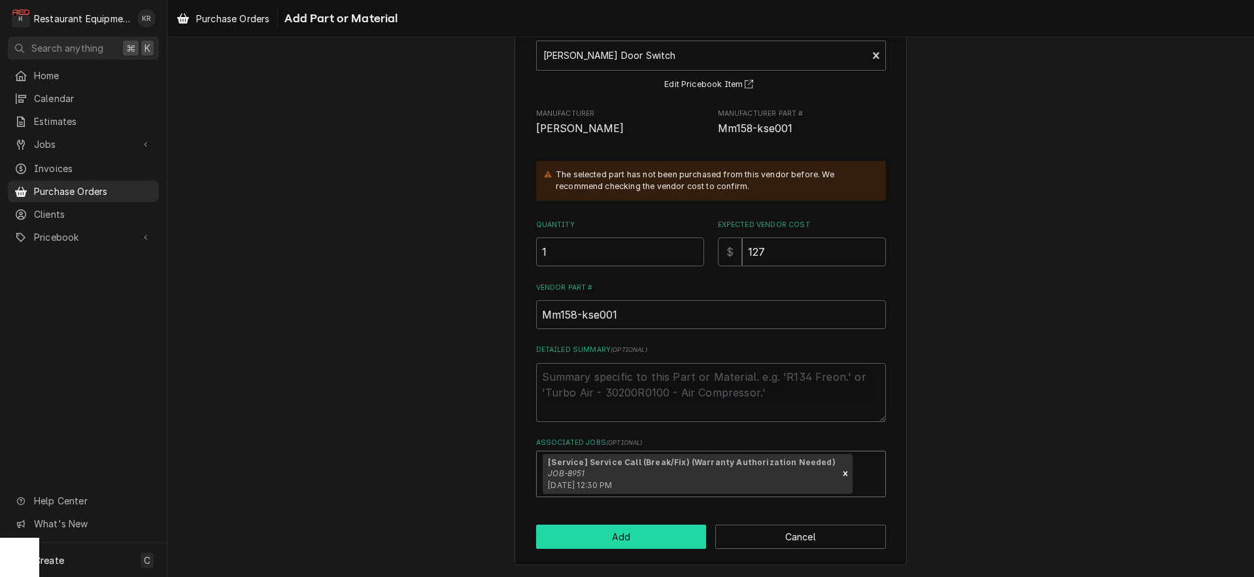
click at [588, 540] on button "Add" at bounding box center [621, 536] width 171 height 24
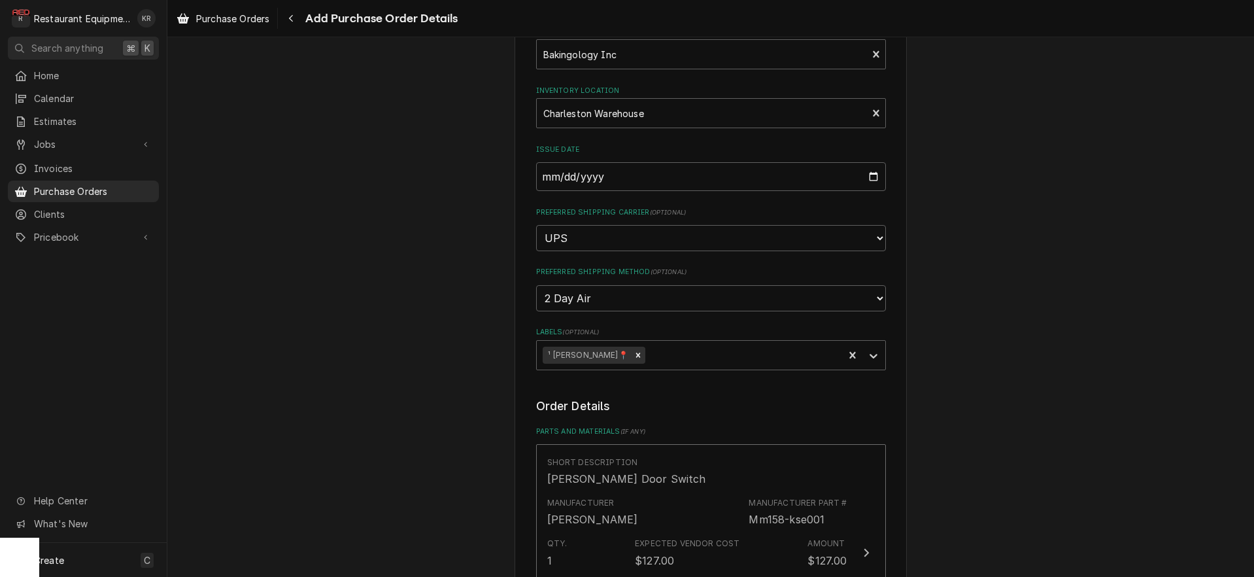
scroll to position [131, 0]
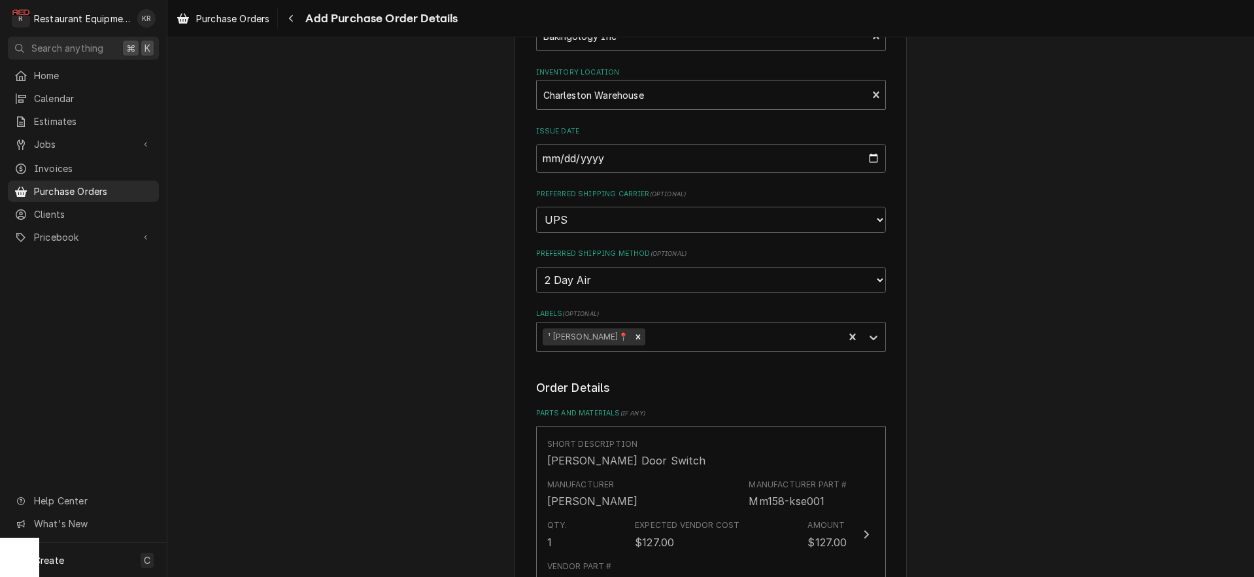
click at [628, 94] on div "Inventory Location" at bounding box center [702, 95] width 318 height 24
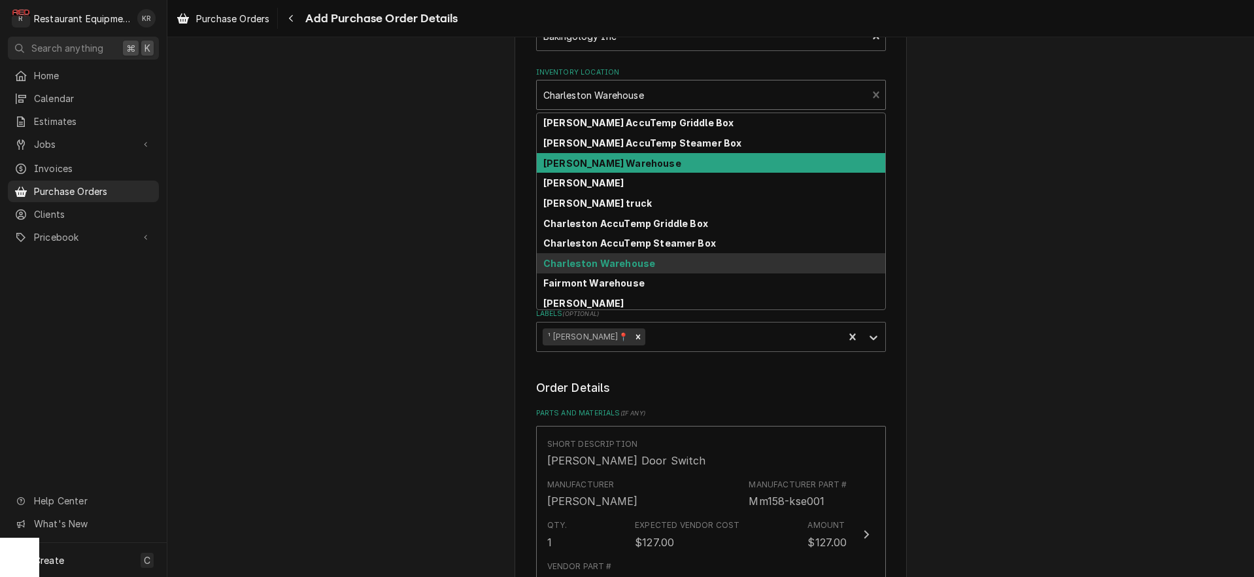
click at [616, 167] on strong "Beckley Warehouse" at bounding box center [612, 163] width 138 height 11
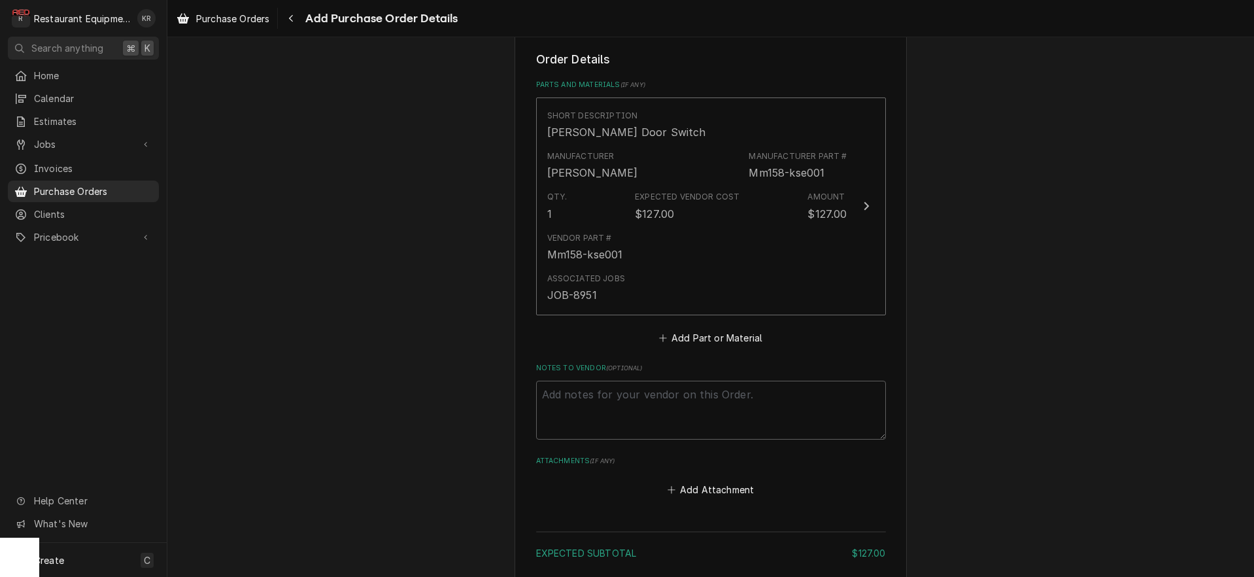
scroll to position [562, 0]
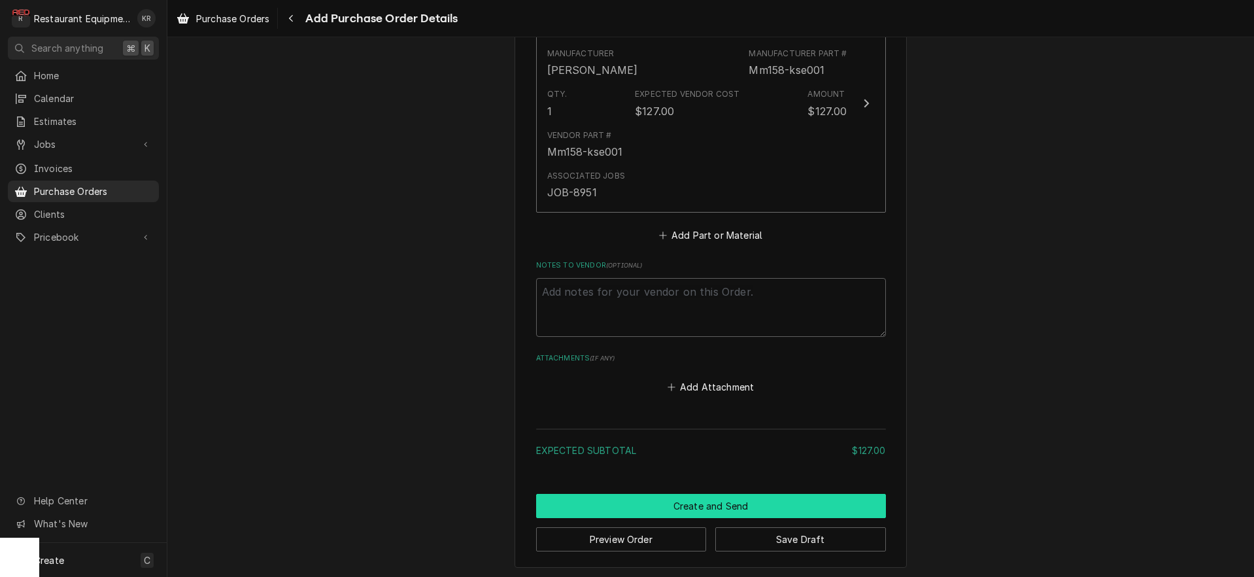
click at [741, 503] on button "Create and Send" at bounding box center [711, 506] width 350 height 24
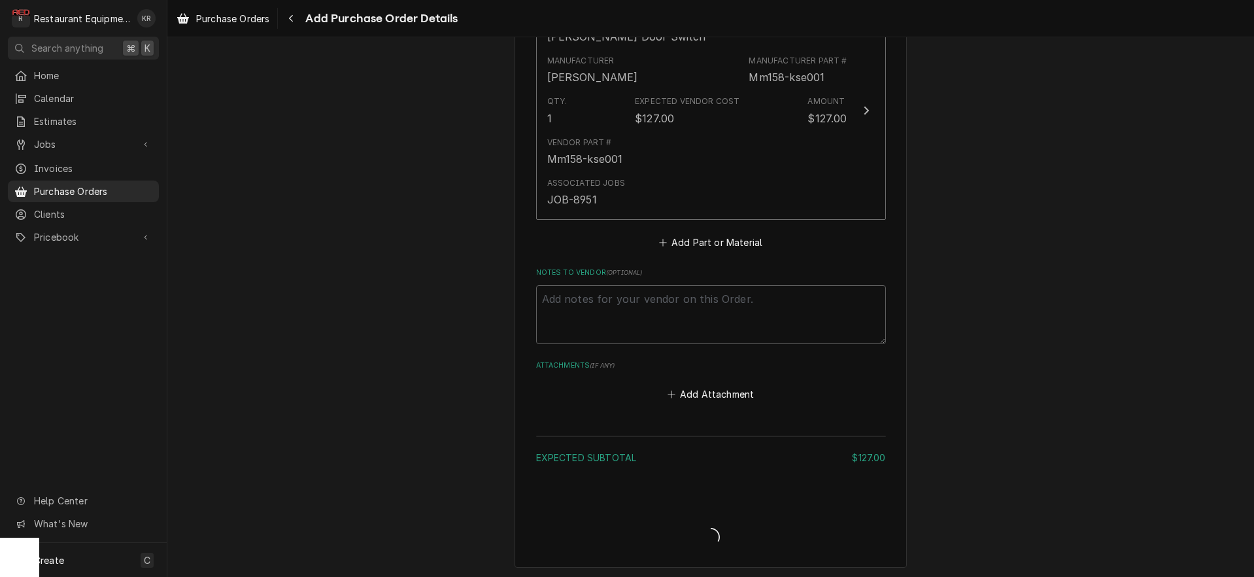
type textarea "x"
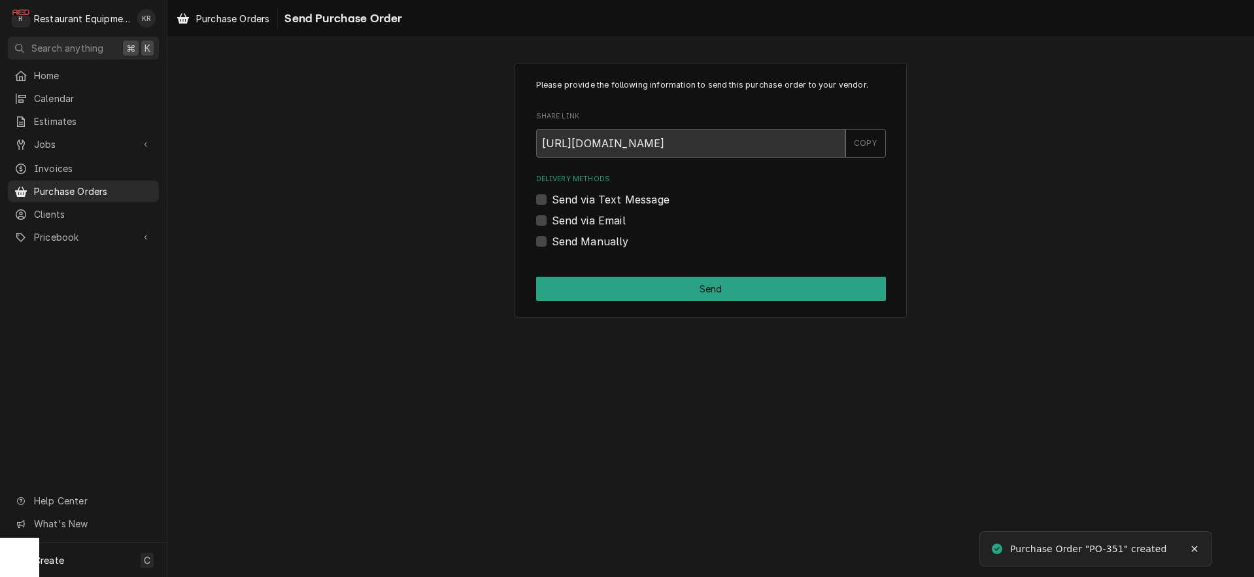
click at [552, 242] on label "Send Manually" at bounding box center [590, 241] width 77 height 16
click at [552, 242] on input "Send Manually" at bounding box center [727, 247] width 350 height 29
checkbox input "true"
click at [588, 301] on button "Send" at bounding box center [711, 289] width 350 height 24
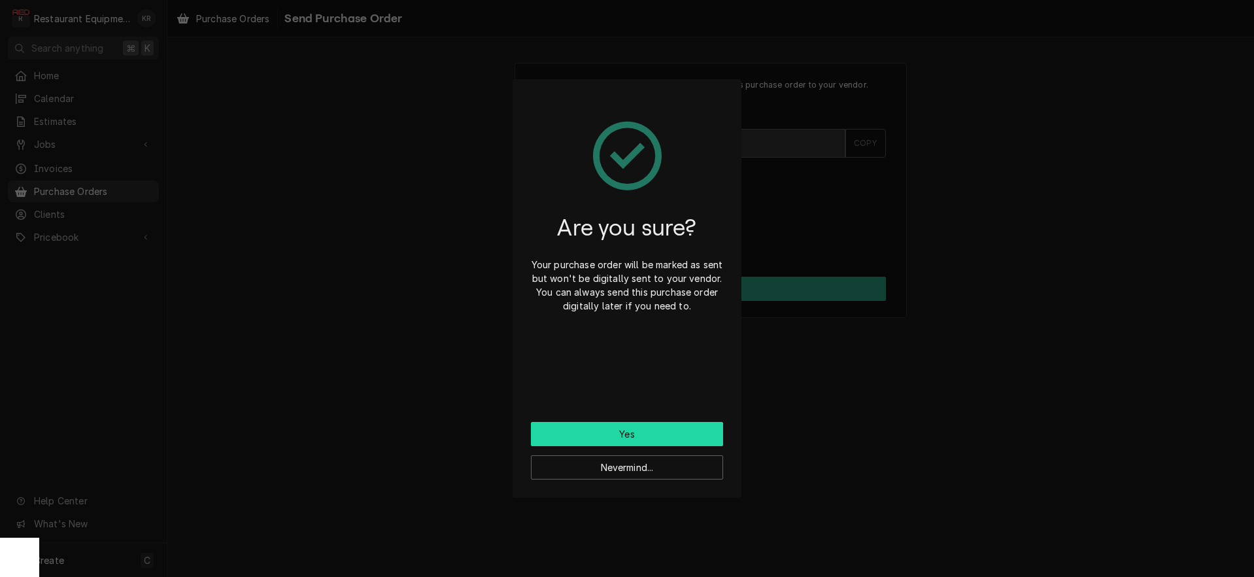
click at [605, 438] on button "Yes" at bounding box center [627, 434] width 192 height 24
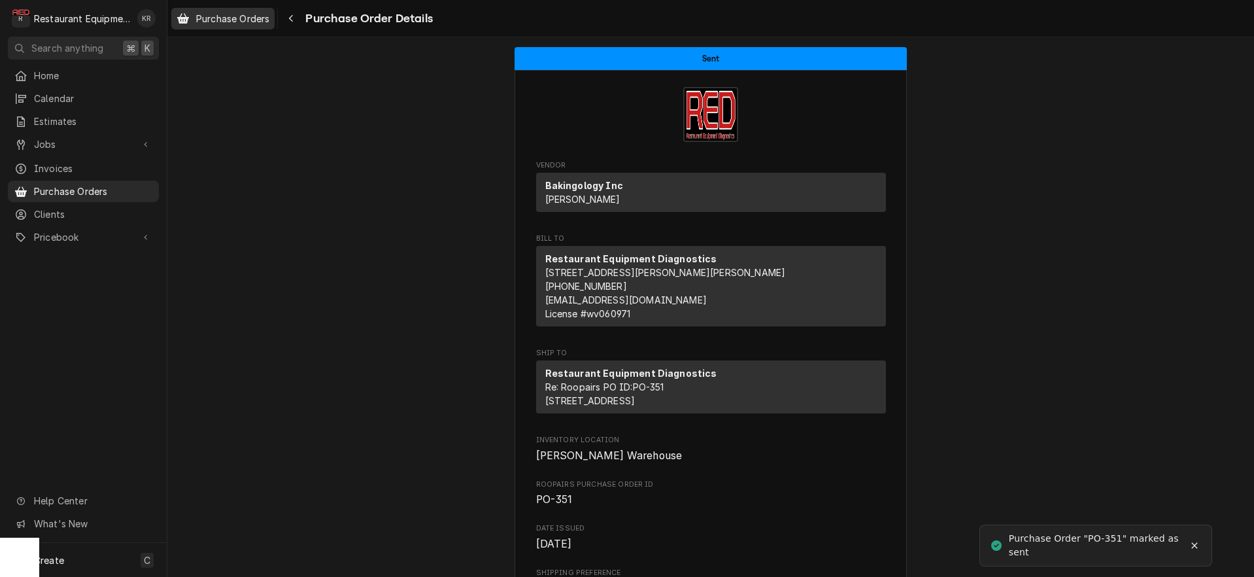
click at [265, 21] on span "Purchase Orders" at bounding box center [232, 19] width 73 height 14
